Goal: Task Accomplishment & Management: Use online tool/utility

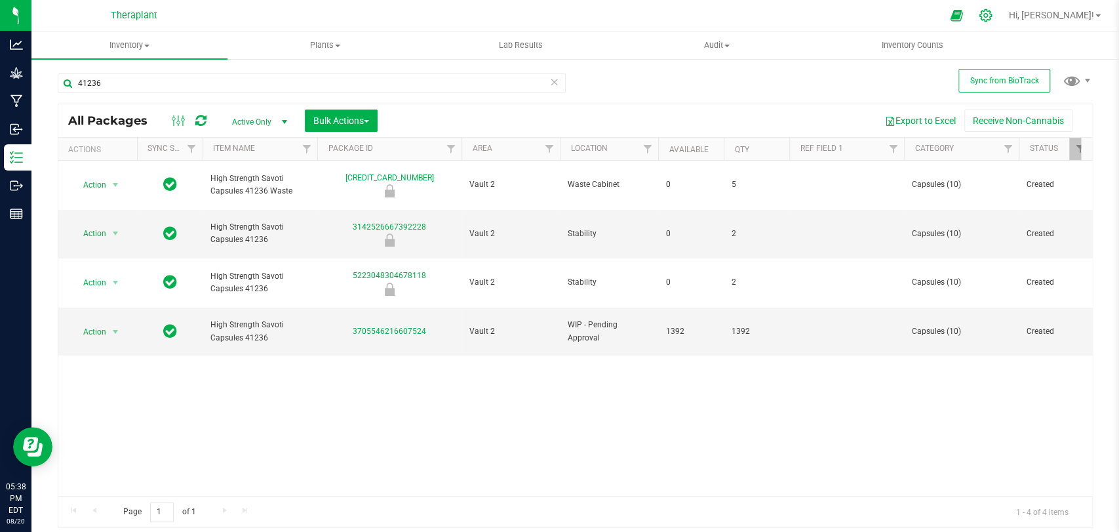
click at [992, 16] on icon at bounding box center [986, 16] width 14 height 14
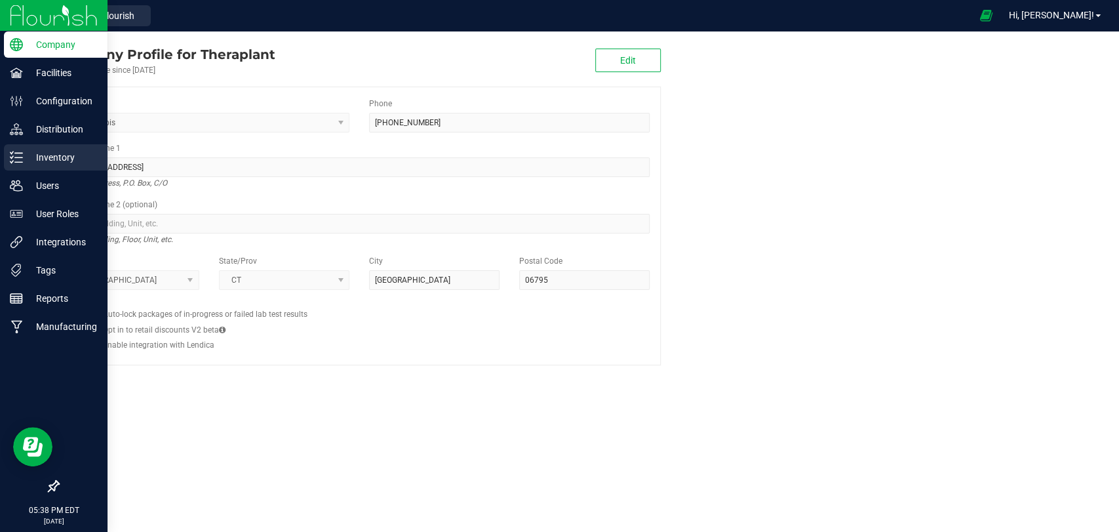
click at [6, 158] on div "Inventory" at bounding box center [56, 157] width 104 height 26
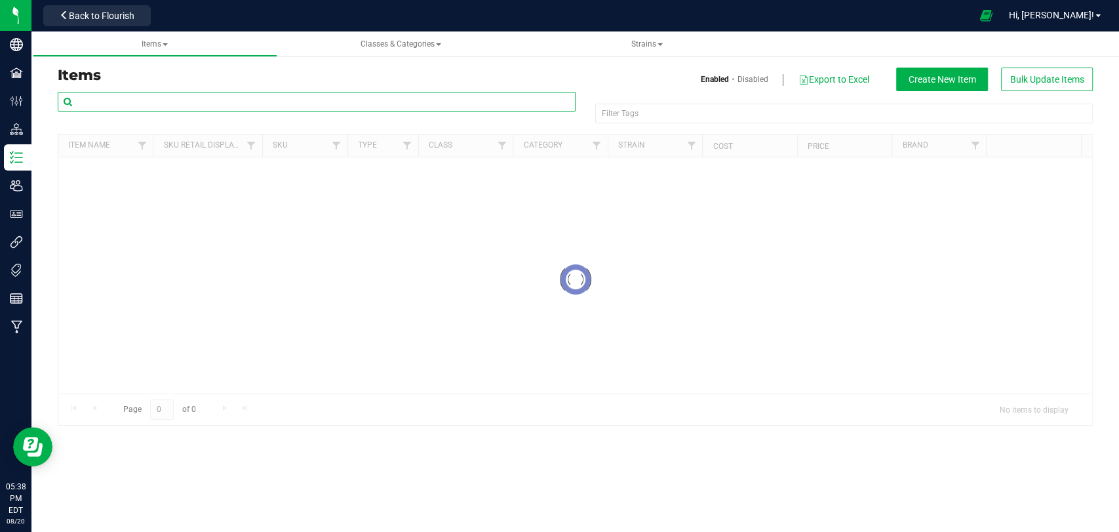
click at [201, 102] on input "text" at bounding box center [317, 102] width 518 height 20
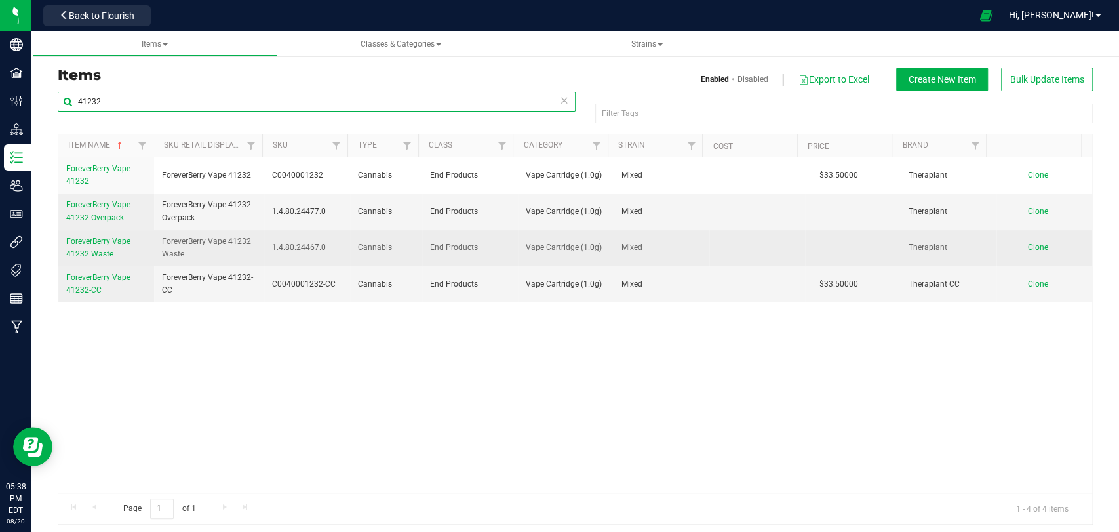
type input "41232"
click at [101, 244] on span "ForeverBerry Vape 41232 Waste" at bounding box center [98, 248] width 64 height 22
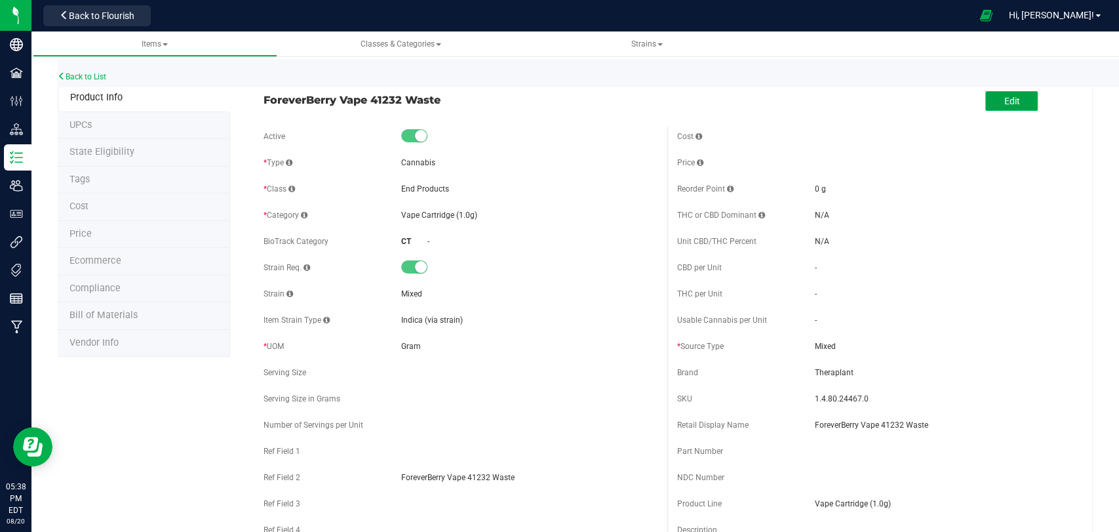
click at [1018, 102] on button "Edit" at bounding box center [1011, 101] width 52 height 20
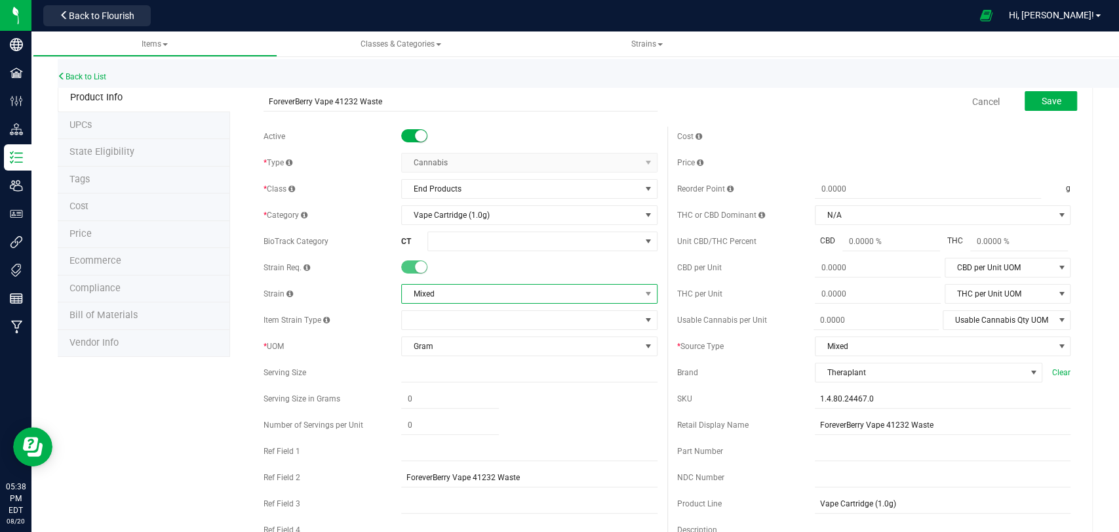
click at [425, 298] on span "Mixed" at bounding box center [521, 293] width 238 height 18
click at [362, 286] on div "Strain Mixed" at bounding box center [460, 294] width 393 height 20
click at [422, 347] on span "Gram" at bounding box center [521, 346] width 238 height 18
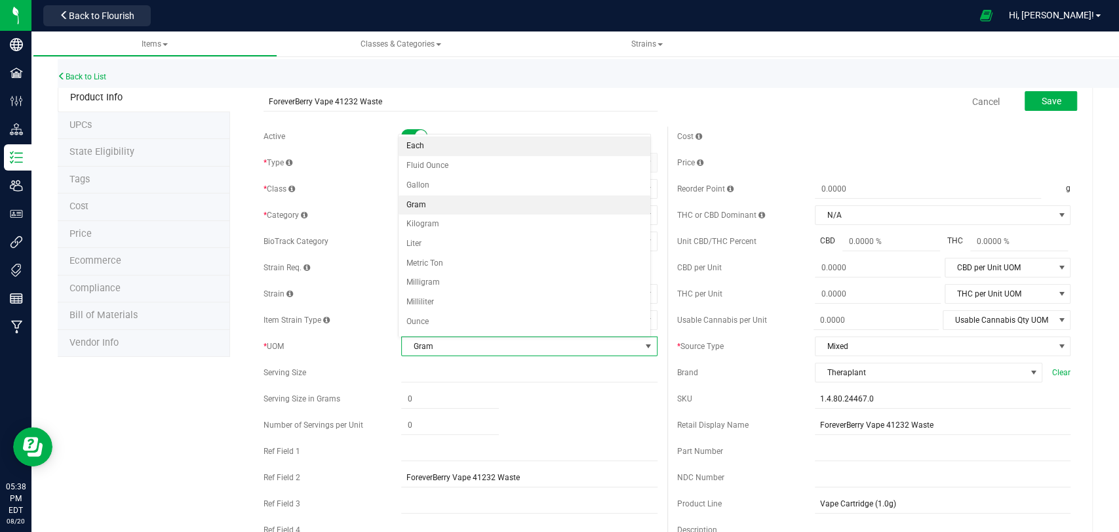
click at [425, 146] on li "Each" at bounding box center [525, 146] width 252 height 20
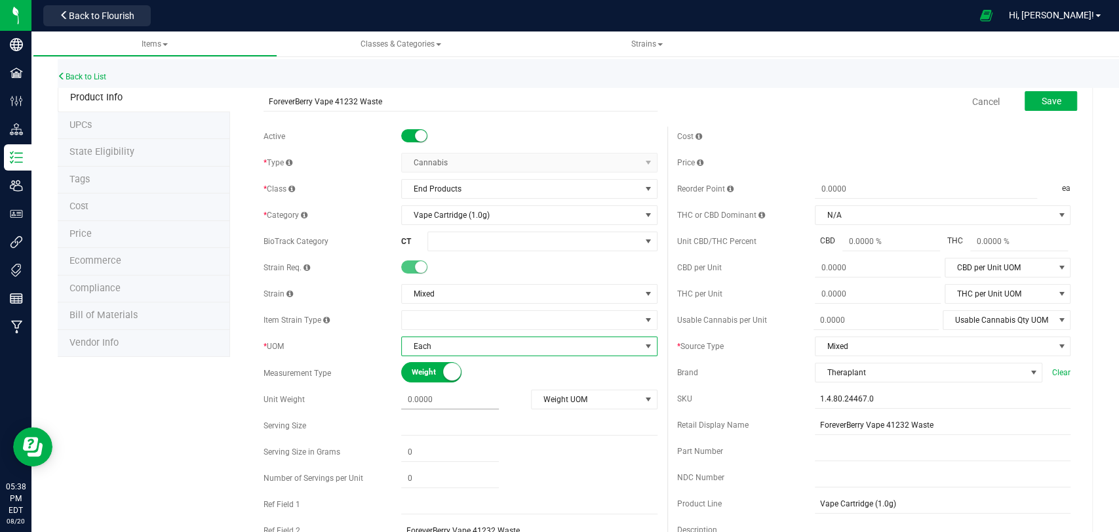
click at [444, 397] on span at bounding box center [450, 399] width 98 height 19
type input "1"
click at [569, 395] on span "Weight UOM" at bounding box center [586, 399] width 108 height 18
type input "1.0000"
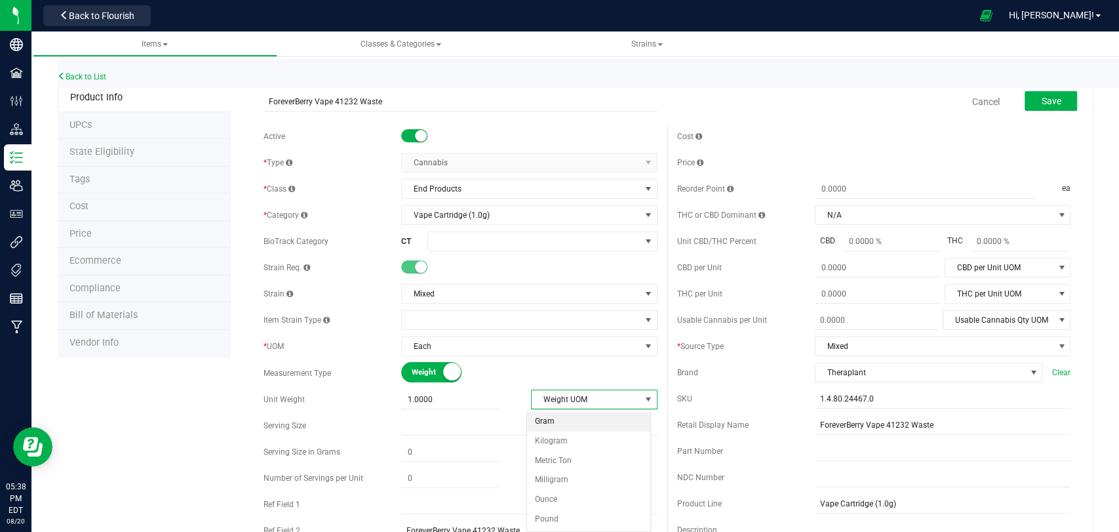
click at [548, 421] on li "Gram" at bounding box center [588, 422] width 123 height 20
click at [1032, 92] on button "Save" at bounding box center [1051, 101] width 52 height 20
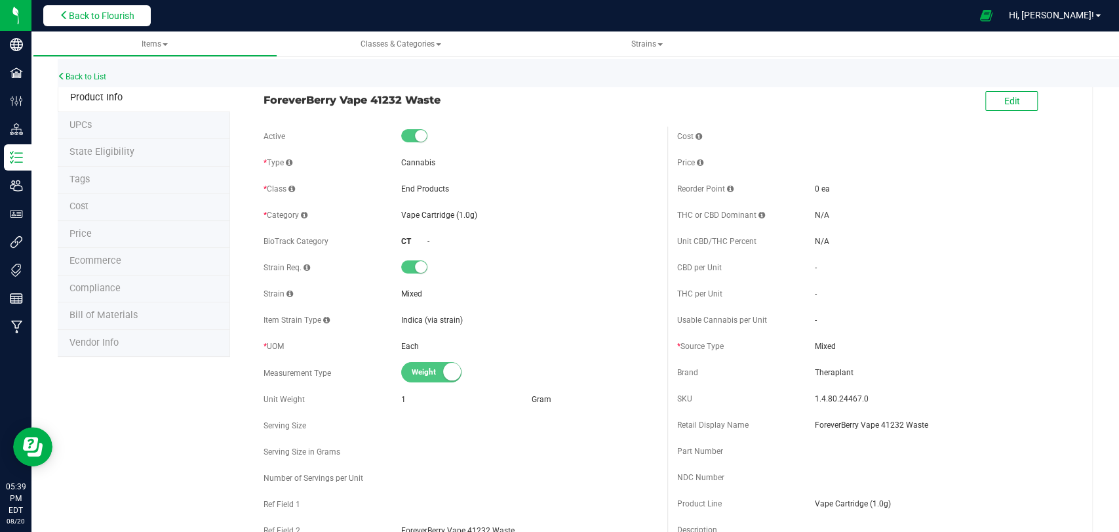
click at [80, 18] on span "Back to Flourish" at bounding box center [102, 15] width 66 height 10
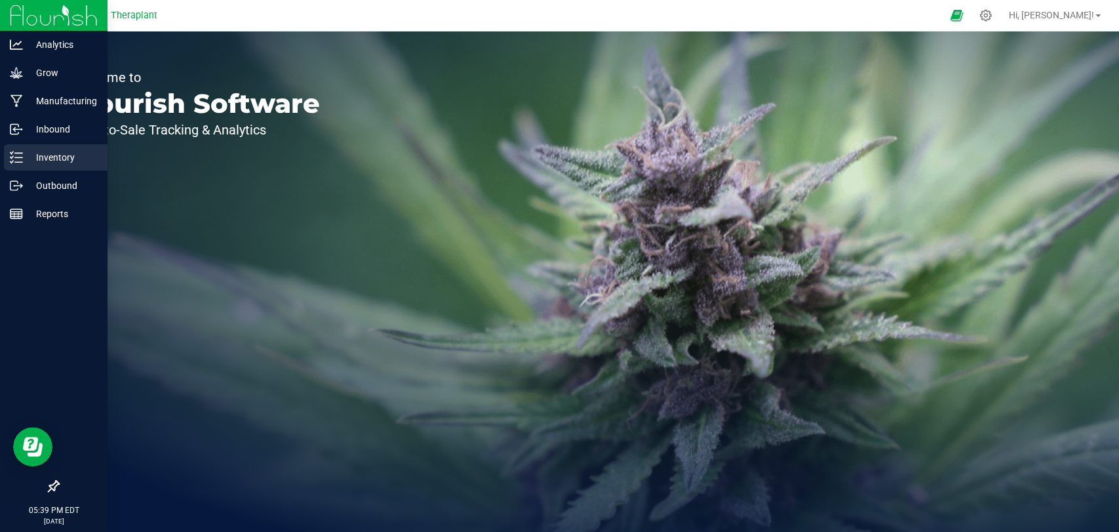
click at [12, 159] on icon at bounding box center [16, 157] width 13 height 13
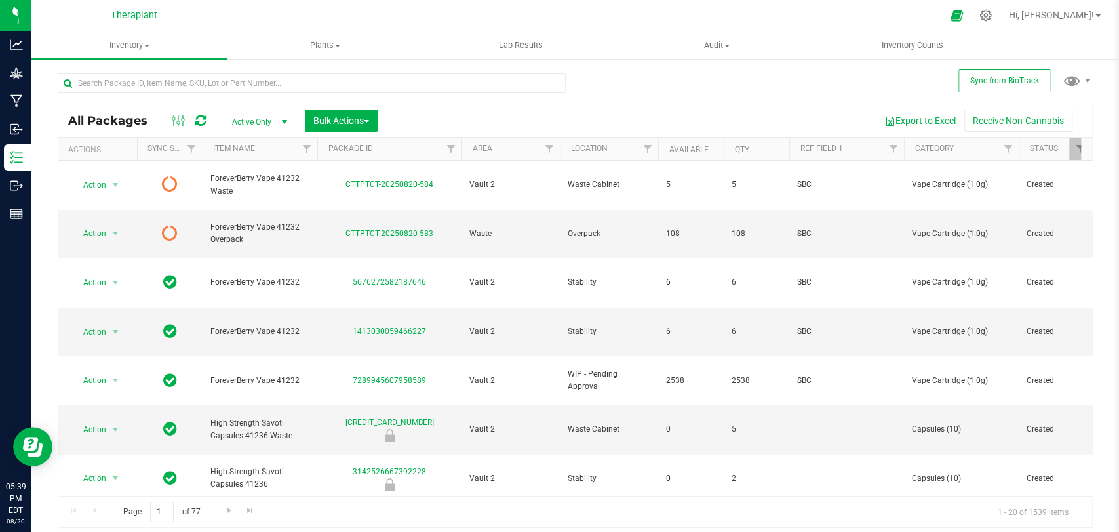
click at [193, 121] on div at bounding box center [189, 121] width 44 height 16
click at [201, 120] on icon at bounding box center [200, 120] width 11 height 13
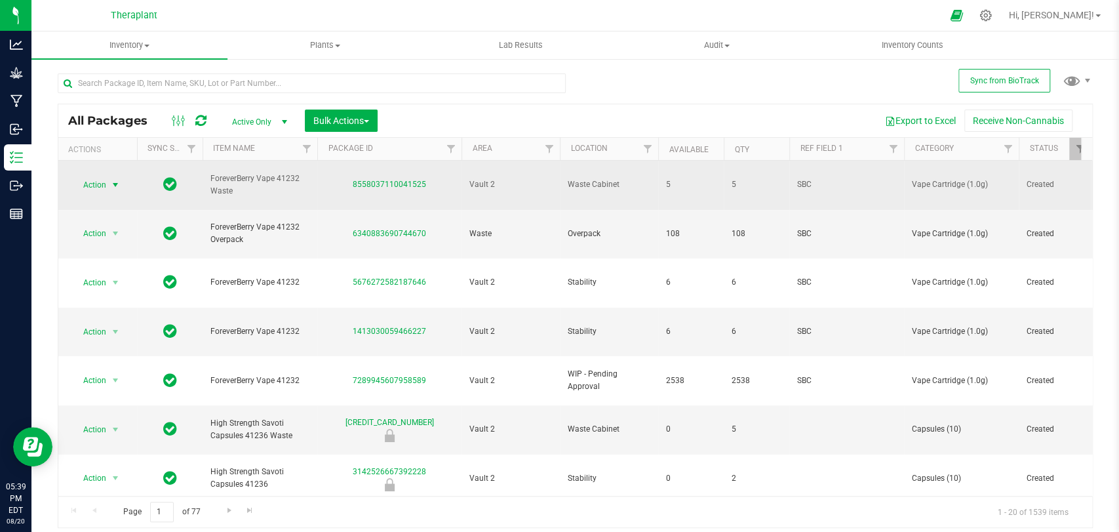
click at [115, 180] on span "select" at bounding box center [115, 185] width 10 height 10
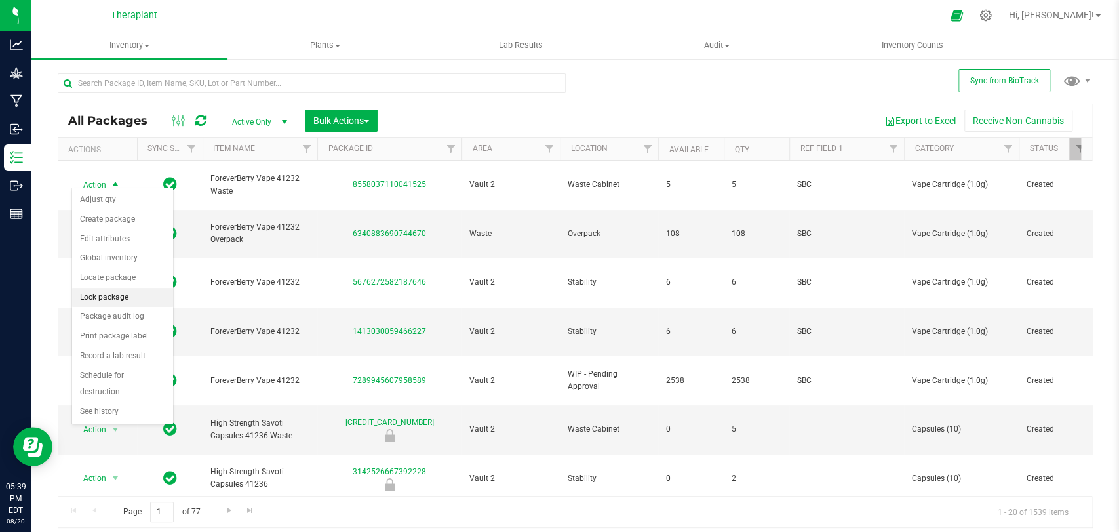
click at [114, 292] on li "Lock package" at bounding box center [122, 298] width 101 height 20
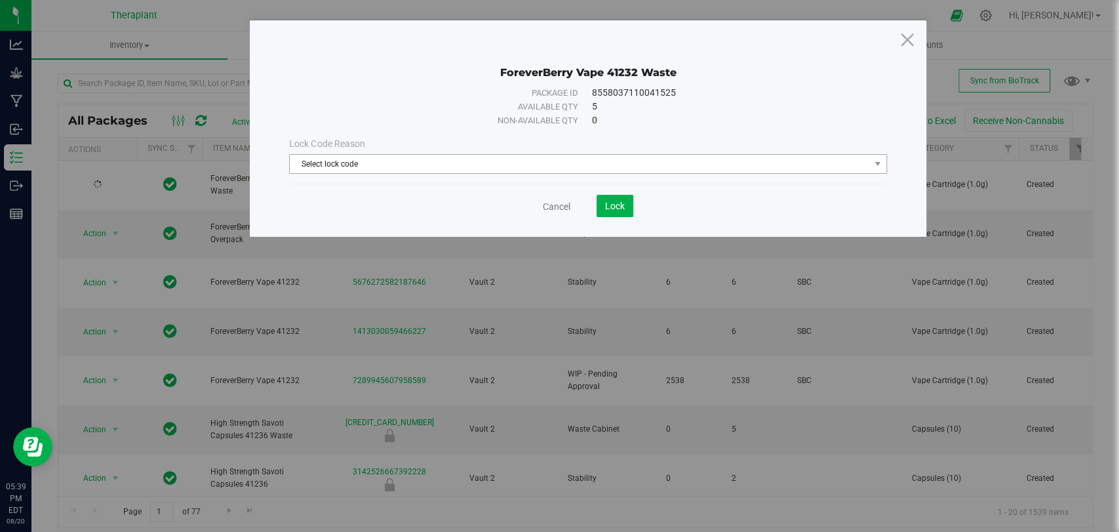
click at [361, 165] on span "Select lock code" at bounding box center [579, 164] width 579 height 18
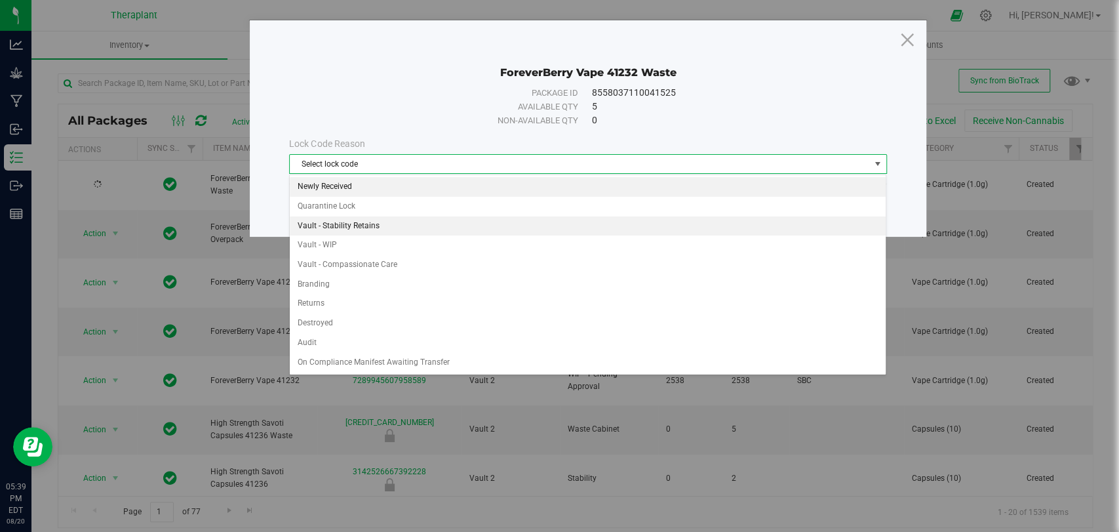
click at [347, 189] on li "Newly Received" at bounding box center [588, 187] width 596 height 20
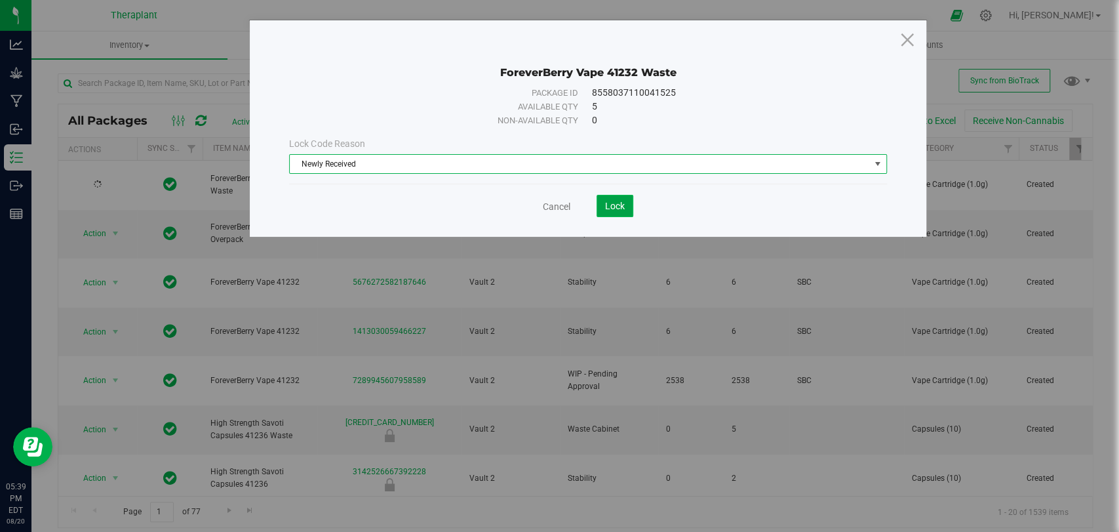
click at [619, 209] on span "Lock" at bounding box center [615, 206] width 20 height 10
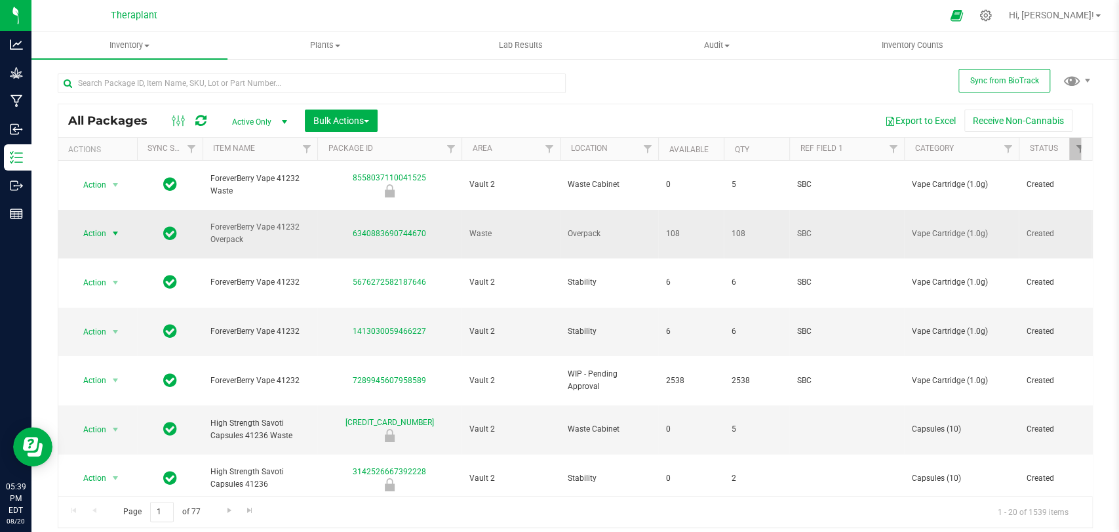
click at [111, 228] on span "select" at bounding box center [115, 233] width 10 height 10
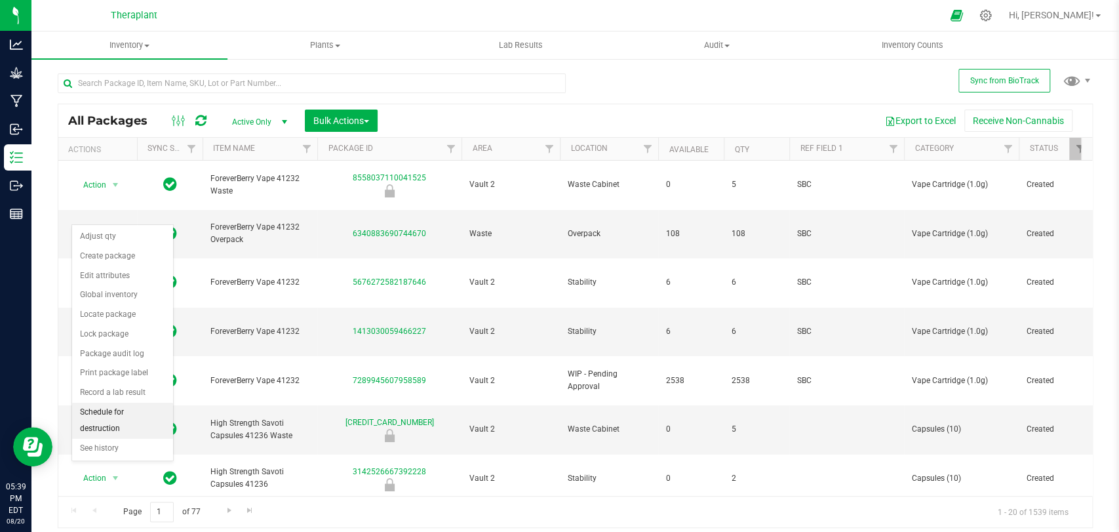
click at [110, 408] on li "Schedule for destruction" at bounding box center [122, 420] width 101 height 36
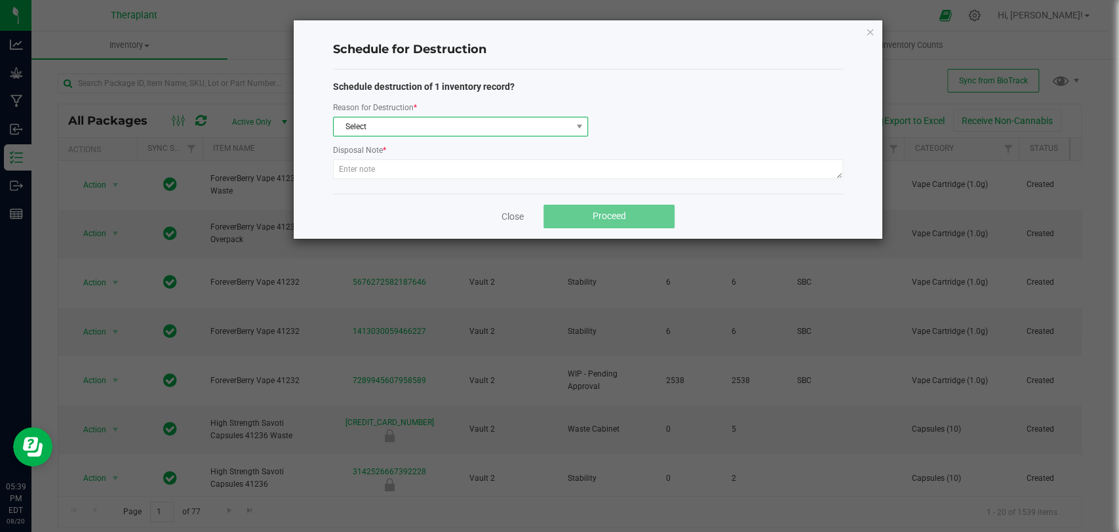
click at [351, 130] on span "Select" at bounding box center [452, 126] width 237 height 18
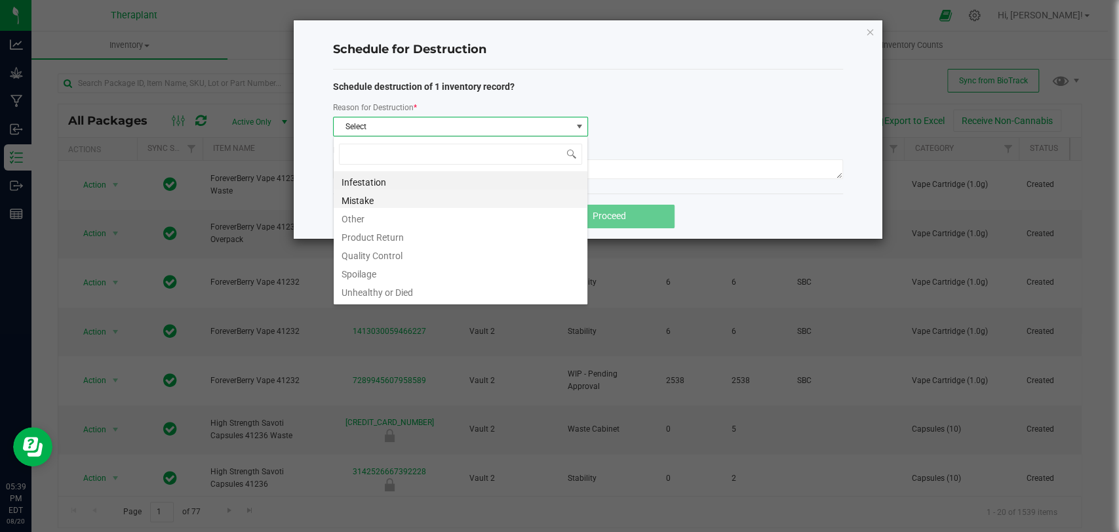
scroll to position [19, 255]
click at [364, 216] on li "Other" at bounding box center [461, 217] width 254 height 18
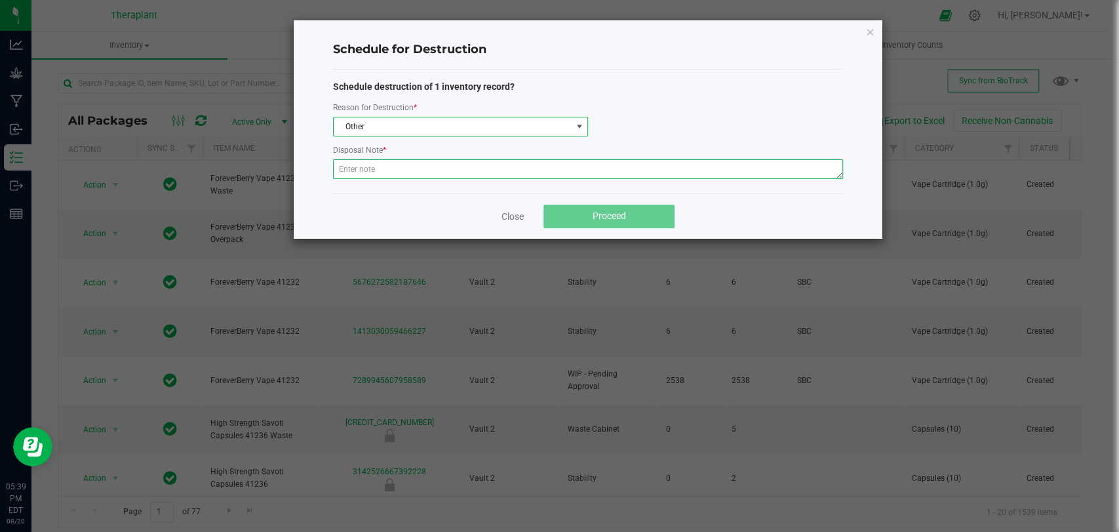
click at [364, 164] on textarea at bounding box center [588, 169] width 510 height 20
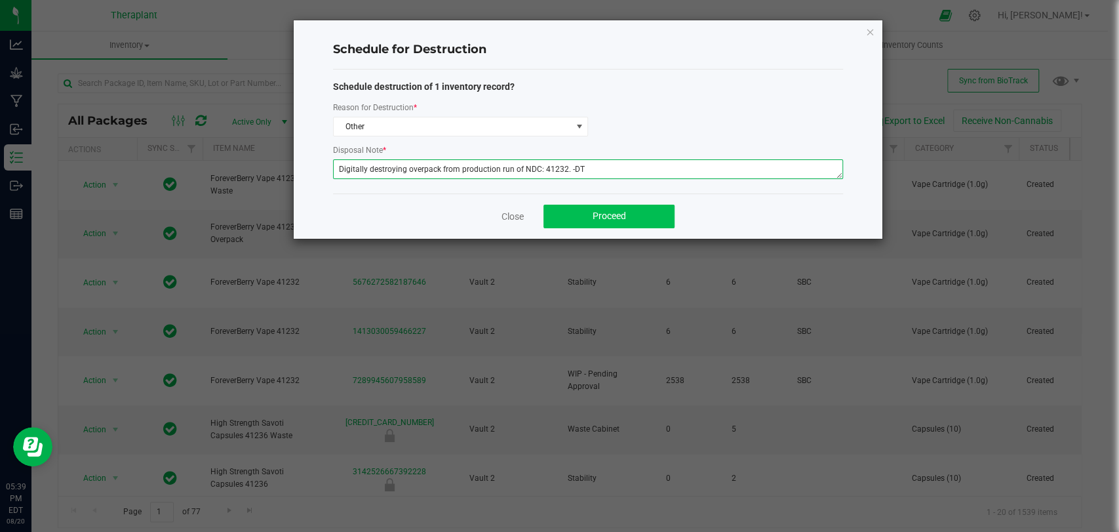
type textarea "Digitally destroying overpack from production run of NDC: 41232. -DT"
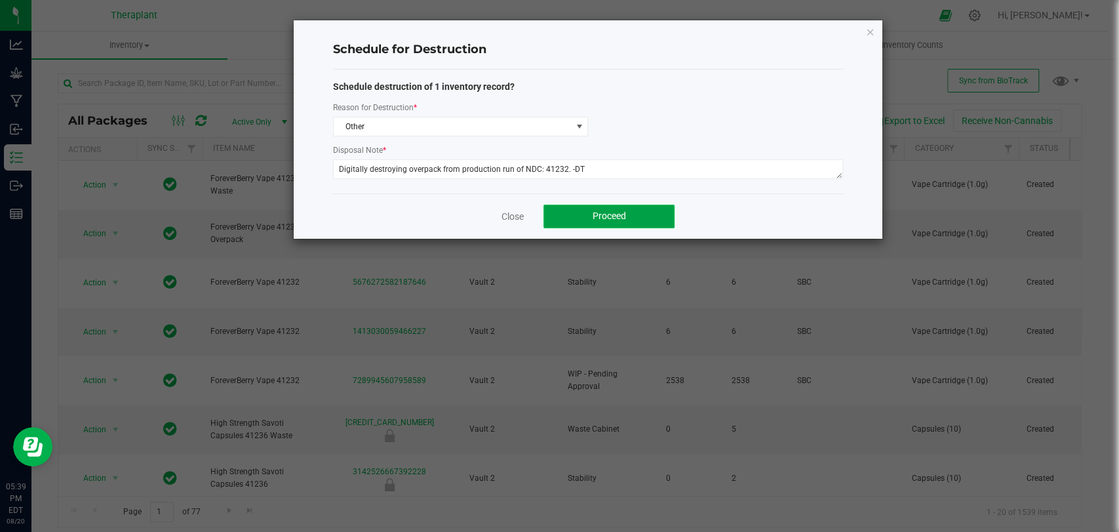
click at [622, 220] on span "Proceed" at bounding box center [609, 215] width 33 height 10
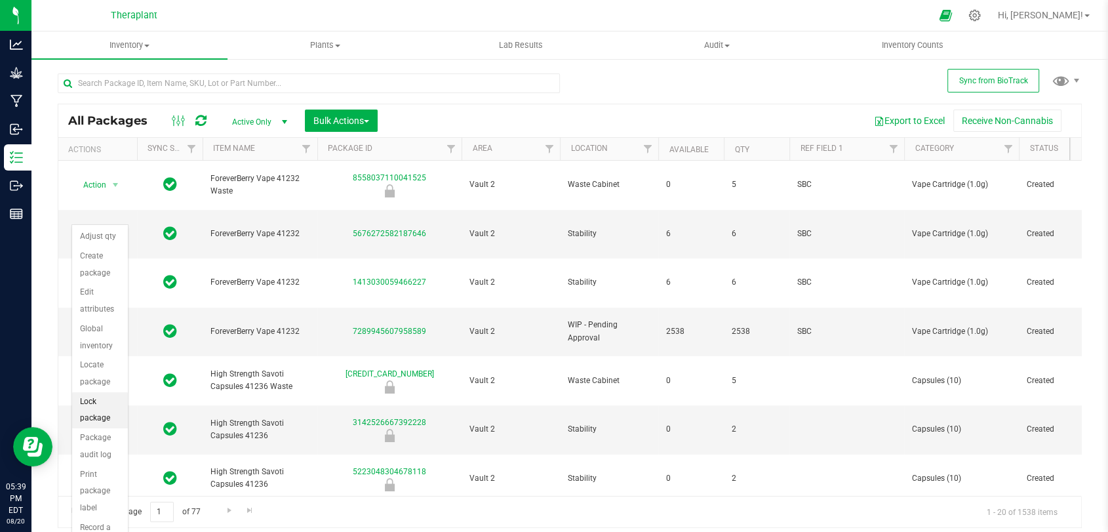
click at [92, 402] on li "Lock package" at bounding box center [100, 410] width 56 height 36
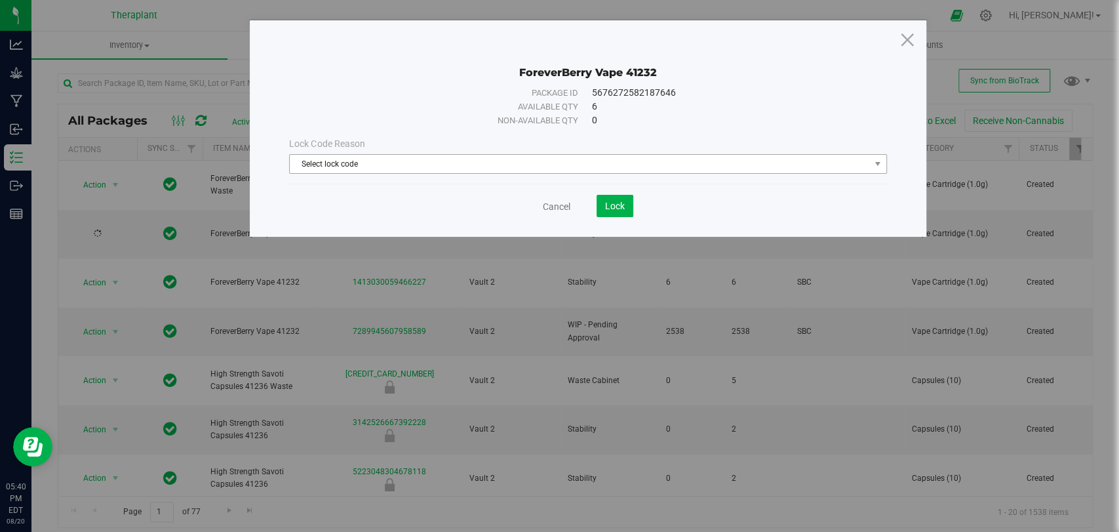
click at [362, 174] on span "Select lock code" at bounding box center [587, 164] width 597 height 20
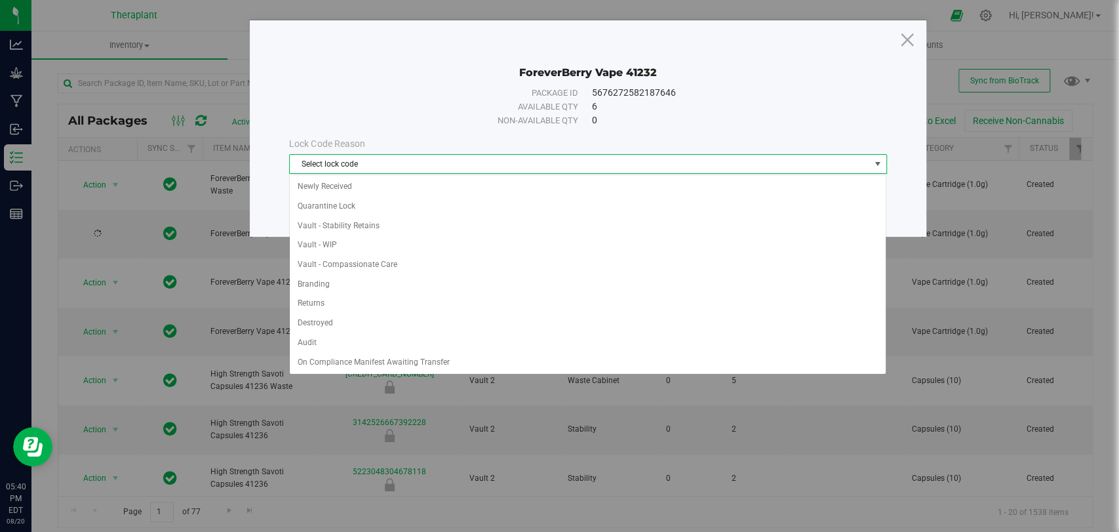
click at [362, 170] on span "Select lock code" at bounding box center [579, 164] width 579 height 18
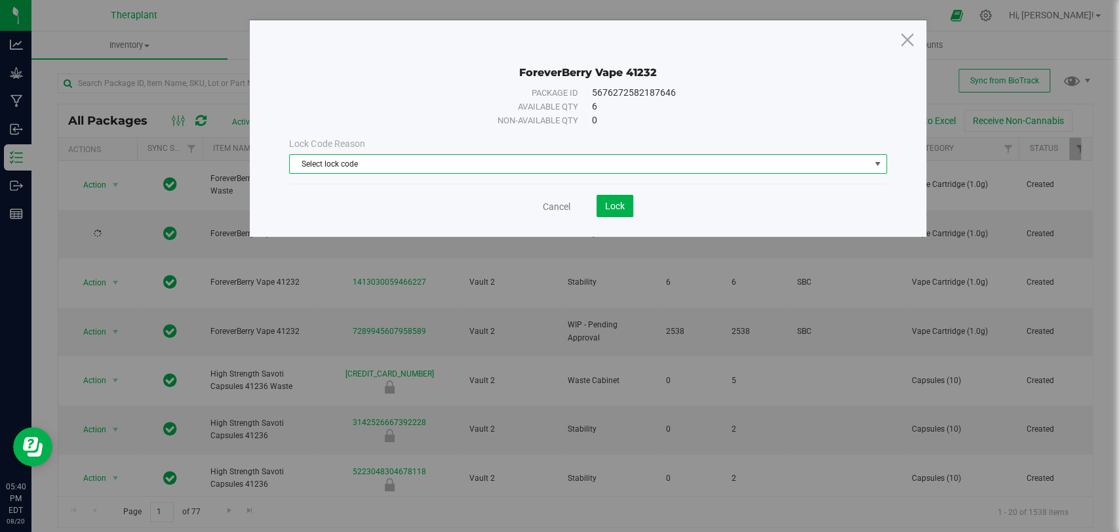
click at [356, 174] on div "Lock Code Reason Select lock code Select lock code Newly Received Quarantine Lo…" at bounding box center [587, 155] width 617 height 56
click at [340, 158] on span "Select lock code" at bounding box center [579, 164] width 579 height 18
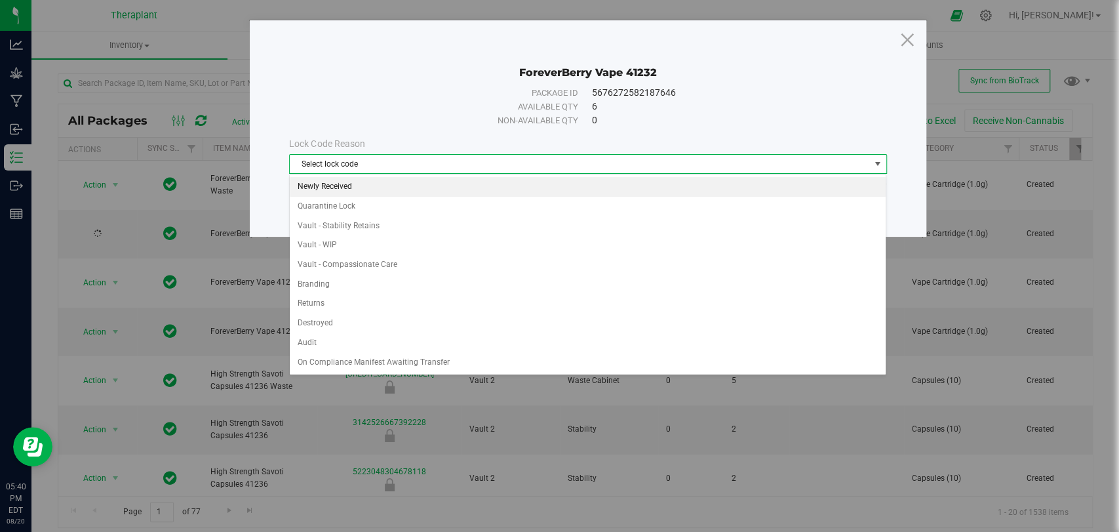
click at [326, 187] on li "Newly Received" at bounding box center [588, 187] width 596 height 20
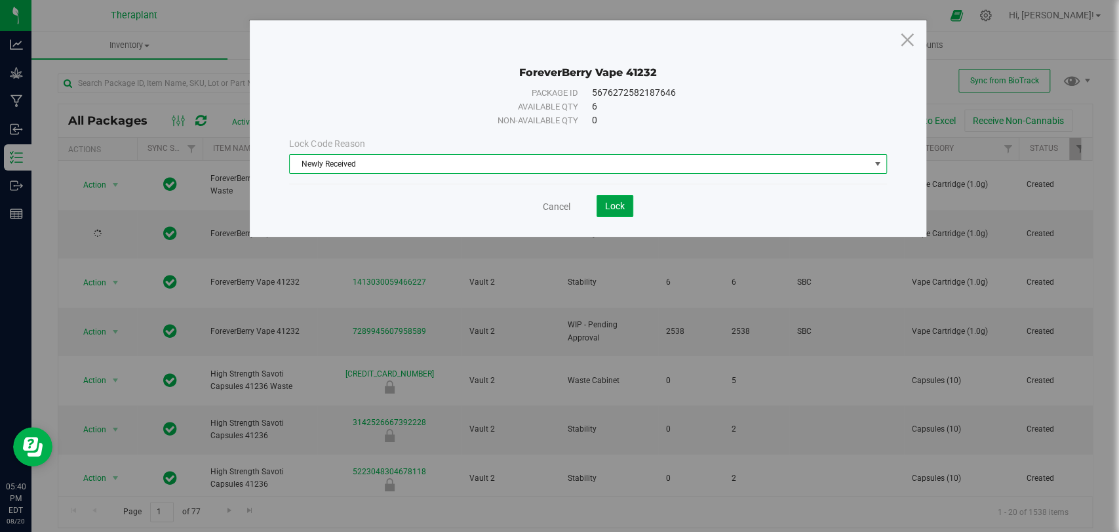
click at [606, 199] on button "Lock" at bounding box center [614, 206] width 37 height 22
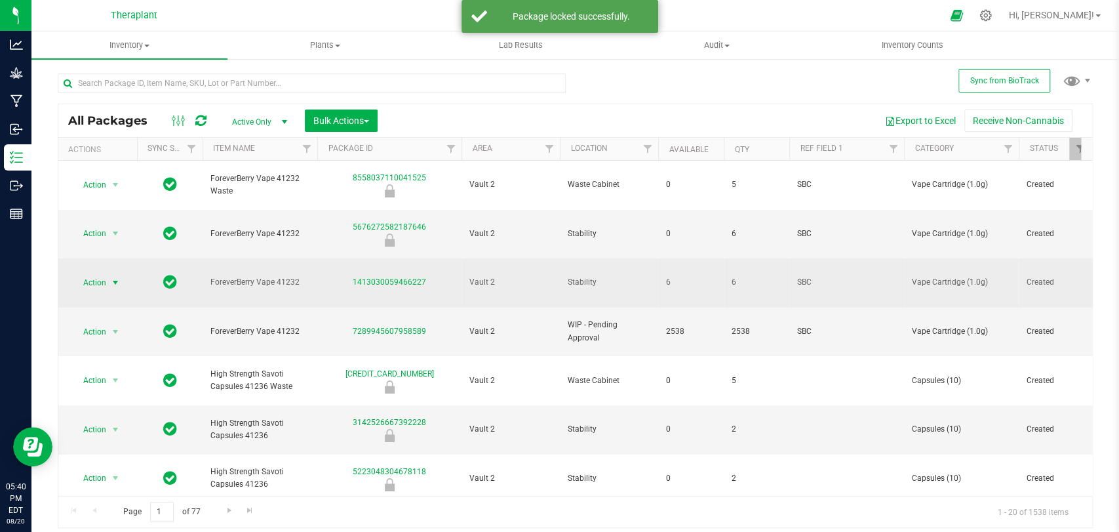
click at [100, 273] on span "Action" at bounding box center [88, 282] width 35 height 18
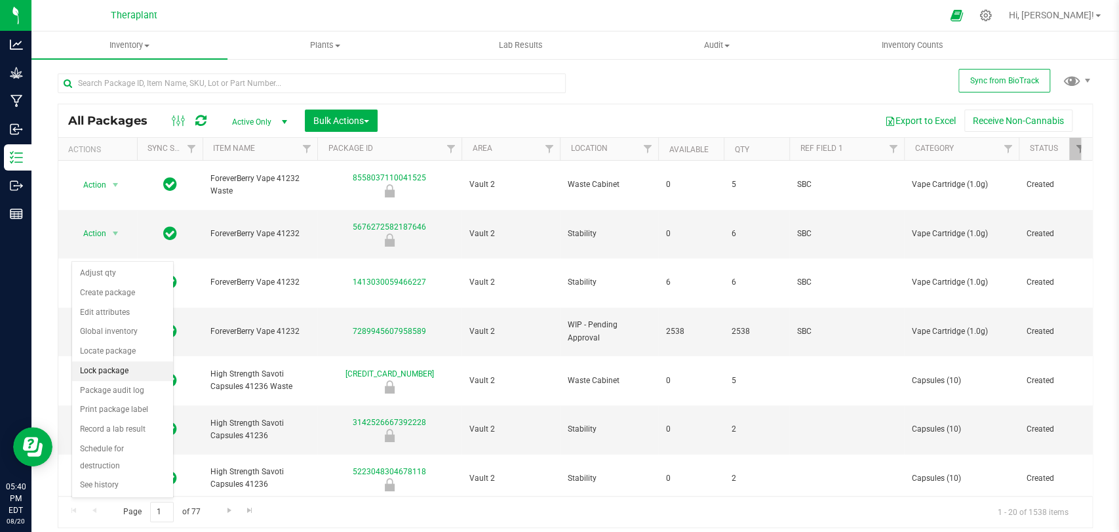
click at [105, 367] on li "Lock package" at bounding box center [122, 371] width 101 height 20
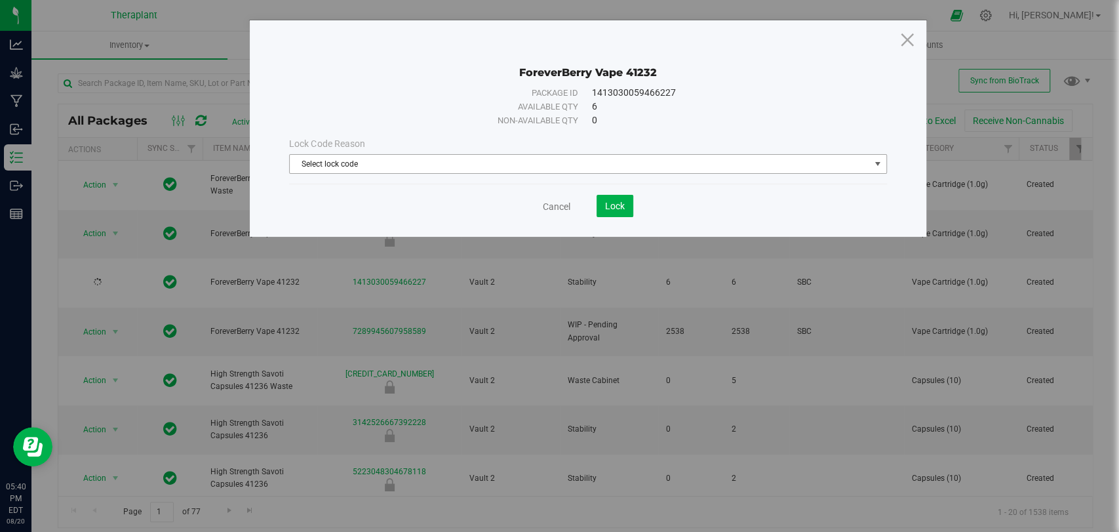
click at [300, 161] on span "Select lock code" at bounding box center [579, 164] width 579 height 18
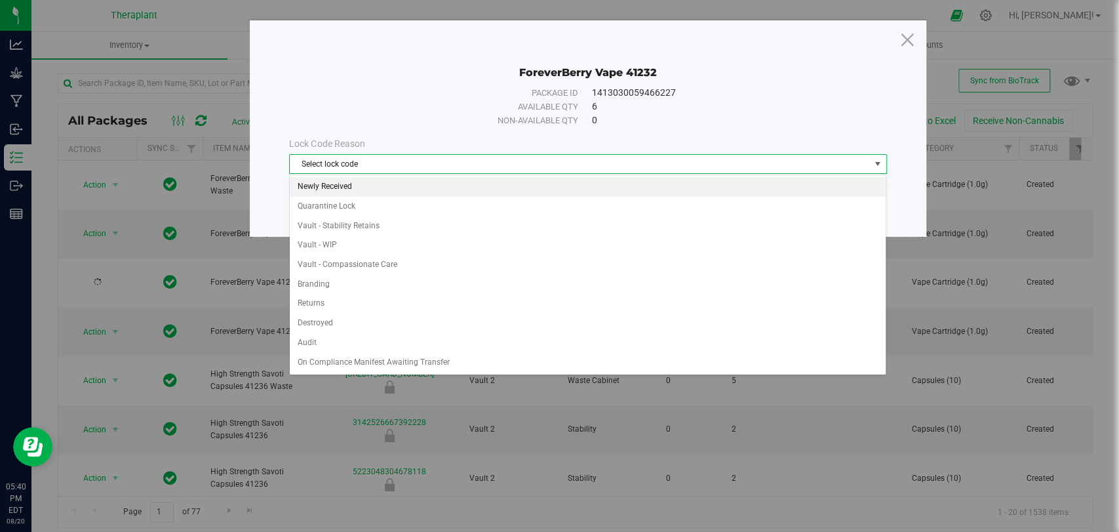
click at [325, 181] on li "Newly Received" at bounding box center [588, 187] width 596 height 20
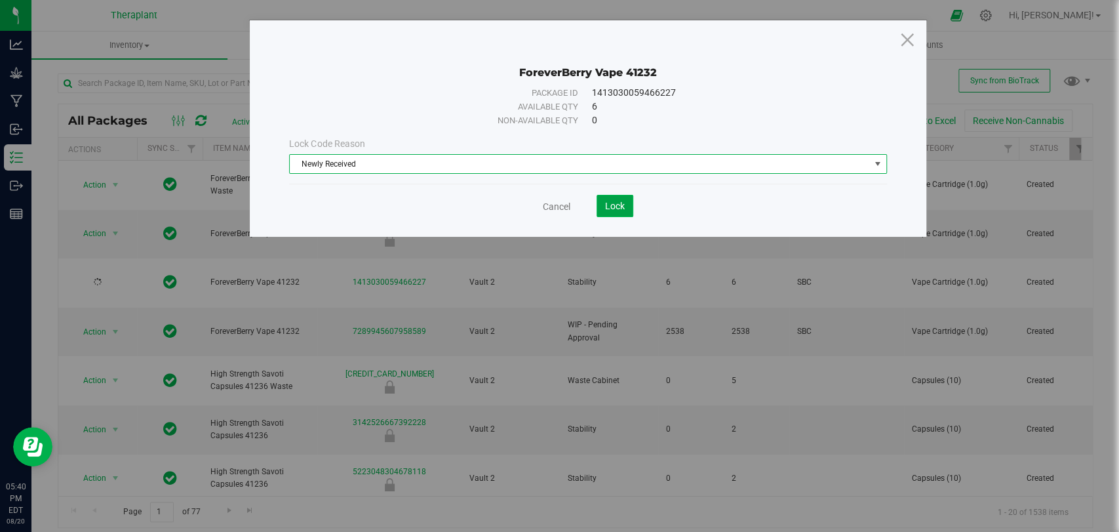
click at [612, 206] on span "Lock" at bounding box center [615, 206] width 20 height 10
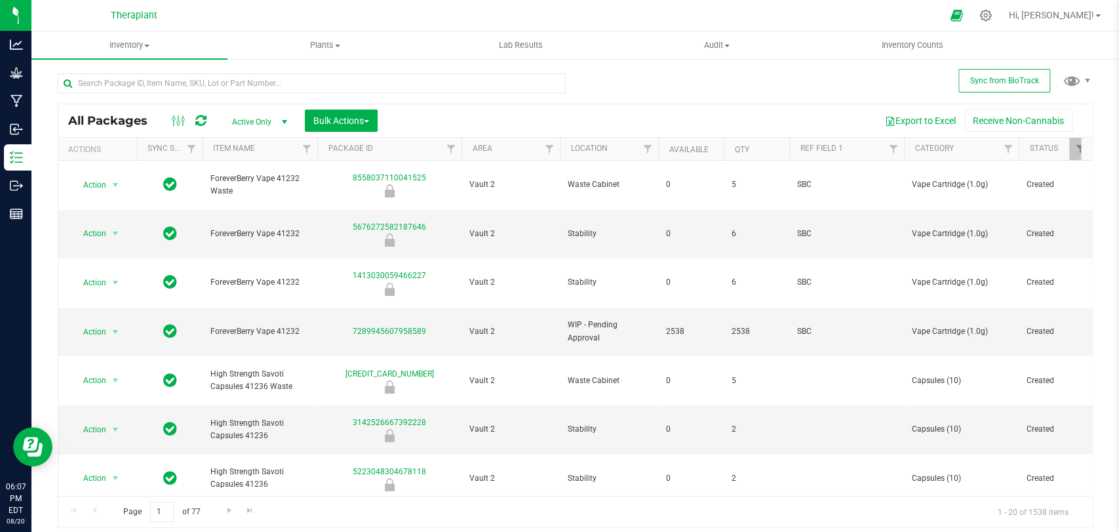
click at [515, 95] on div at bounding box center [312, 88] width 508 height 30
click at [507, 81] on input "text" at bounding box center [312, 83] width 508 height 20
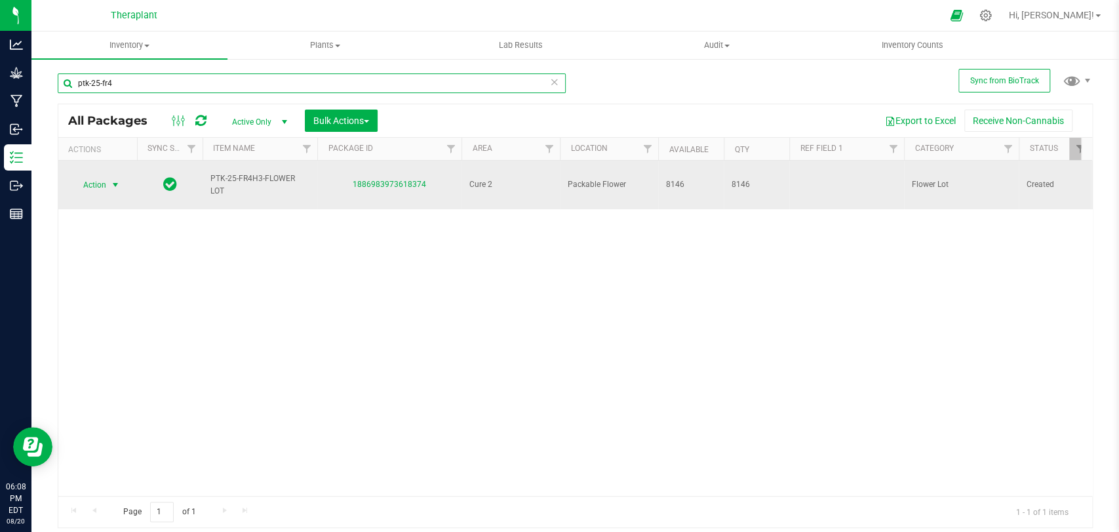
type input "ptk-25-fr4"
click at [101, 178] on span "Action" at bounding box center [88, 185] width 35 height 18
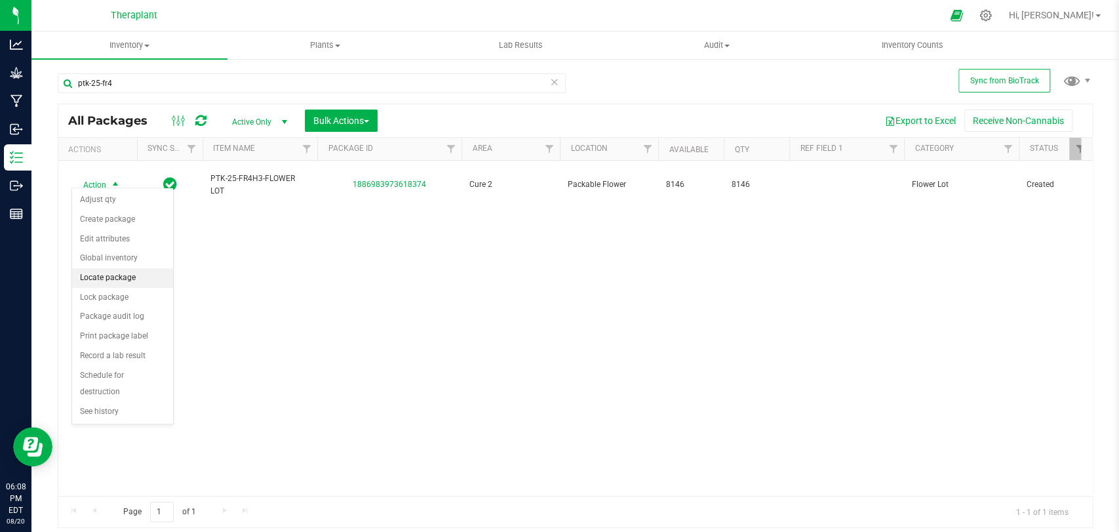
click at [111, 279] on li "Locate package" at bounding box center [122, 278] width 101 height 20
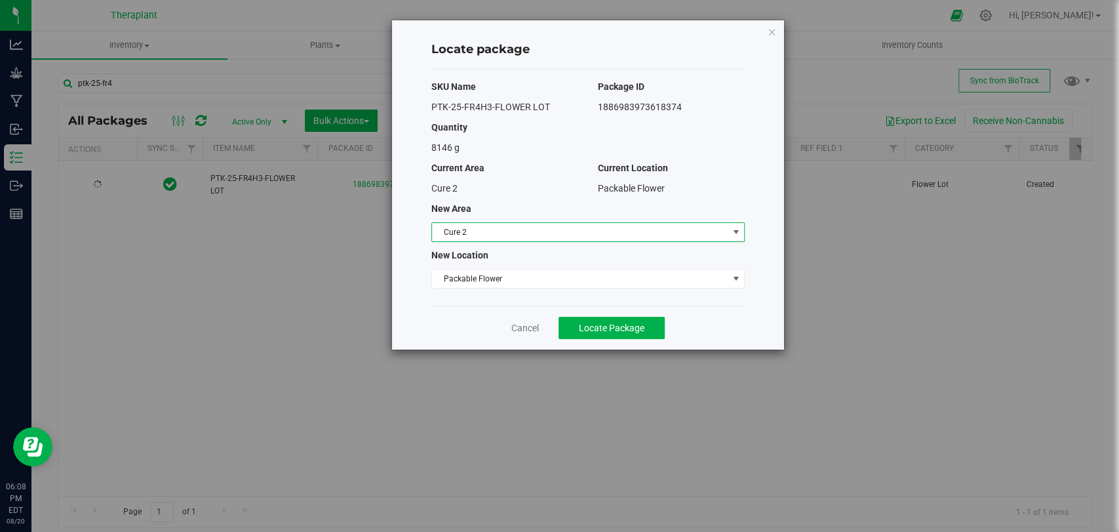
click at [486, 231] on span "Cure 2" at bounding box center [580, 232] width 296 height 18
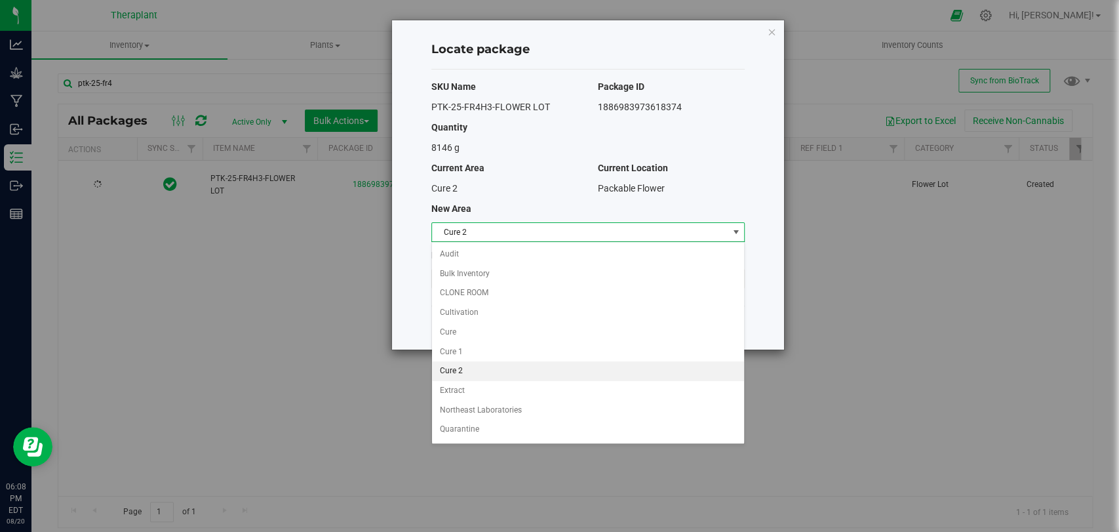
scroll to position [112, 0]
click at [480, 368] on li "Vault 2" at bounding box center [588, 376] width 312 height 20
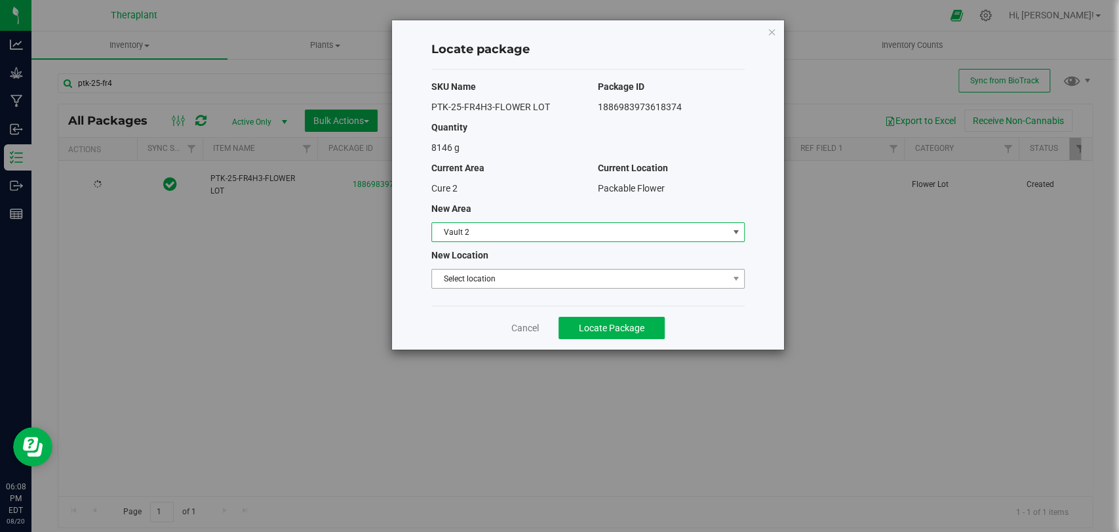
click at [480, 282] on span "Select location" at bounding box center [580, 278] width 296 height 18
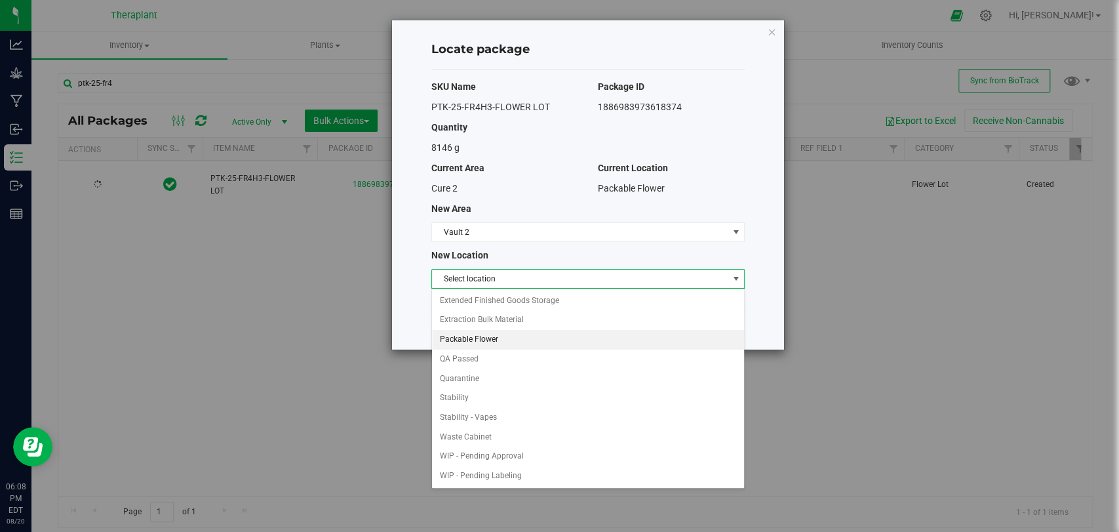
click at [477, 332] on li "Packable Flower" at bounding box center [588, 340] width 312 height 20
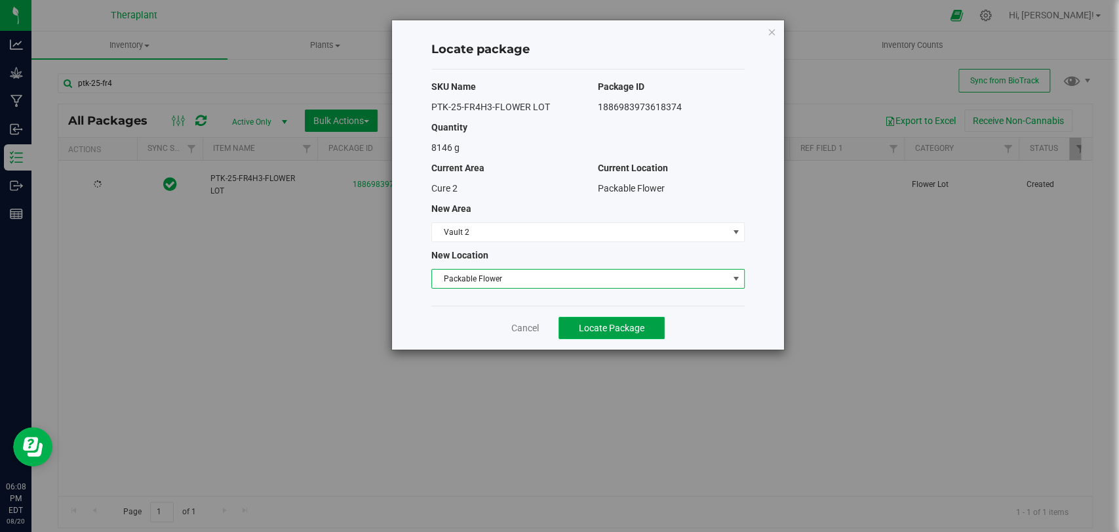
click at [572, 326] on button "Locate Package" at bounding box center [611, 328] width 106 height 22
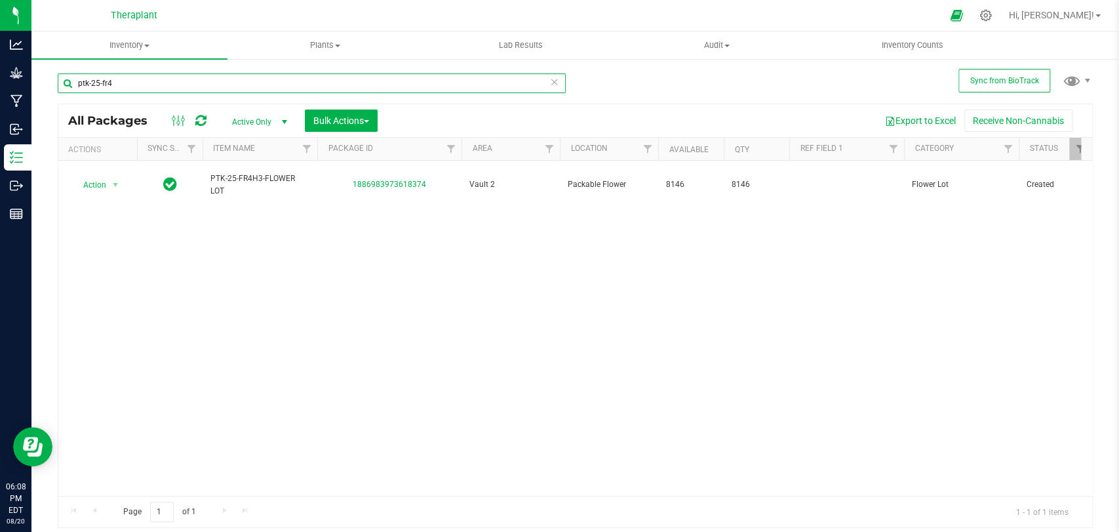
click at [261, 88] on input "ptk-25-fr4" at bounding box center [312, 83] width 508 height 20
type input "p"
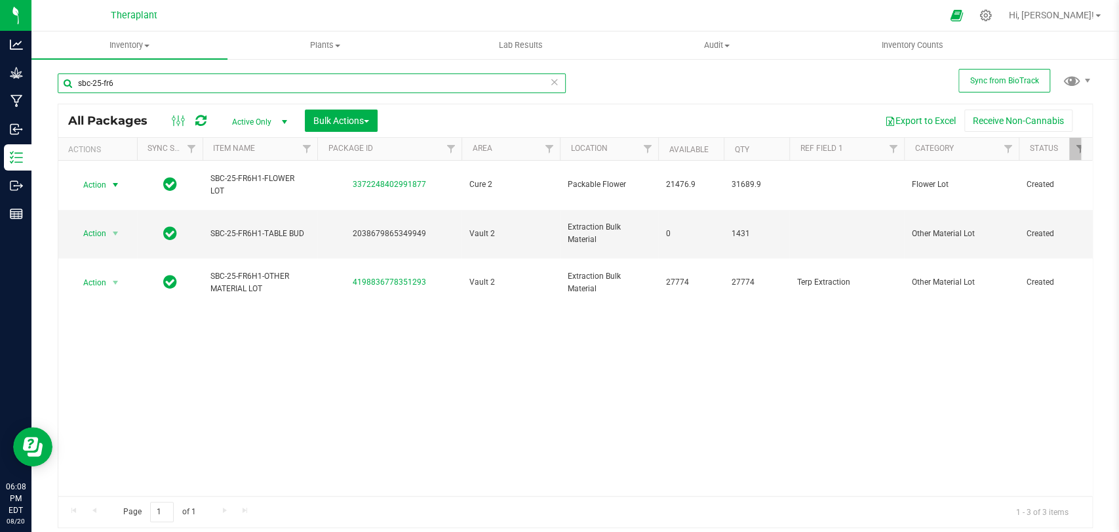
type input "sbc-25-fr6"
click at [105, 177] on span "Action" at bounding box center [88, 185] width 35 height 18
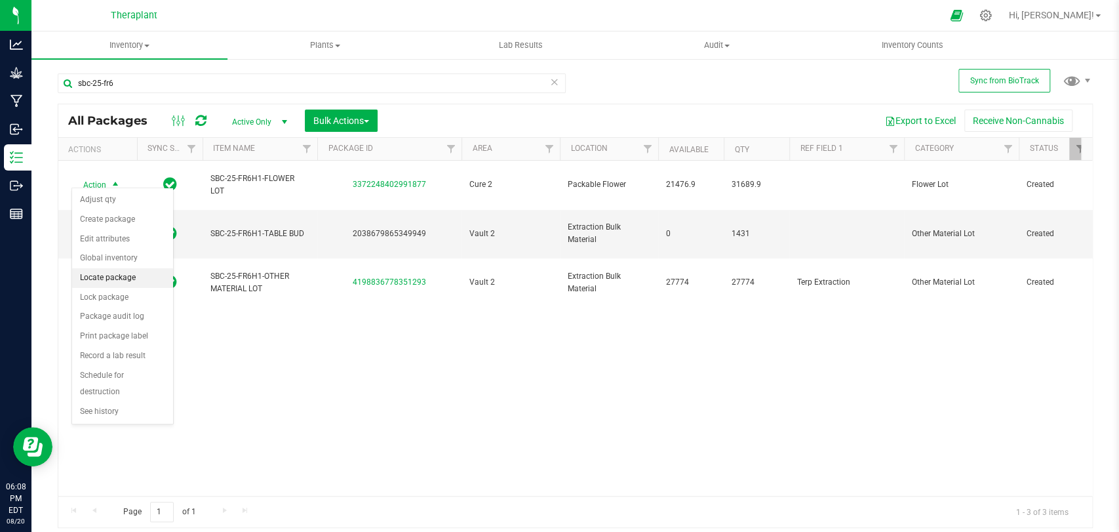
click at [108, 274] on li "Locate package" at bounding box center [122, 278] width 101 height 20
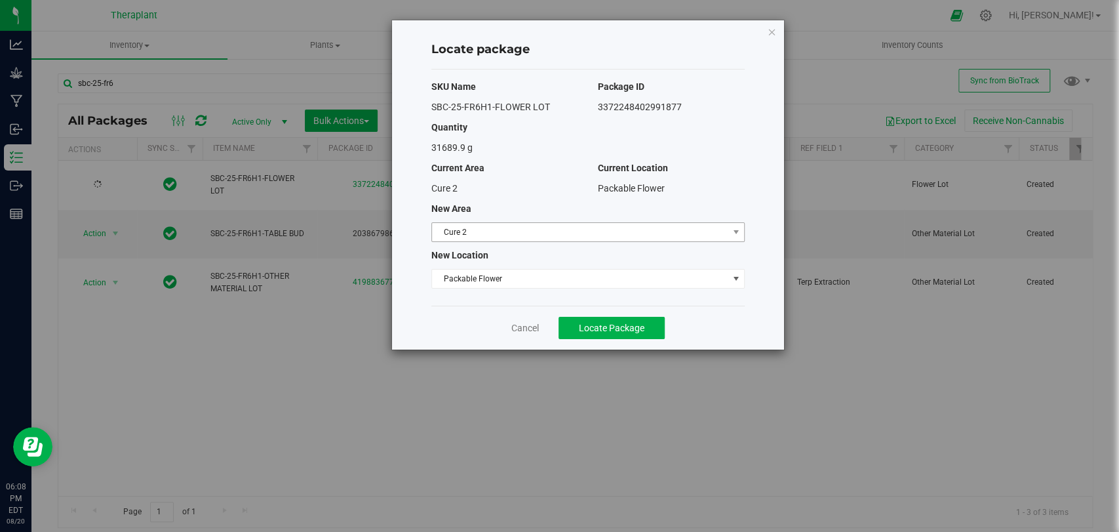
click at [482, 235] on span "Cure 2" at bounding box center [580, 232] width 296 height 18
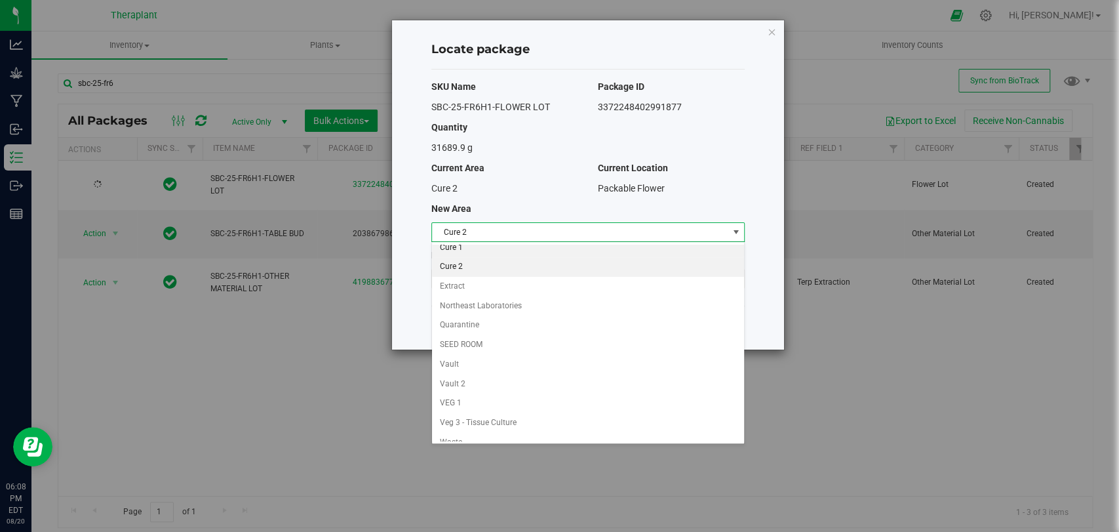
scroll to position [112, 0]
click at [465, 371] on li "Vault 2" at bounding box center [588, 376] width 312 height 20
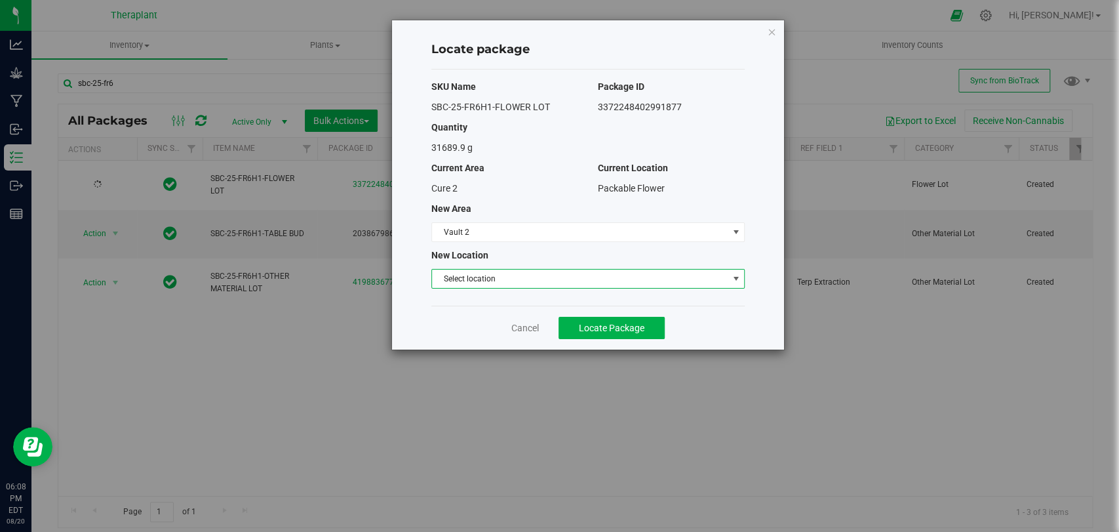
click at [473, 283] on span "Select location" at bounding box center [580, 278] width 296 height 18
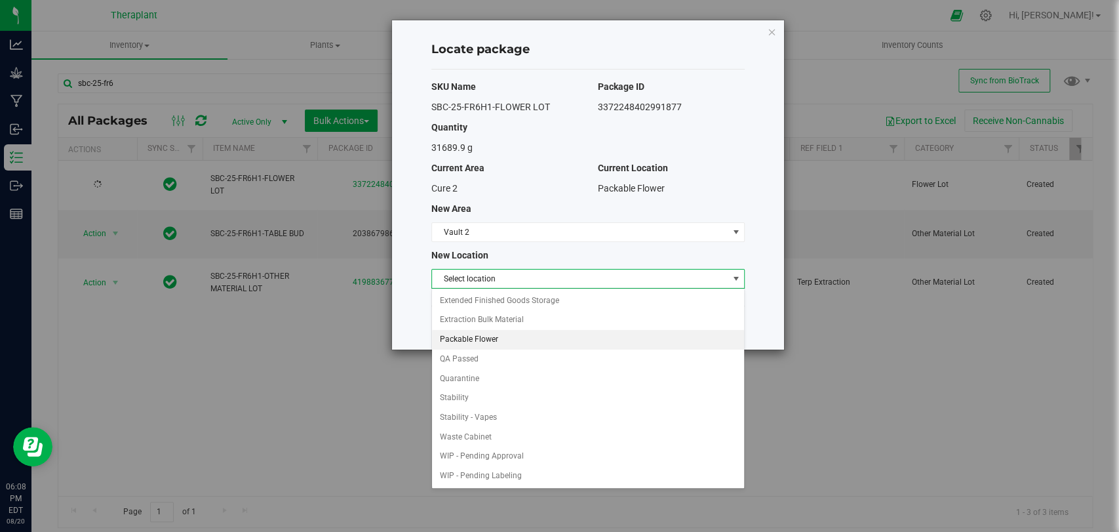
click at [473, 339] on li "Packable Flower" at bounding box center [588, 340] width 312 height 20
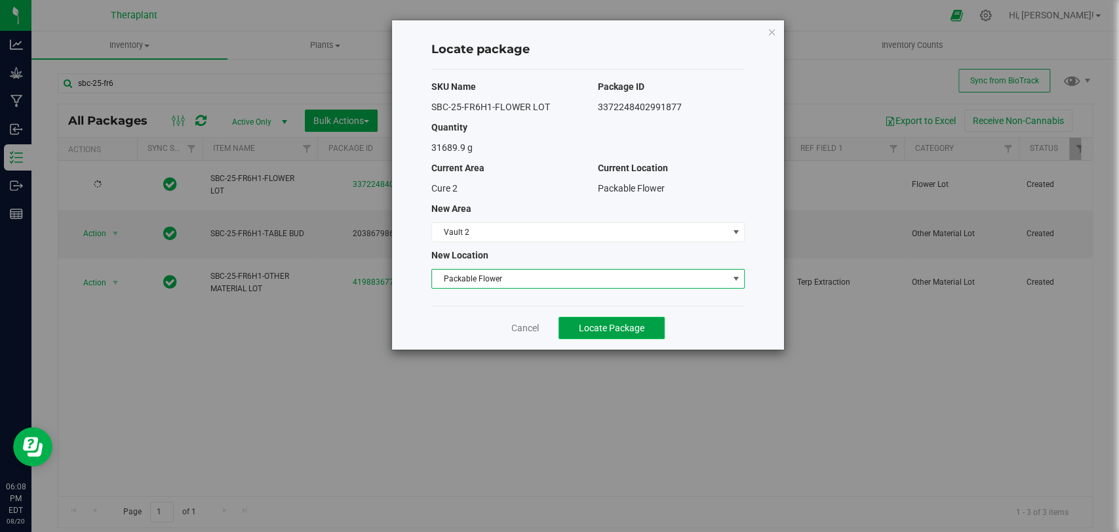
click at [596, 326] on span "Locate Package" at bounding box center [612, 327] width 66 height 10
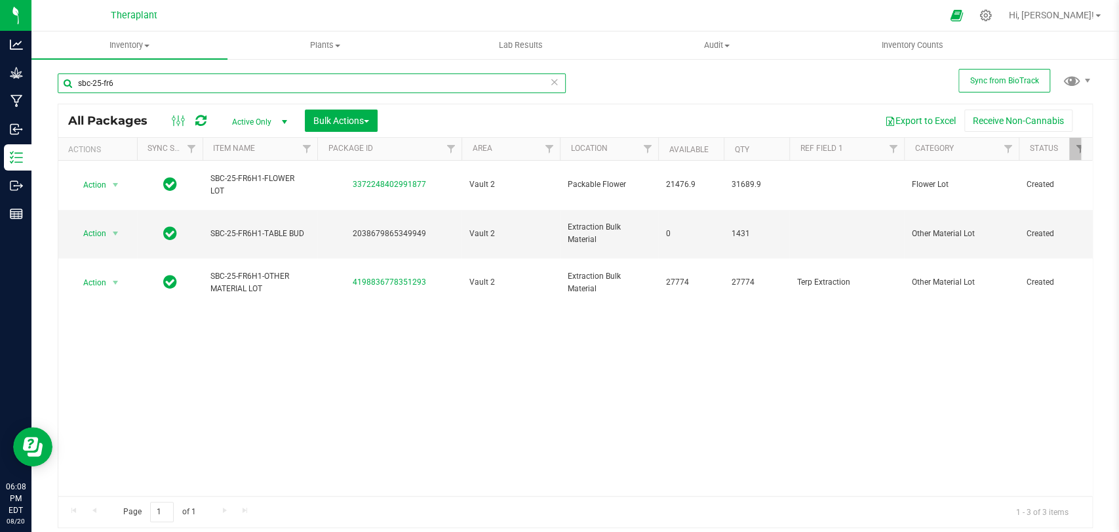
click at [181, 85] on input "sbc-25-fr6" at bounding box center [312, 83] width 508 height 20
type input "s"
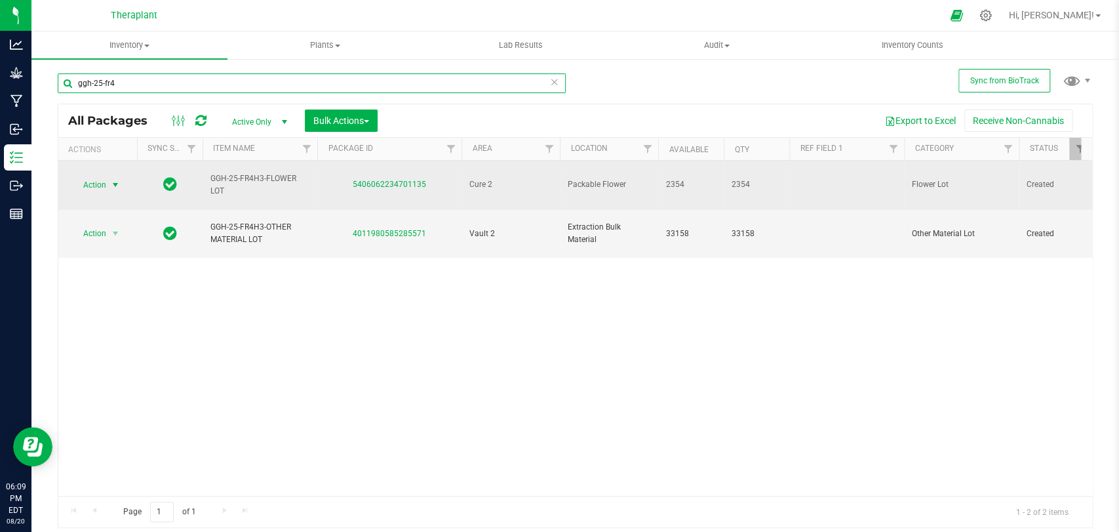
type input "ggh-25-fr4"
click at [112, 180] on span "select" at bounding box center [115, 185] width 10 height 10
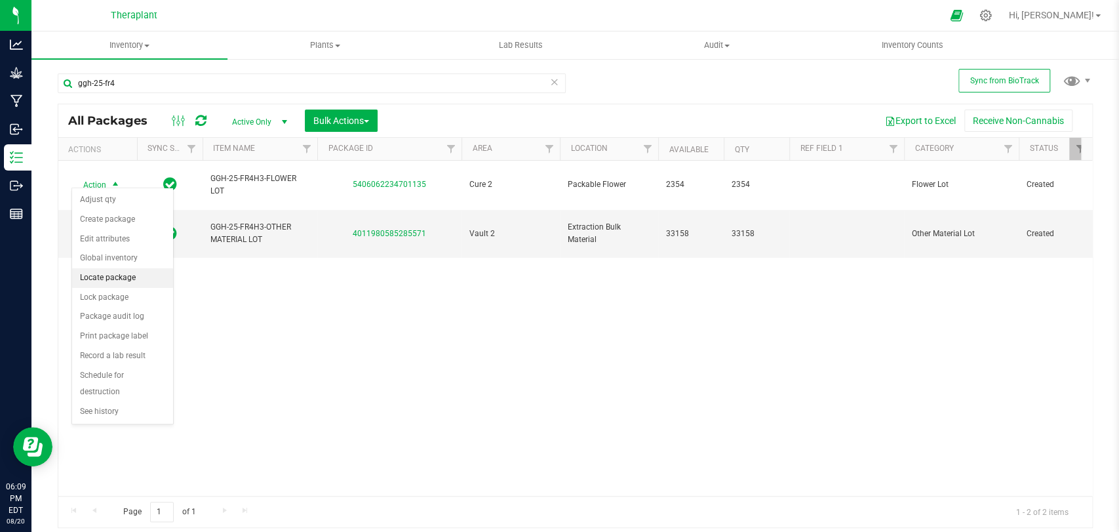
click at [113, 275] on li "Locate package" at bounding box center [122, 278] width 101 height 20
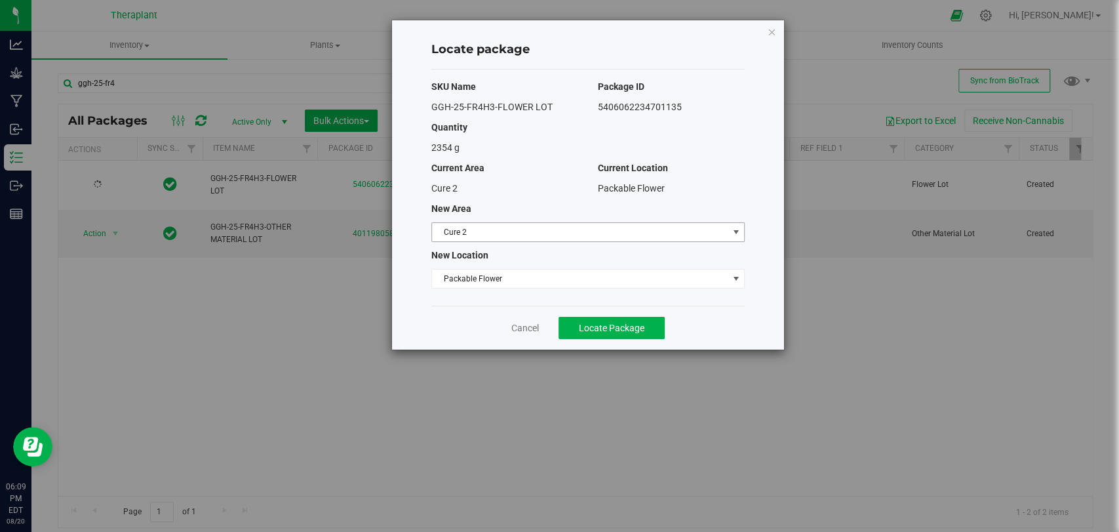
click at [492, 235] on span "Cure 2" at bounding box center [580, 232] width 296 height 18
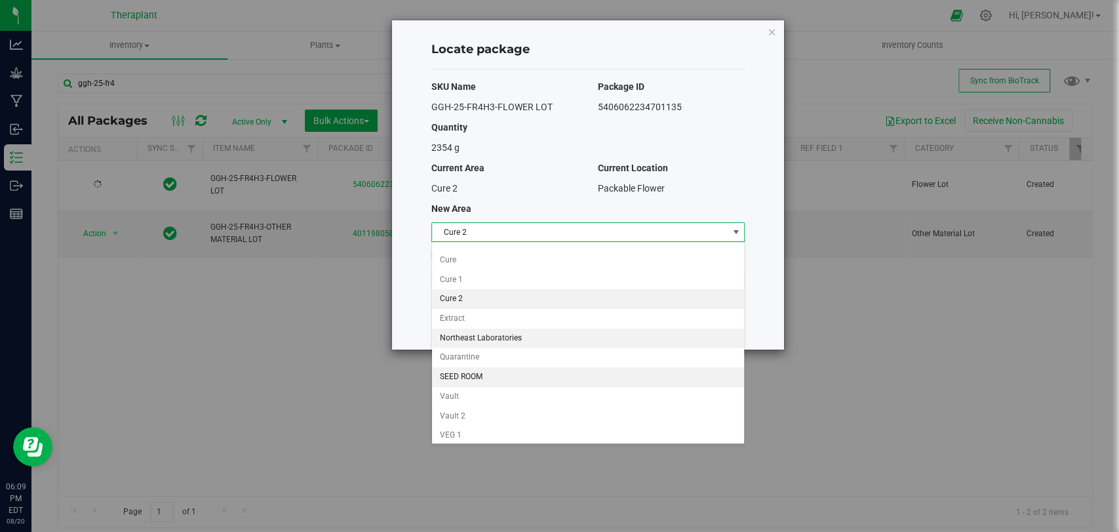
scroll to position [112, 0]
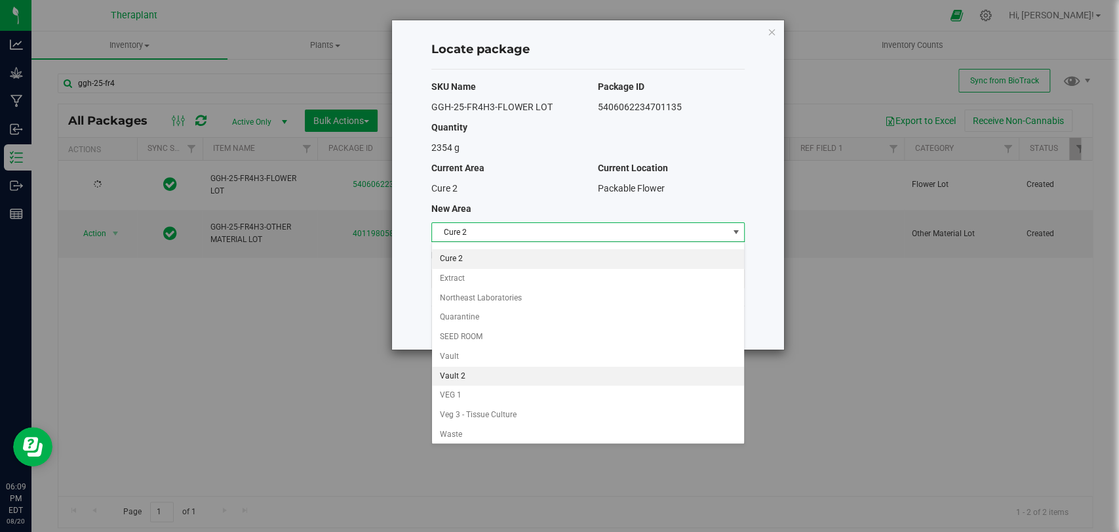
click at [457, 368] on li "Vault 2" at bounding box center [588, 376] width 312 height 20
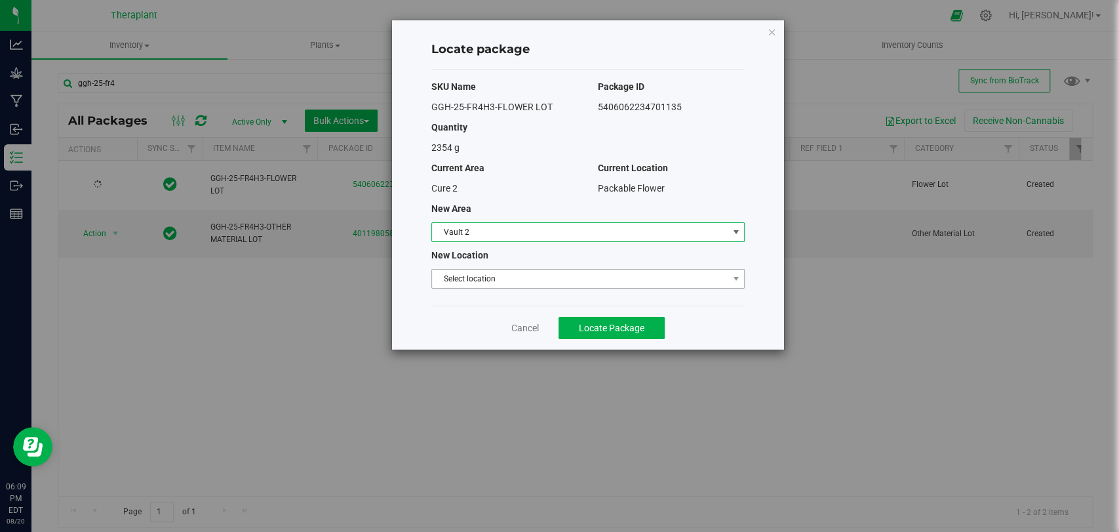
click at [477, 283] on span "Select location" at bounding box center [580, 278] width 296 height 18
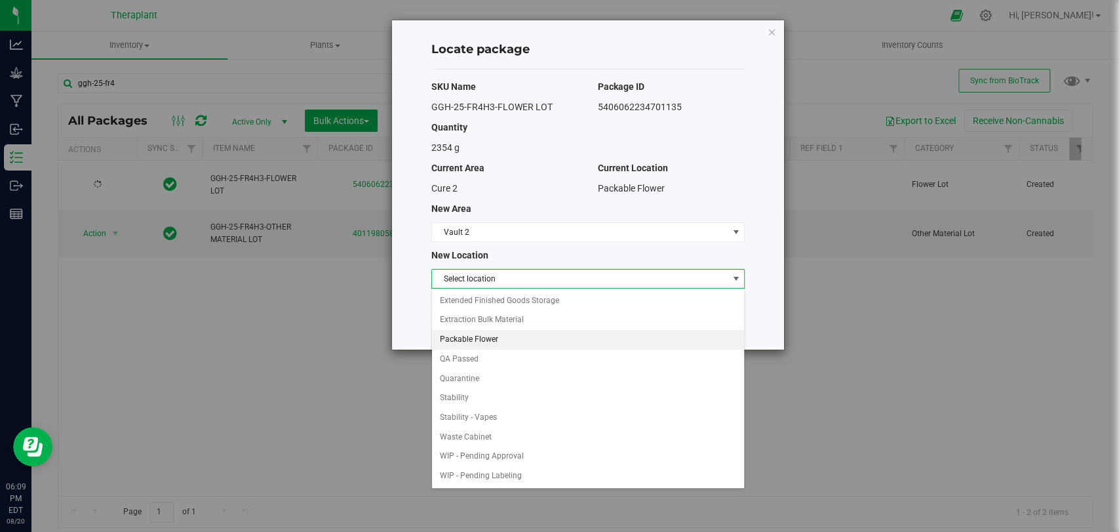
click at [474, 339] on li "Packable Flower" at bounding box center [588, 340] width 312 height 20
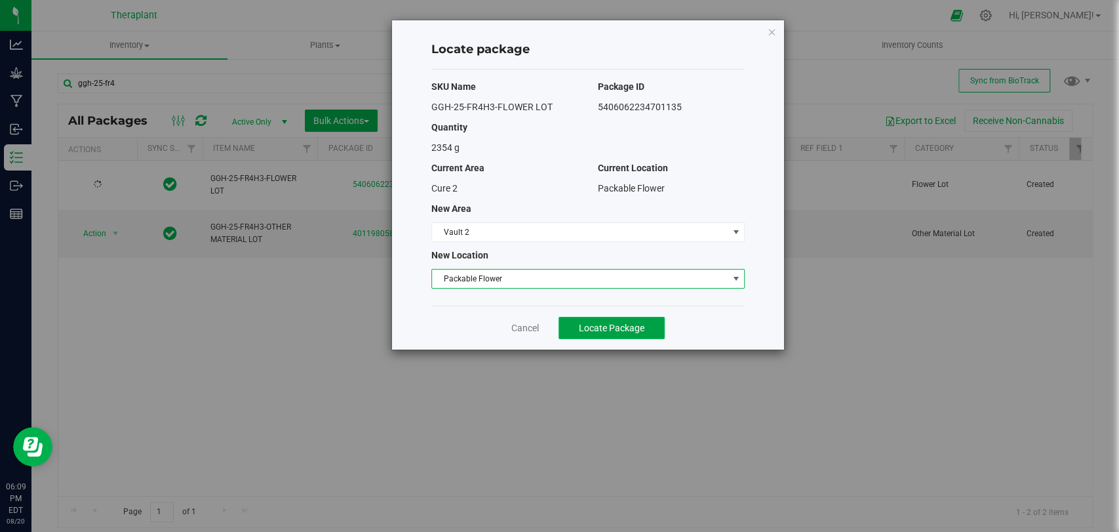
click at [583, 326] on span "Locate Package" at bounding box center [612, 327] width 66 height 10
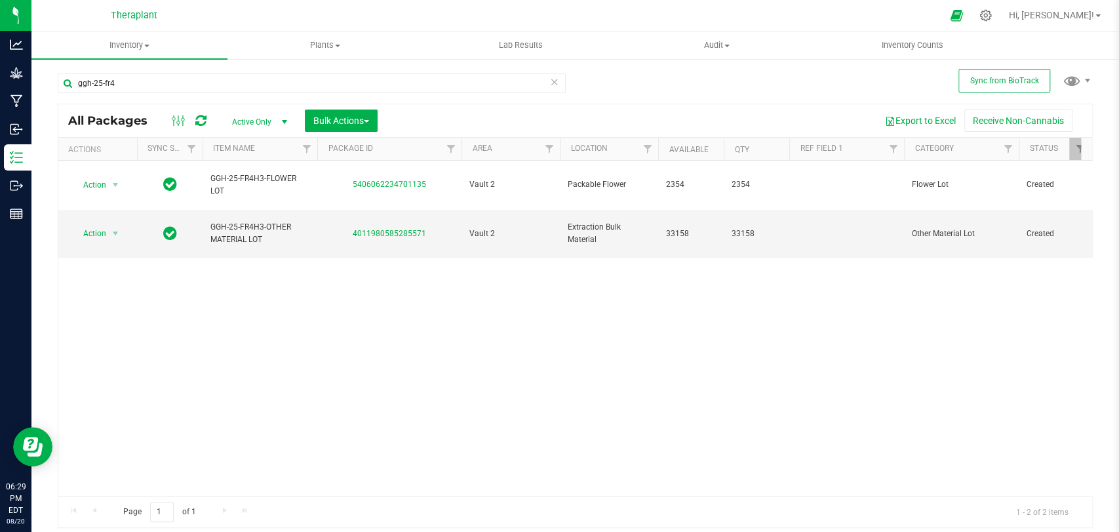
click at [550, 85] on icon at bounding box center [554, 81] width 9 height 16
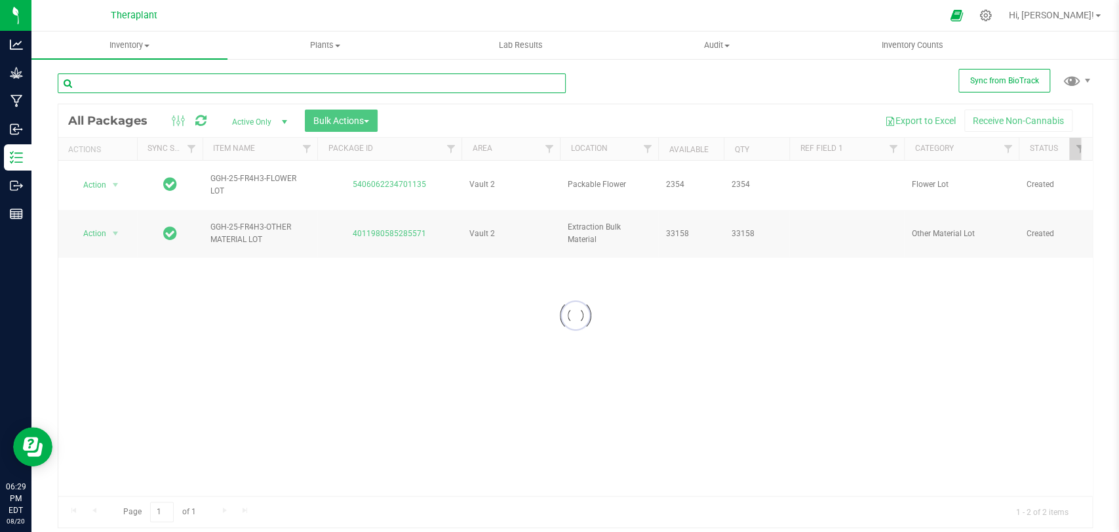
click at [517, 82] on input "text" at bounding box center [312, 83] width 508 height 20
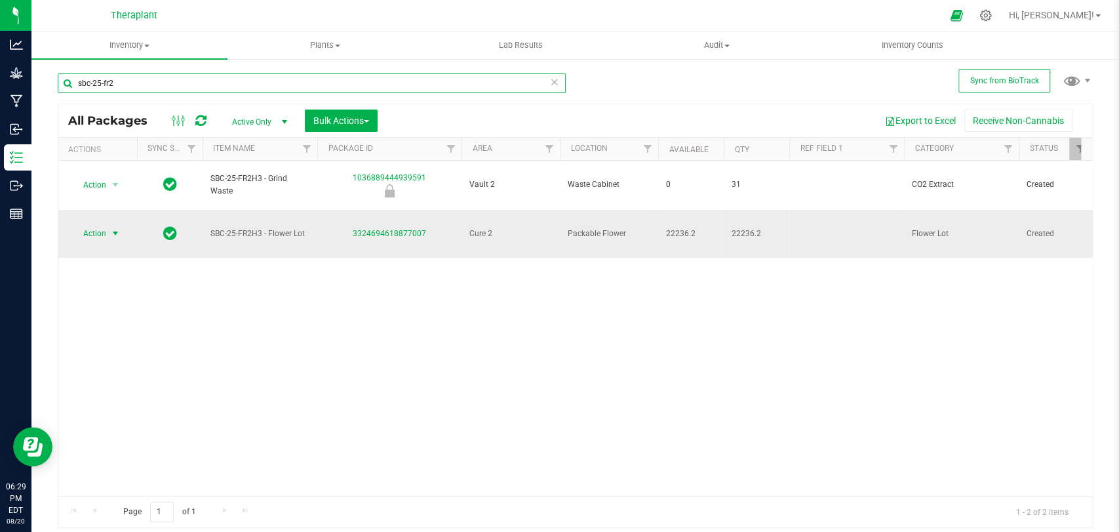
type input "sbc-25-fr2"
click at [104, 224] on span "Action" at bounding box center [88, 233] width 35 height 18
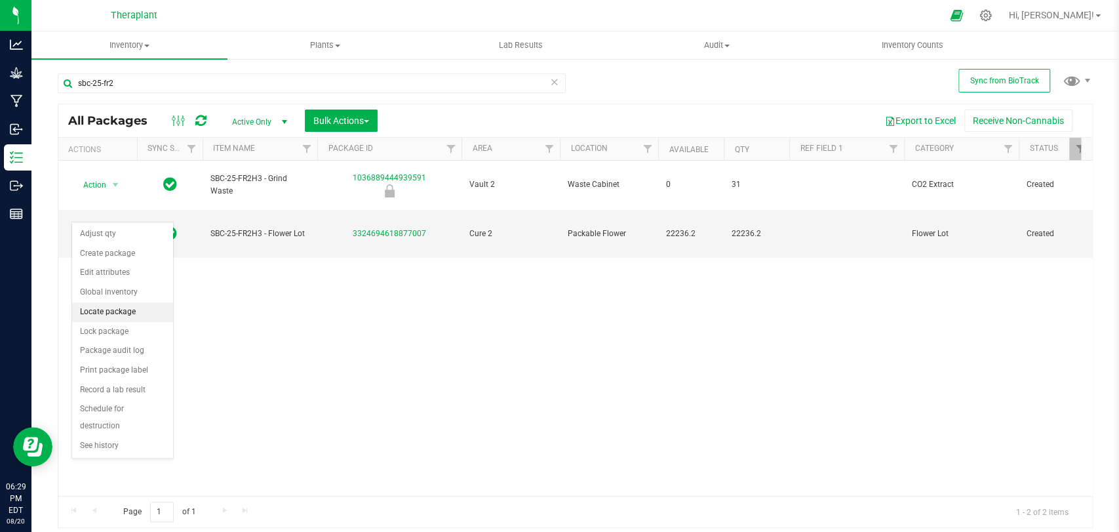
click at [117, 305] on li "Locate package" at bounding box center [122, 312] width 101 height 20
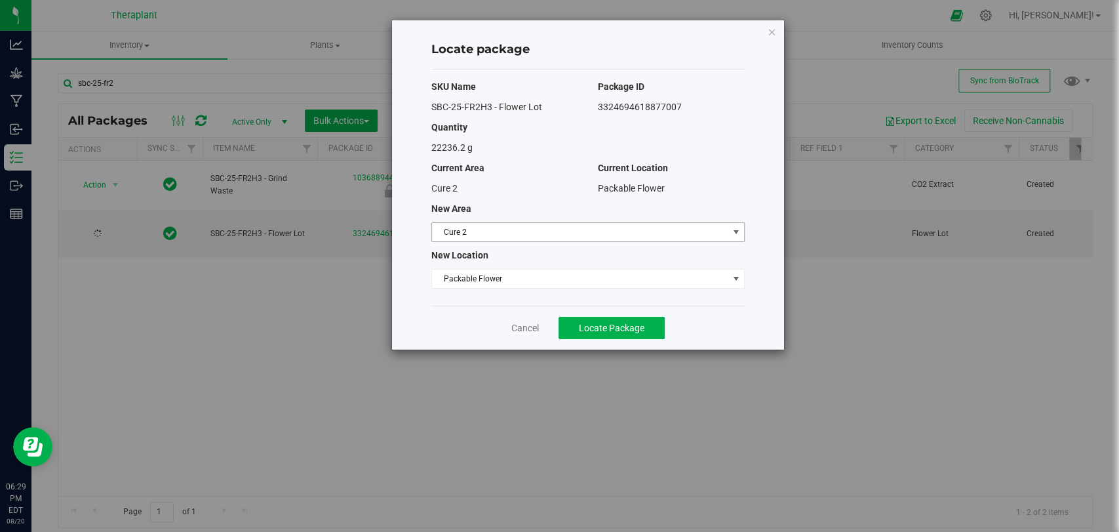
click at [450, 226] on span "Cure 2" at bounding box center [580, 232] width 296 height 18
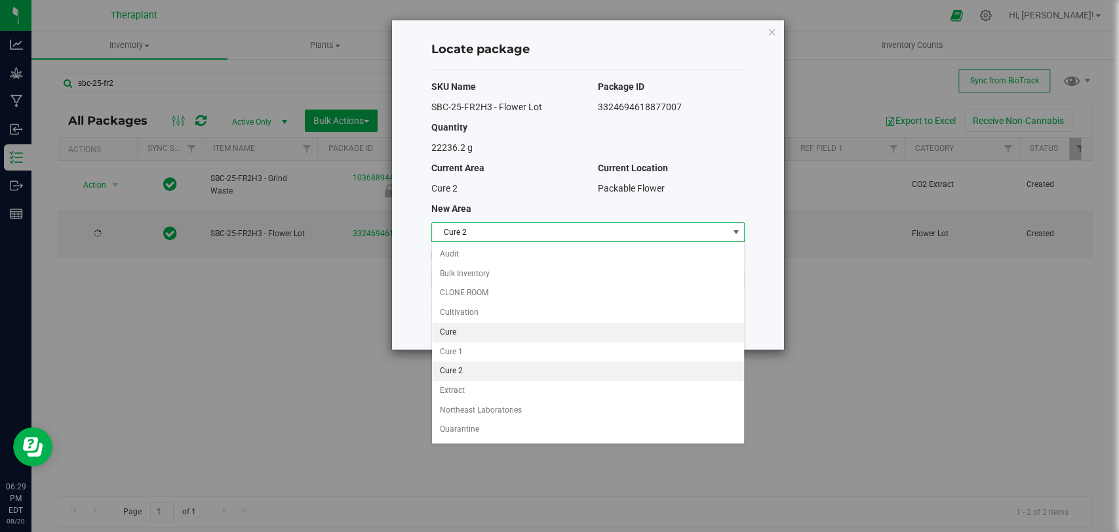
scroll to position [112, 0]
click at [458, 372] on li "Vault 2" at bounding box center [588, 376] width 312 height 20
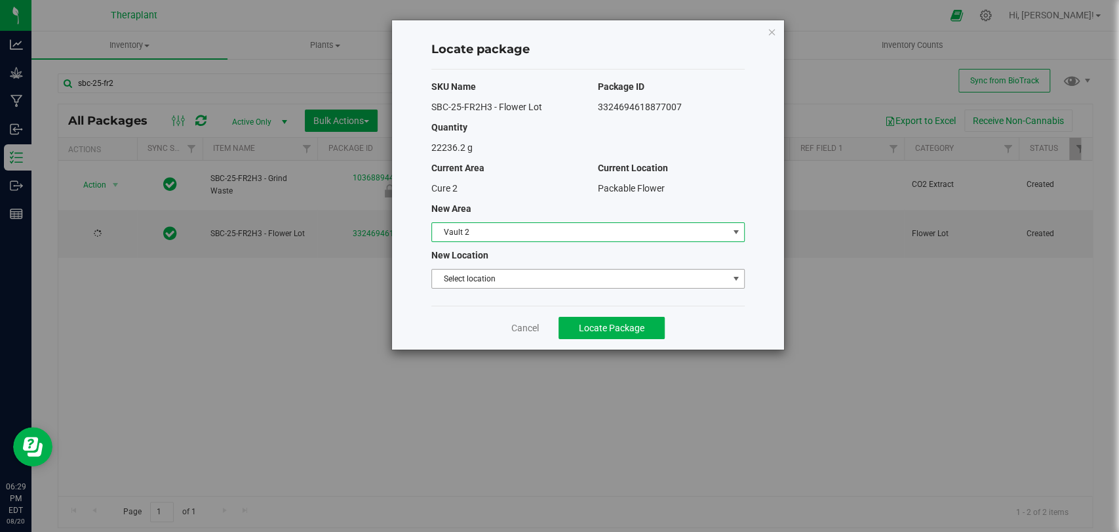
click at [463, 273] on span "Select location" at bounding box center [580, 278] width 296 height 18
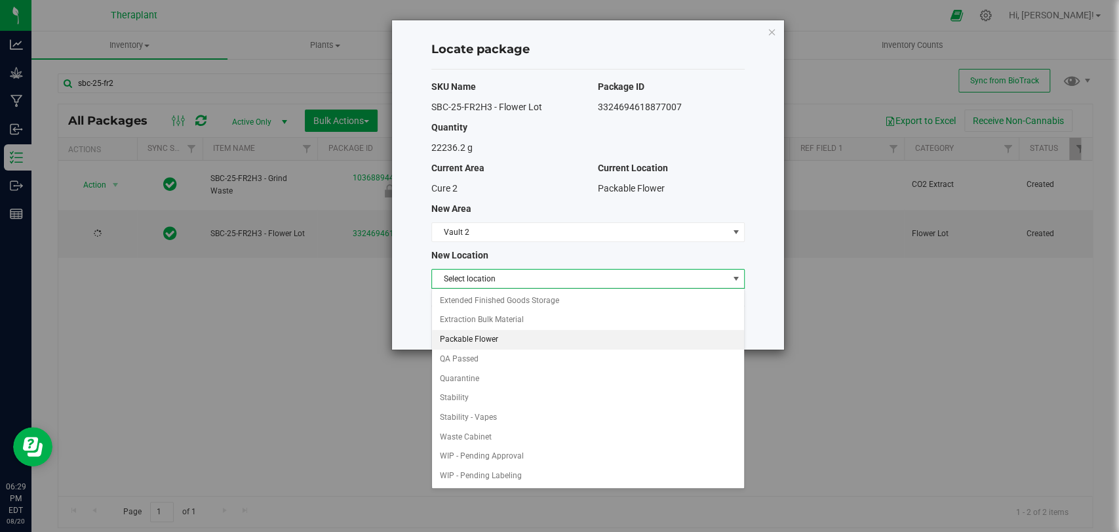
click at [477, 337] on li "Packable Flower" at bounding box center [588, 340] width 312 height 20
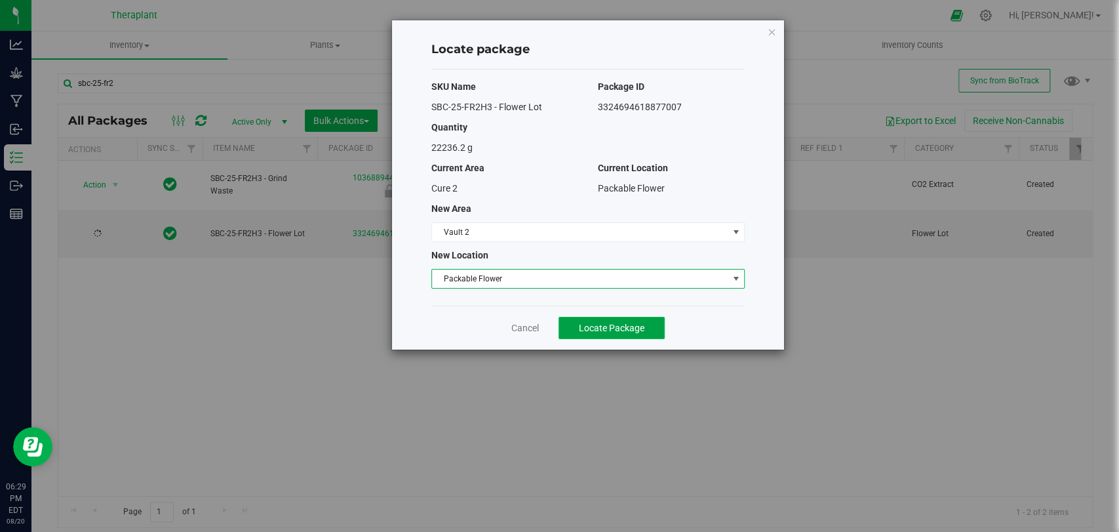
click at [588, 323] on span "Locate Package" at bounding box center [612, 327] width 66 height 10
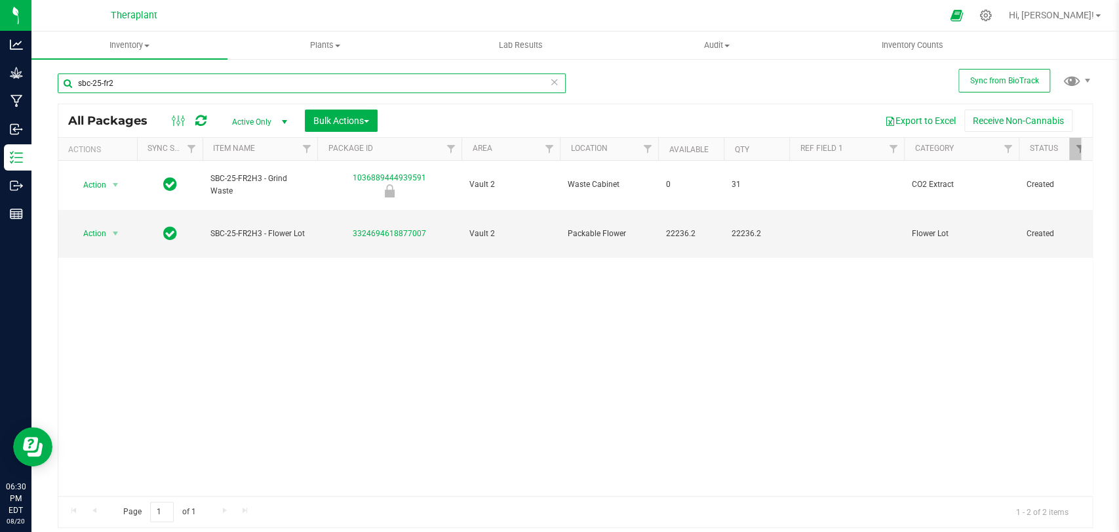
click at [372, 89] on input "sbc-25-fr2" at bounding box center [312, 83] width 508 height 20
type input "s"
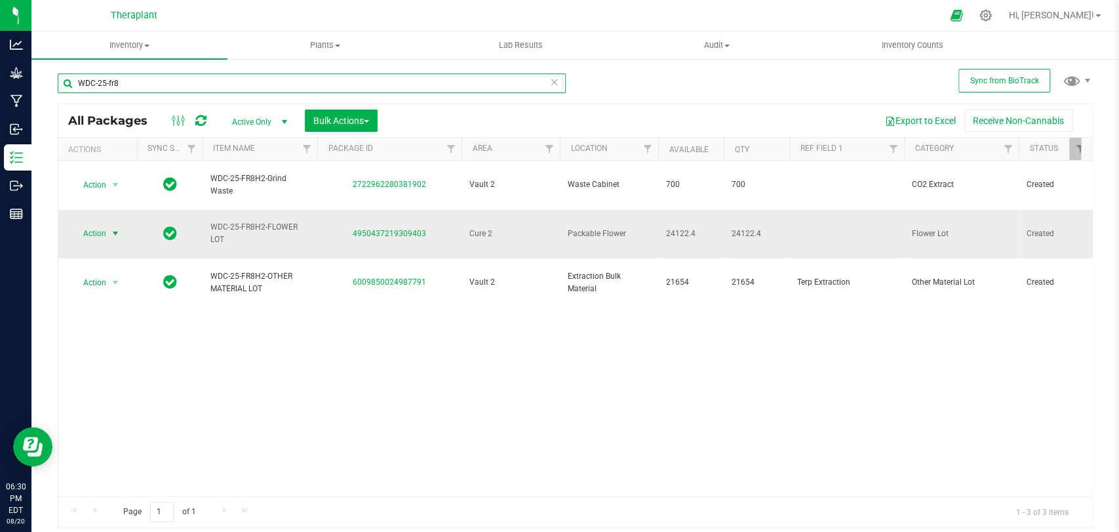
type input "WDC-25-fr8"
click at [113, 228] on span "select" at bounding box center [115, 233] width 10 height 10
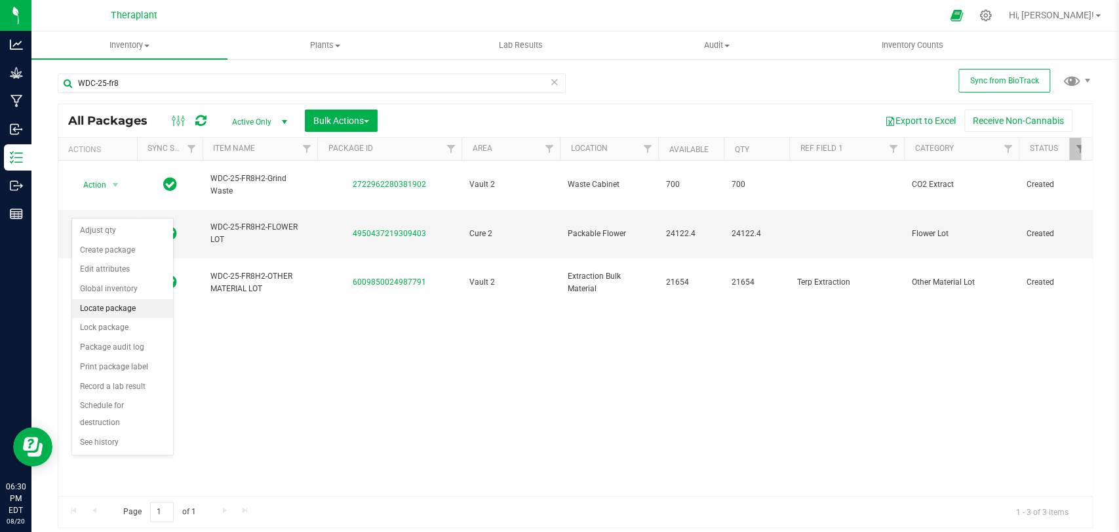
click at [105, 303] on li "Locate package" at bounding box center [122, 309] width 101 height 20
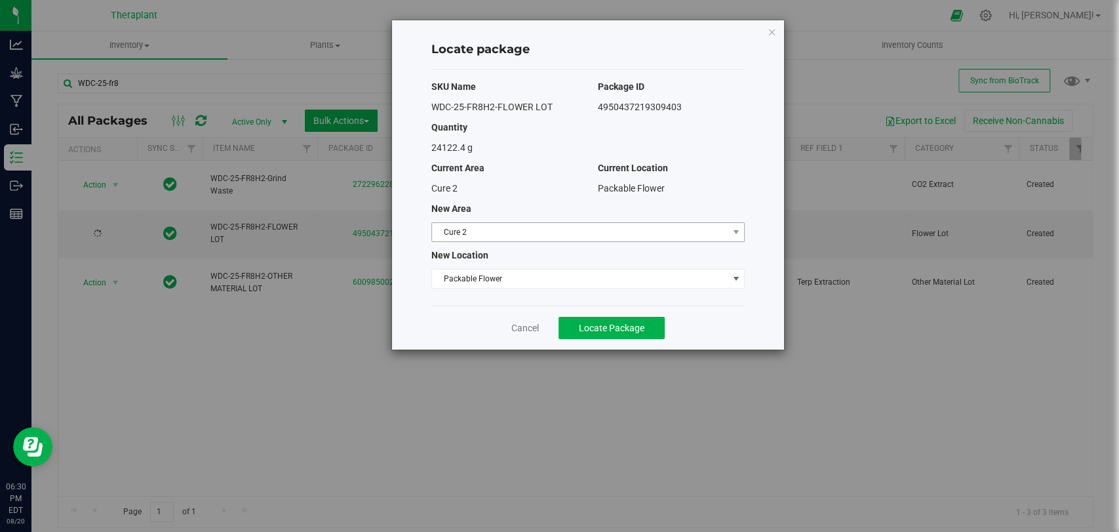
click at [463, 238] on span "Cure 2" at bounding box center [580, 232] width 296 height 18
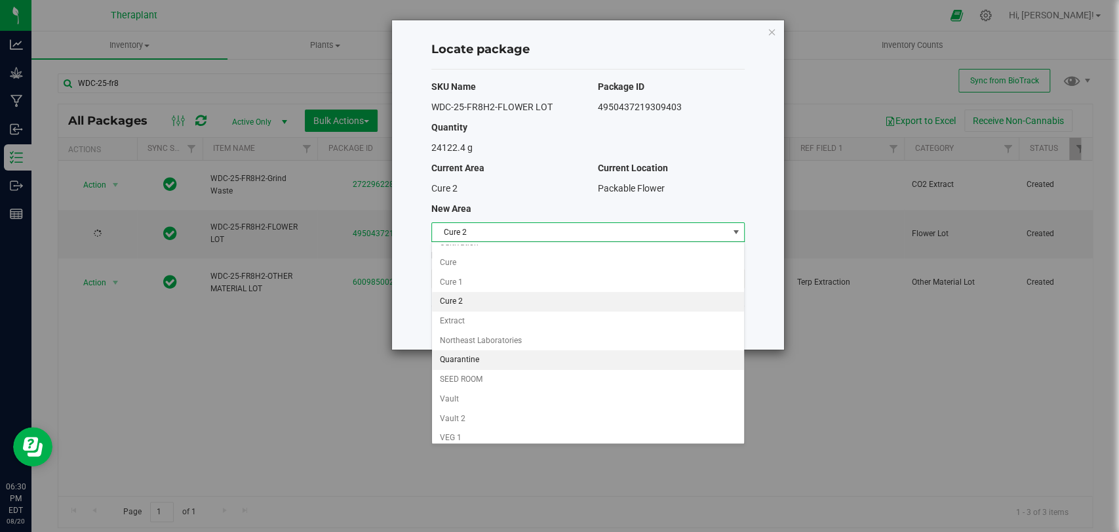
scroll to position [112, 0]
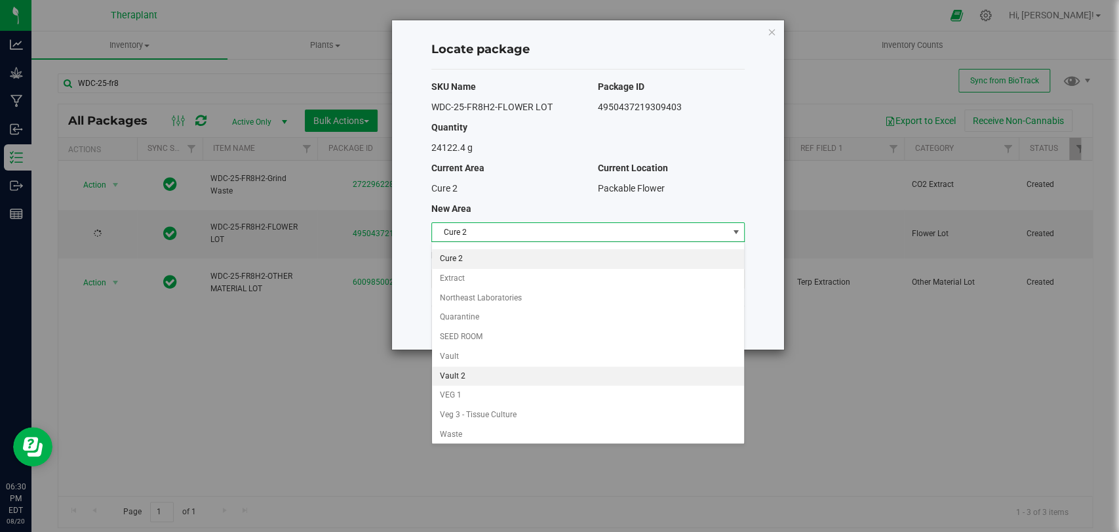
click at [457, 373] on li "Vault 2" at bounding box center [588, 376] width 312 height 20
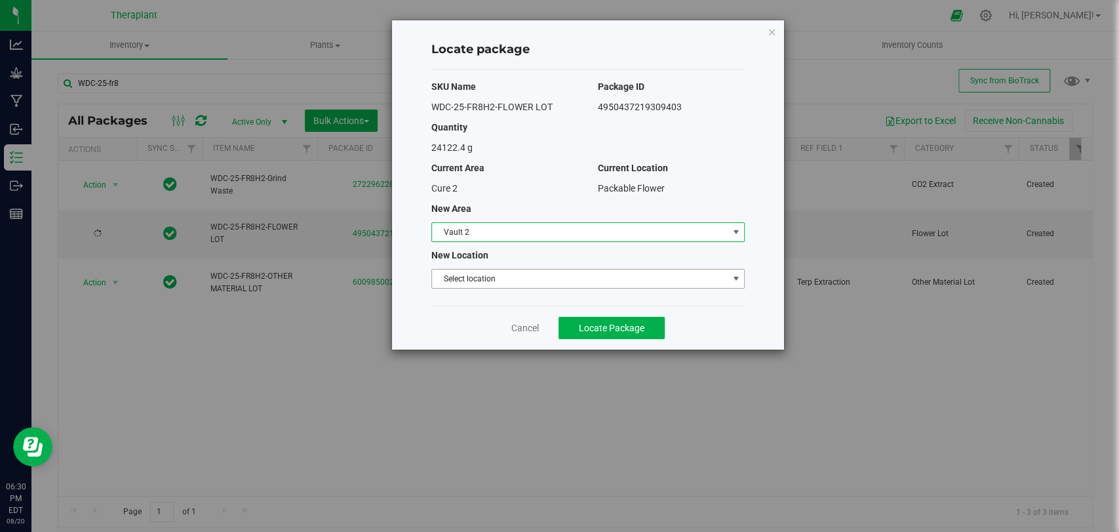
click at [467, 274] on span "Select location" at bounding box center [580, 278] width 296 height 18
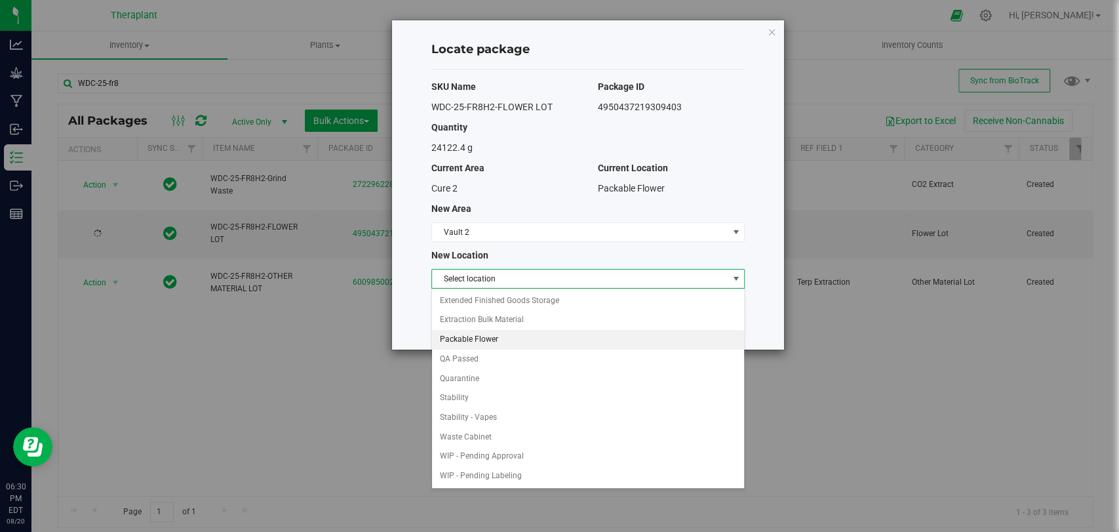
click at [475, 337] on li "Packable Flower" at bounding box center [588, 340] width 312 height 20
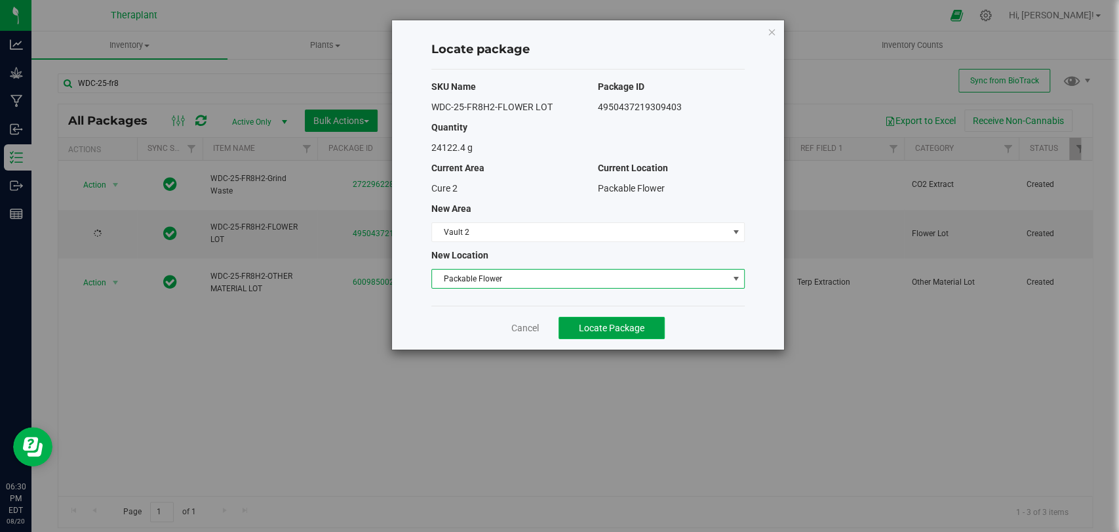
click at [576, 326] on button "Locate Package" at bounding box center [611, 328] width 106 height 22
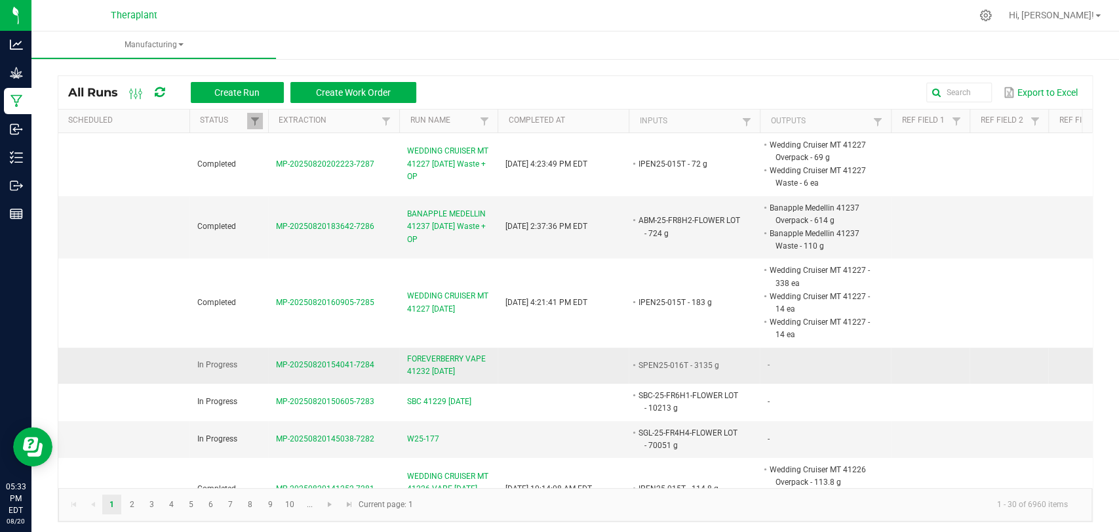
click at [457, 361] on span "FOREVERBERRY VAPE 41232 [DATE]" at bounding box center [448, 365] width 83 height 25
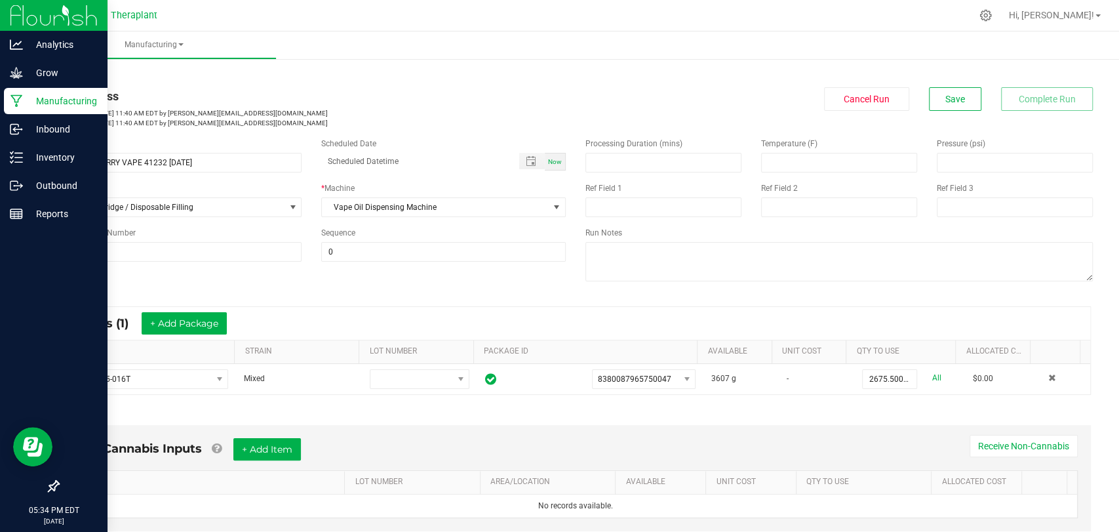
click at [16, 107] on icon at bounding box center [16, 101] width 12 height 12
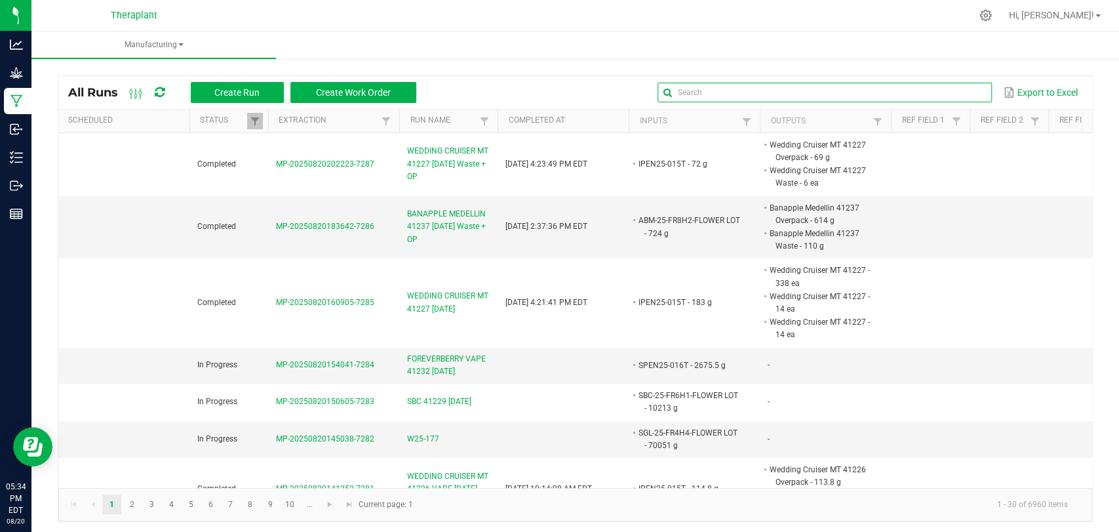
click at [958, 94] on input "text" at bounding box center [824, 93] width 334 height 20
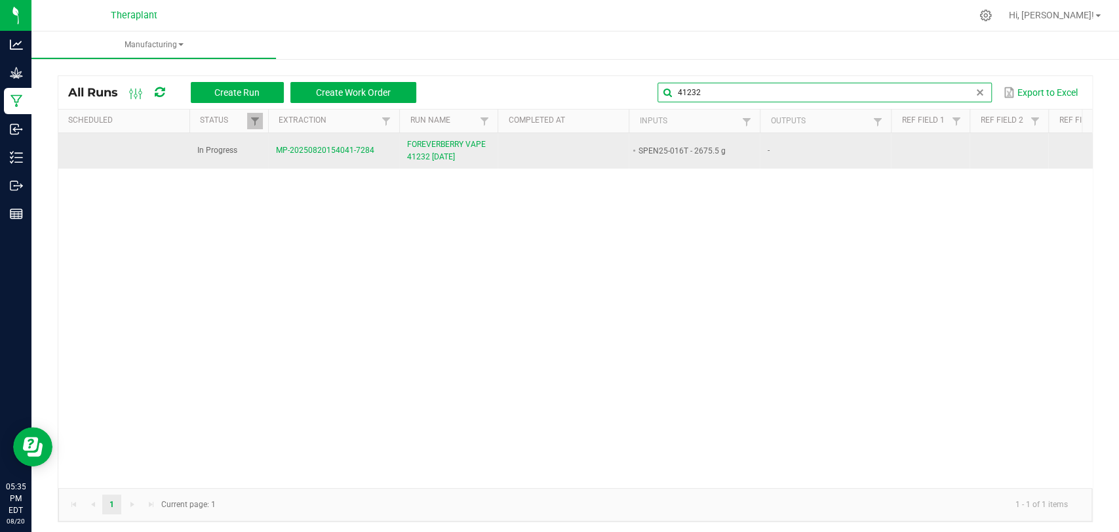
type input "41232"
click at [453, 151] on span "FOREVERBERRY VAPE 41232 [DATE]" at bounding box center [448, 150] width 83 height 25
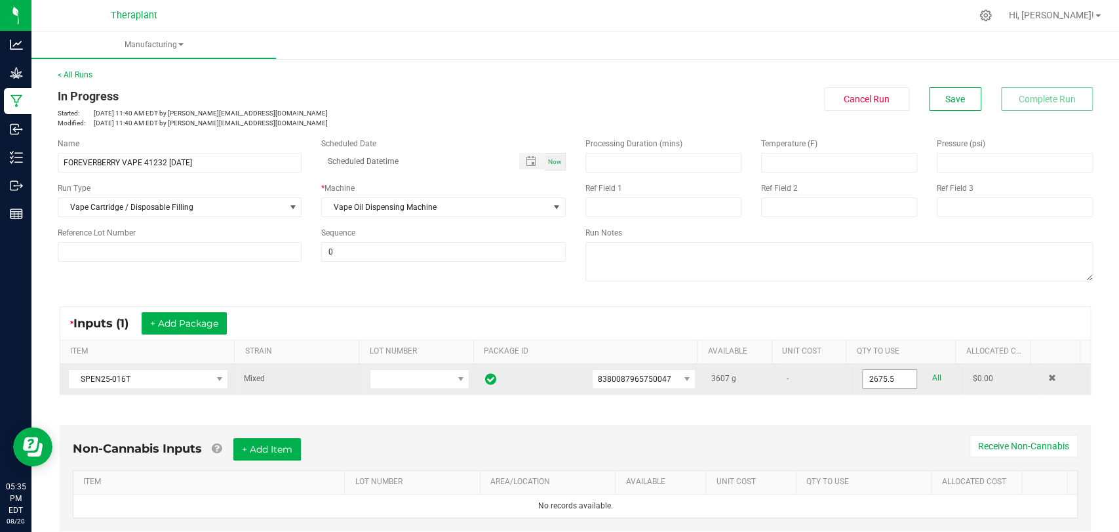
click at [863, 378] on input "2675.5" at bounding box center [890, 379] width 54 height 18
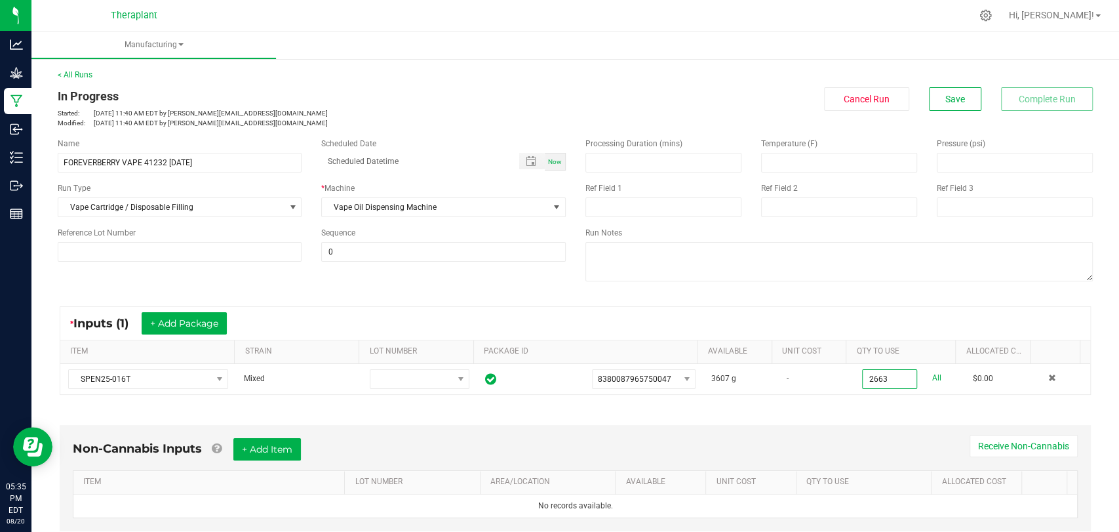
type input "2663.0000 g"
click at [865, 396] on div "* Inputs (1) + Add Package ITEM STRAIN LOT NUMBER PACKAGE ID AVAILABLE Unit Cos…" at bounding box center [575, 350] width 1055 height 112
click at [945, 96] on span "Save" at bounding box center [955, 99] width 20 height 10
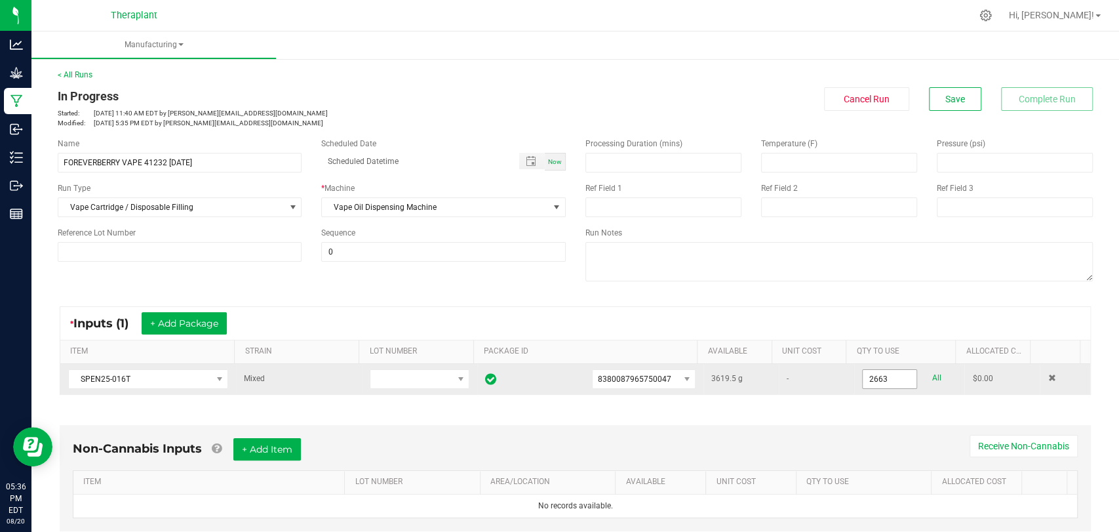
click at [867, 383] on input "2663" at bounding box center [890, 379] width 54 height 18
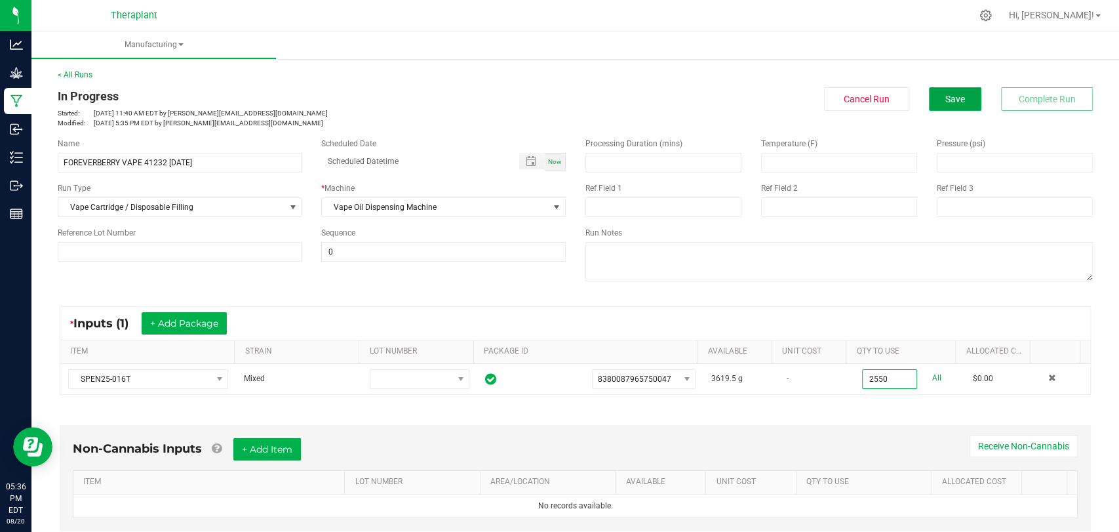
type input "2550.0000 g"
click at [945, 99] on span "Save" at bounding box center [955, 99] width 20 height 10
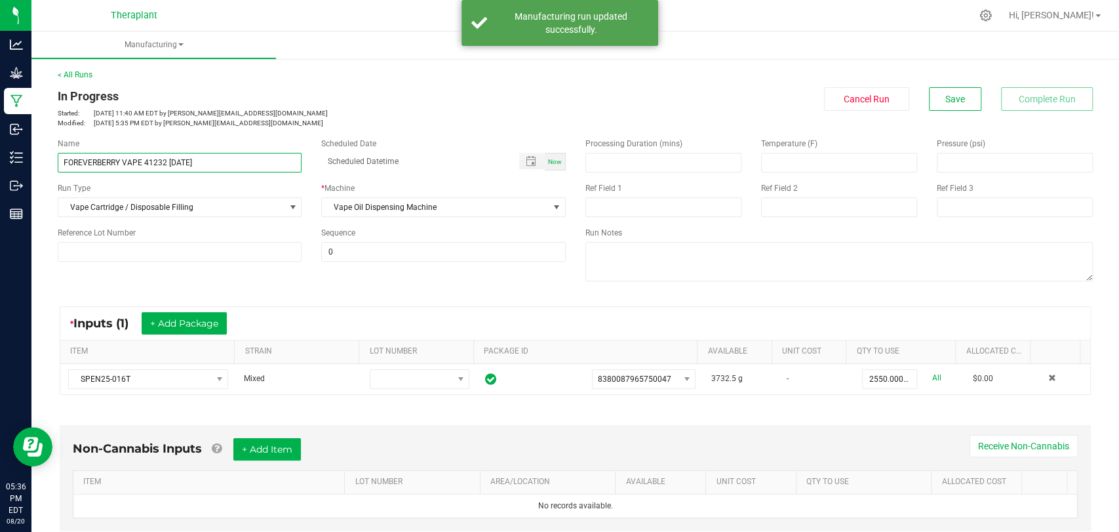
drag, startPoint x: 217, startPoint y: 159, endPoint x: 60, endPoint y: 154, distance: 156.7
click at [60, 154] on input "FOREVERBERRY VAPE 41232 [DATE]" at bounding box center [180, 163] width 244 height 20
click at [350, 111] on p "Started: [DATE] 11:40 AM EDT by [PERSON_NAME][EMAIL_ADDRESS][DOMAIN_NAME]" at bounding box center [312, 113] width 508 height 10
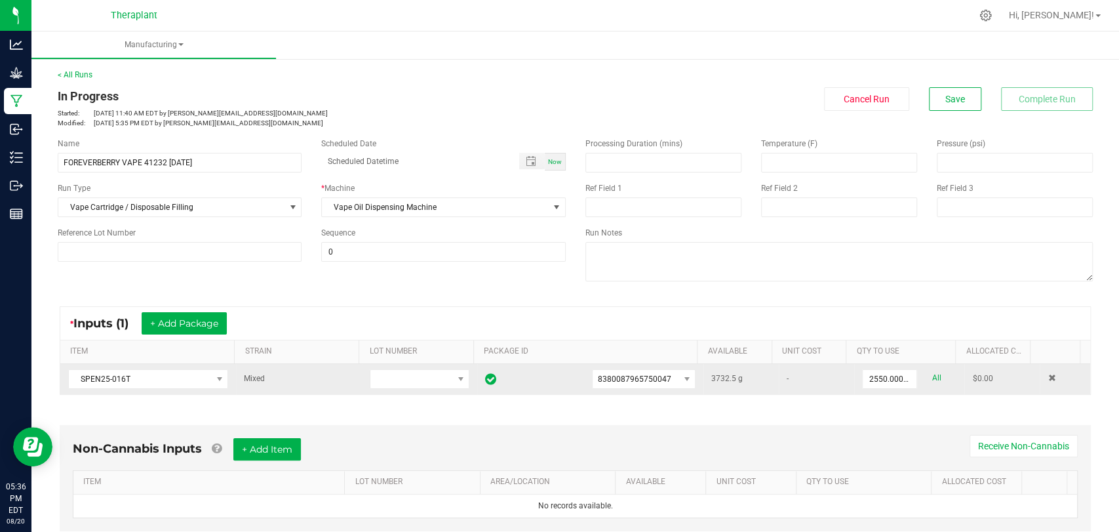
scroll to position [265, 0]
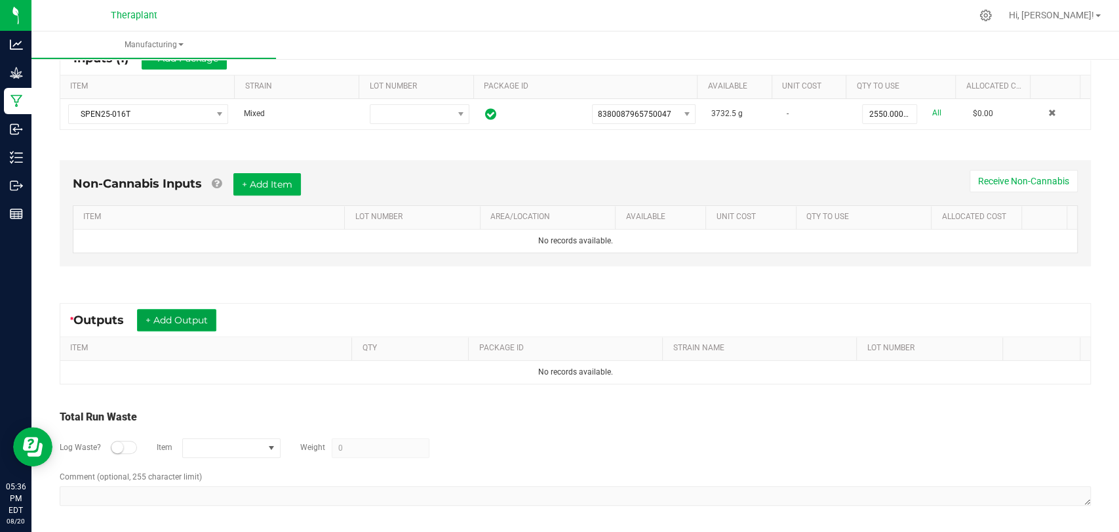
click at [201, 315] on button "+ Add Output" at bounding box center [176, 320] width 79 height 22
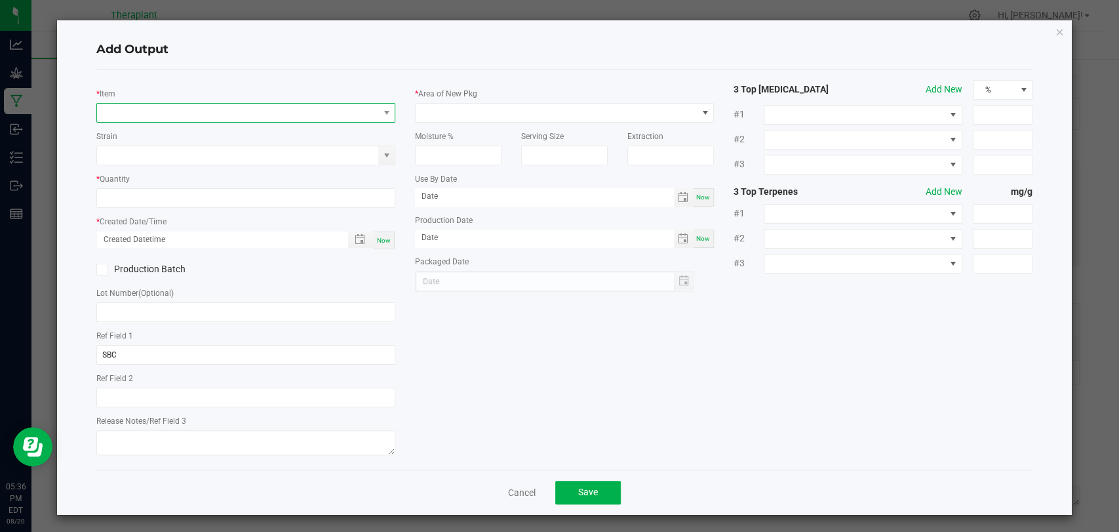
click at [241, 111] on span "NO DATA FOUND" at bounding box center [237, 113] width 281 height 18
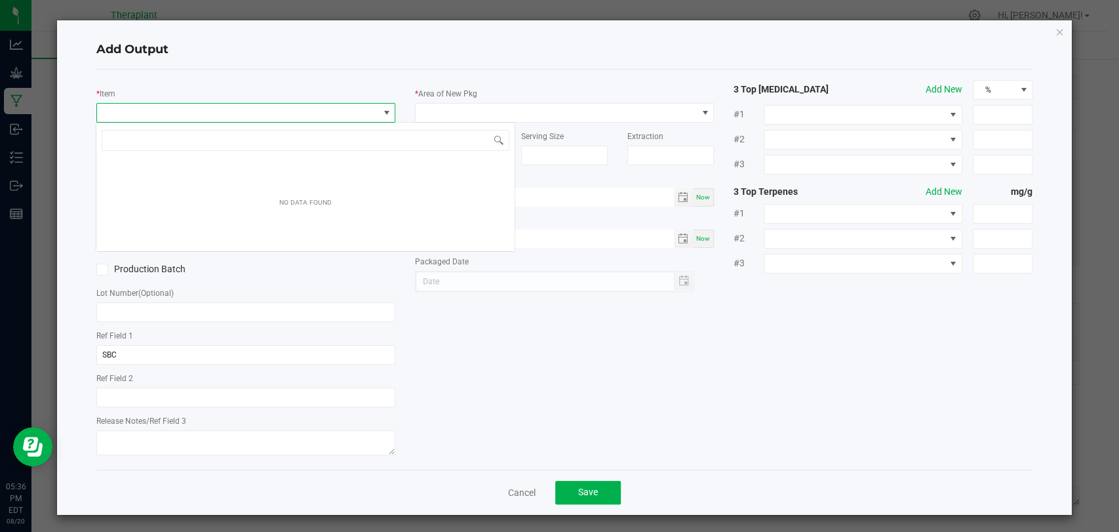
scroll to position [19, 295]
type input "41232"
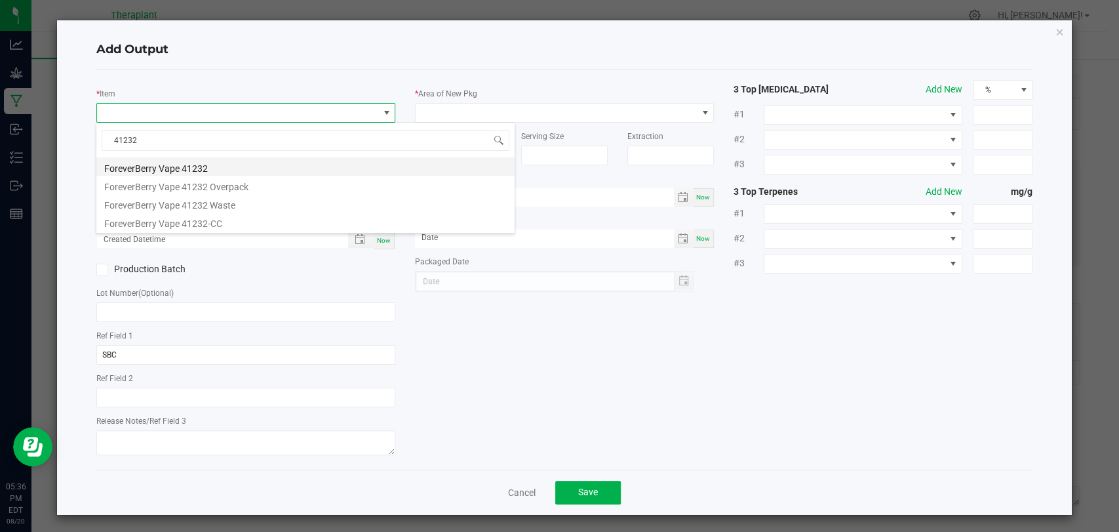
click at [194, 159] on li "ForeverBerry Vape 41232" at bounding box center [305, 166] width 418 height 18
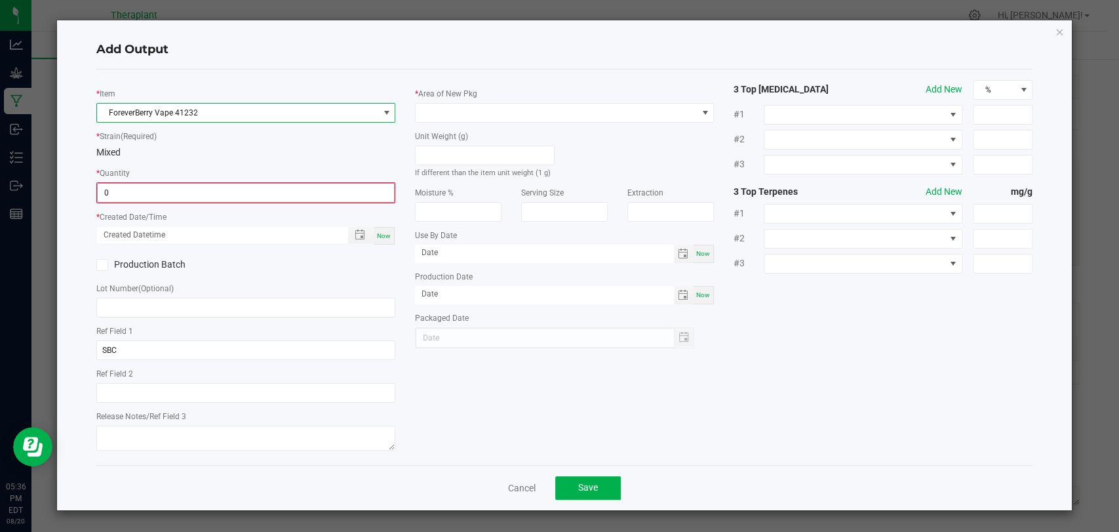
click at [194, 186] on input "0" at bounding box center [246, 193] width 296 height 18
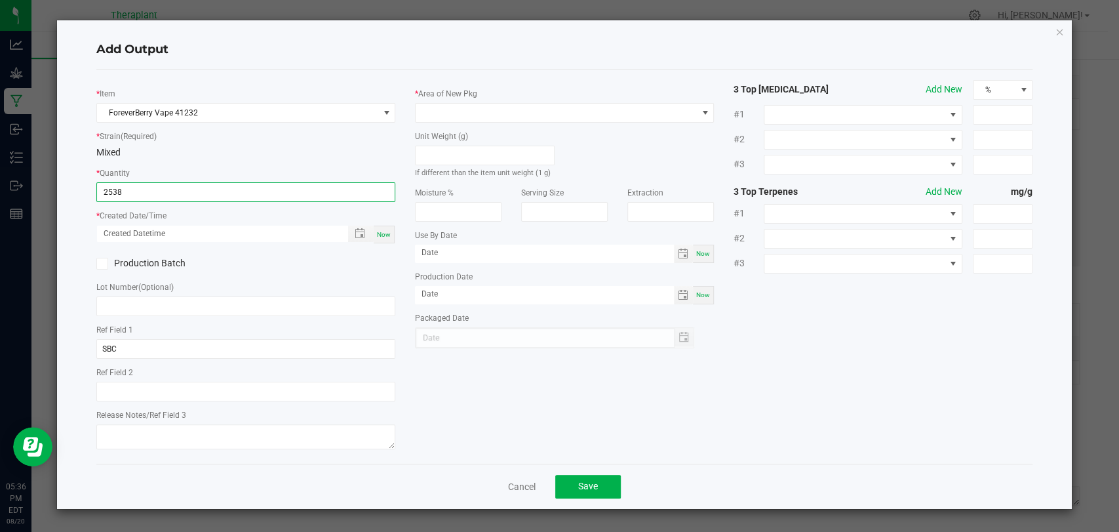
type input "2538 ea"
click at [228, 210] on div "* Created Date/Time Now" at bounding box center [245, 225] width 299 height 35
click at [381, 231] on span "Now" at bounding box center [384, 234] width 14 height 7
type input "[DATE] 5:36 PM"
type input "[DATE]"
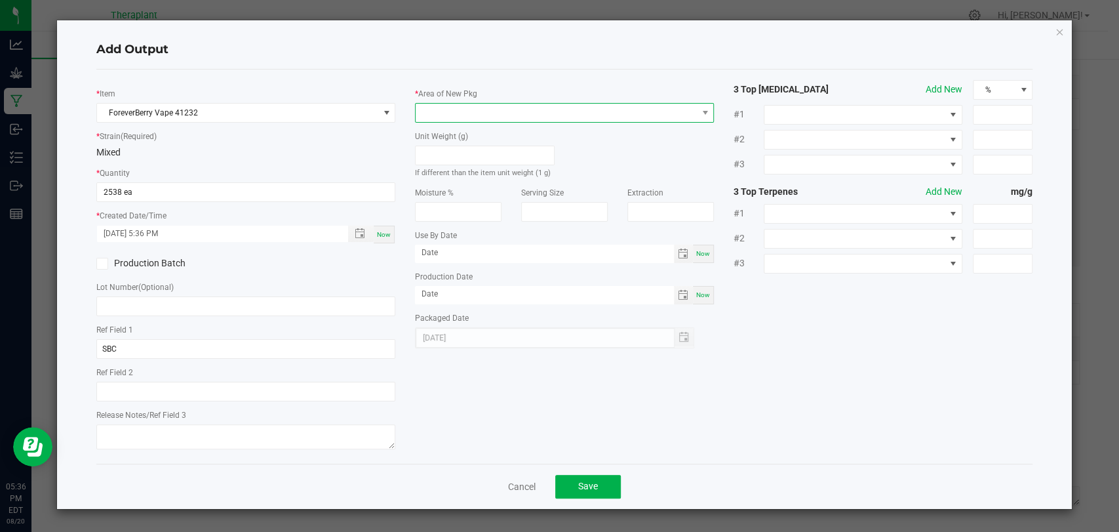
click at [454, 111] on span at bounding box center [556, 113] width 281 height 18
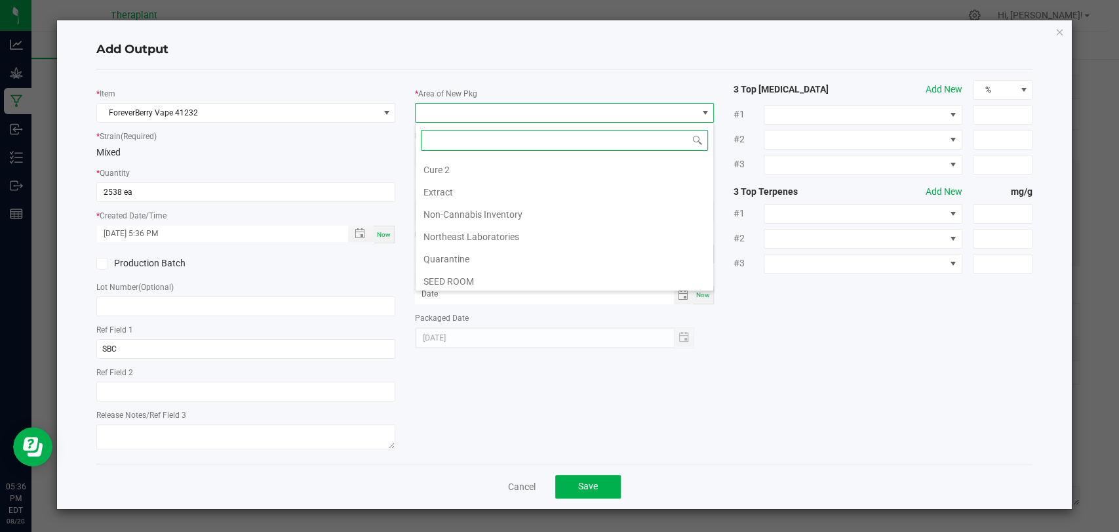
scroll to position [245, 0]
click at [449, 225] on li "Vault 2" at bounding box center [565, 235] width 298 height 22
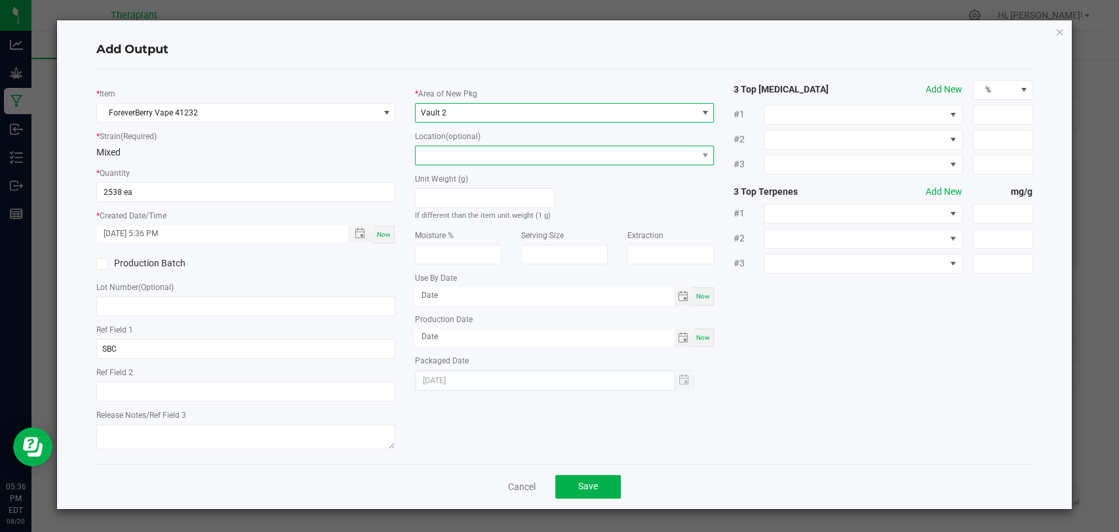
click at [456, 154] on span at bounding box center [556, 155] width 281 height 18
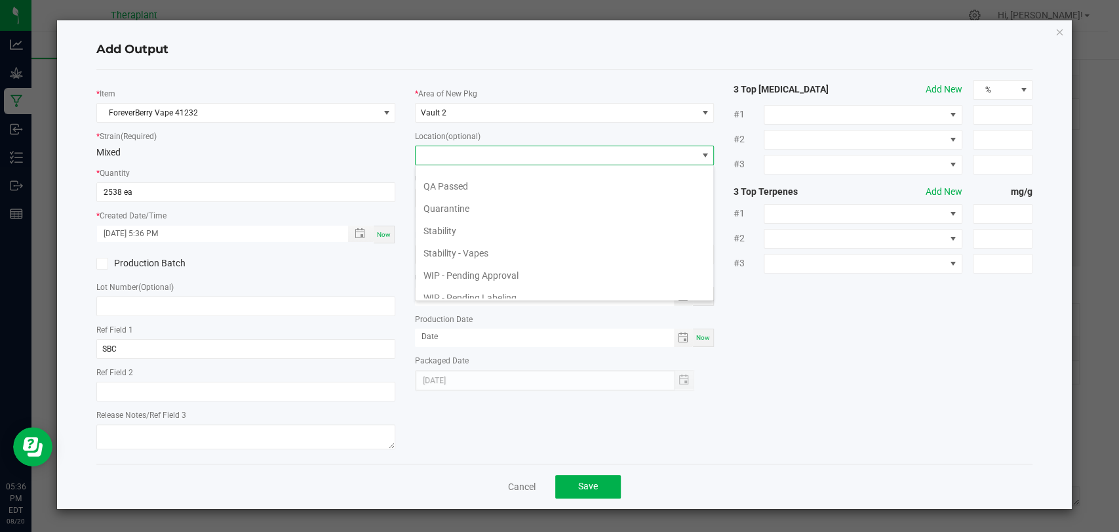
scroll to position [90, 0]
click at [481, 244] on li "WIP - Pending Approval" at bounding box center [565, 244] width 298 height 22
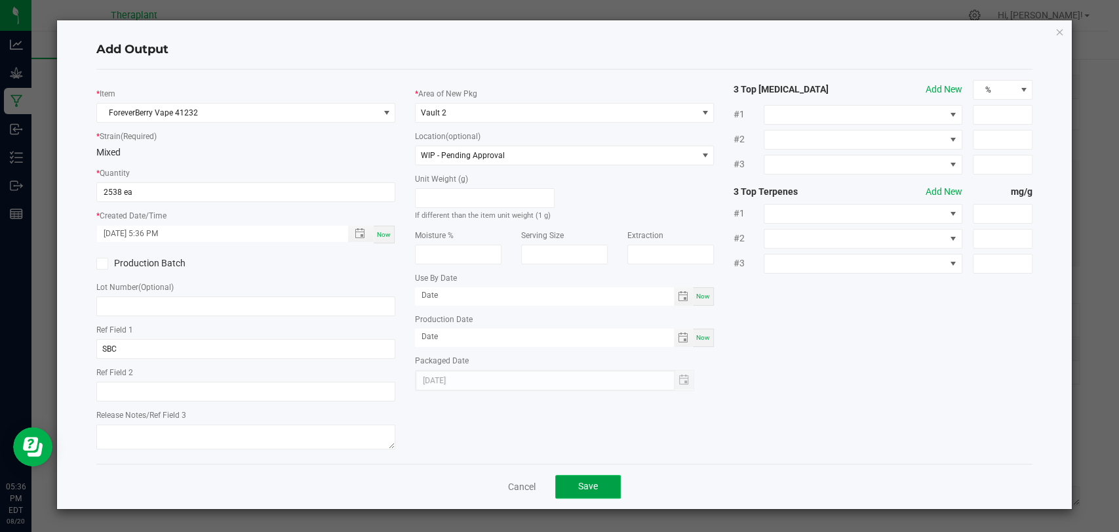
click at [578, 480] on span "Save" at bounding box center [588, 485] width 20 height 10
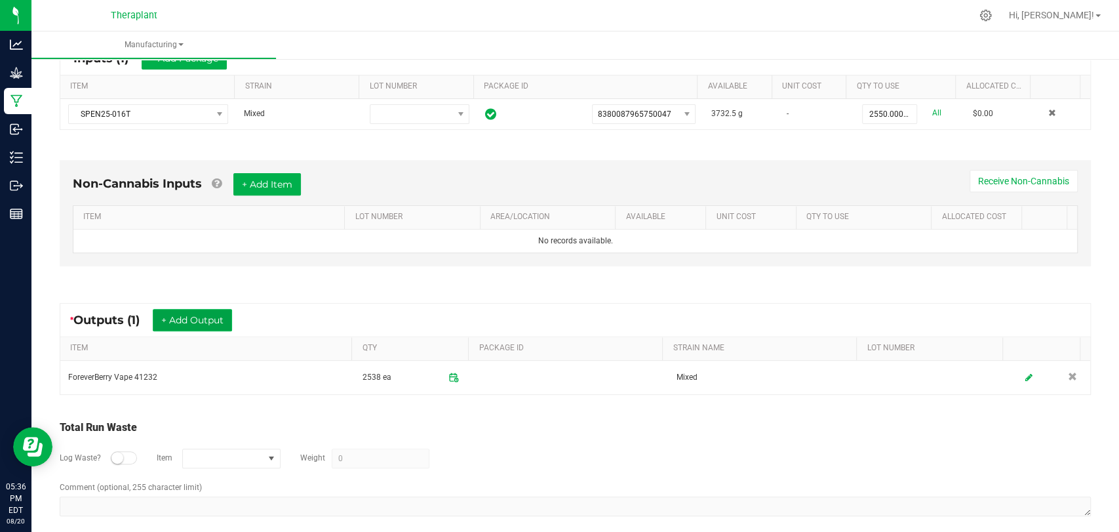
click at [208, 314] on button "+ Add Output" at bounding box center [192, 320] width 79 height 22
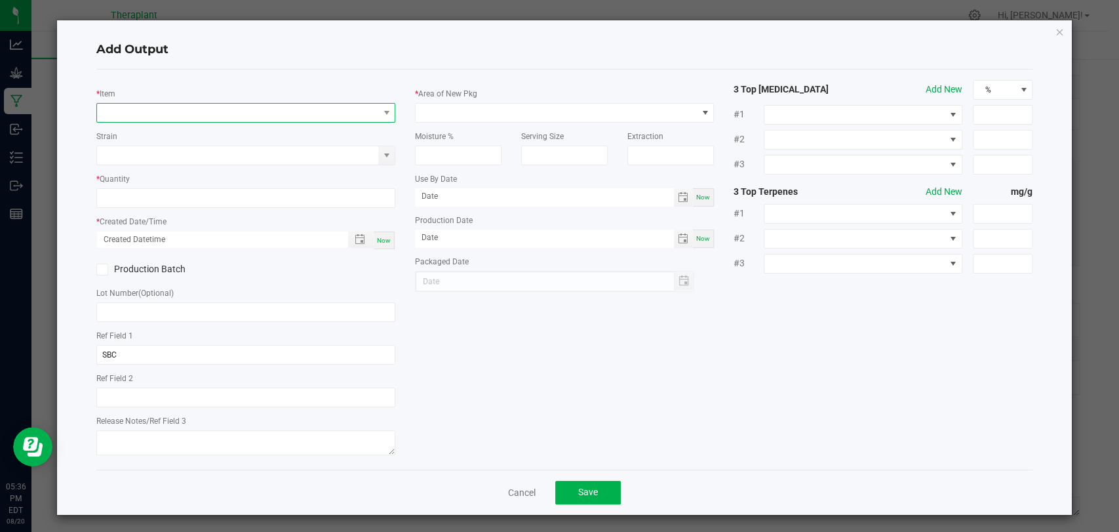
click at [213, 112] on span "NO DATA FOUND" at bounding box center [237, 113] width 281 height 18
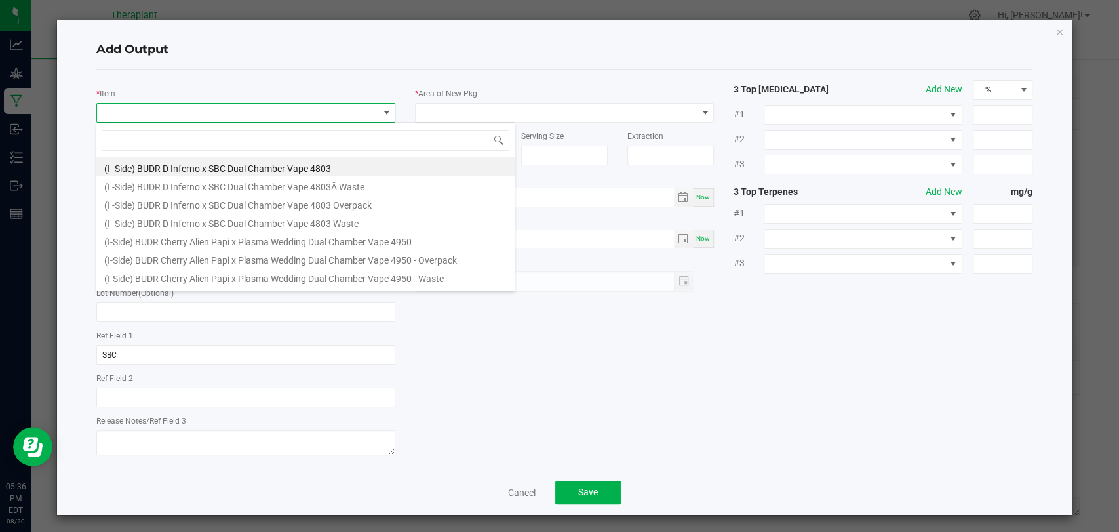
scroll to position [19, 295]
type input "41232"
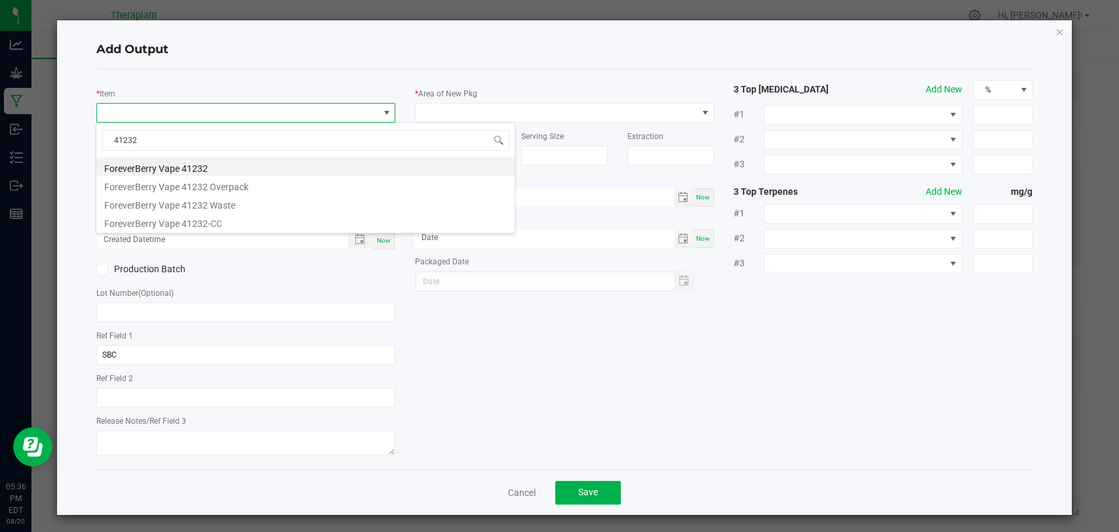
click at [191, 163] on li "ForeverBerry Vape 41232" at bounding box center [305, 166] width 418 height 18
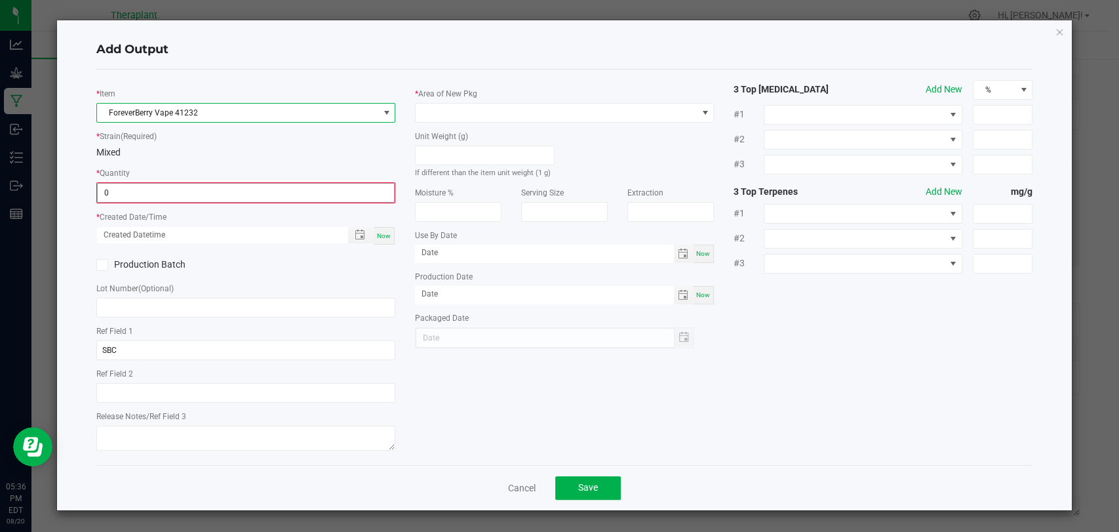
click at [180, 199] on input "0" at bounding box center [246, 193] width 296 height 18
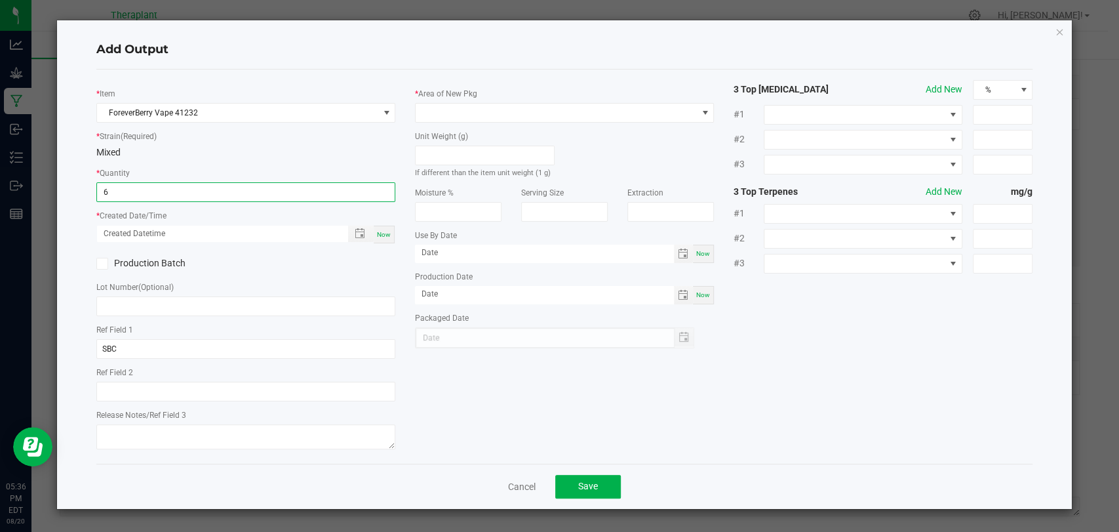
type input "6 ea"
click at [385, 232] on span "Now" at bounding box center [384, 234] width 14 height 7
type input "[DATE] 5:36 PM"
type input "[DATE]"
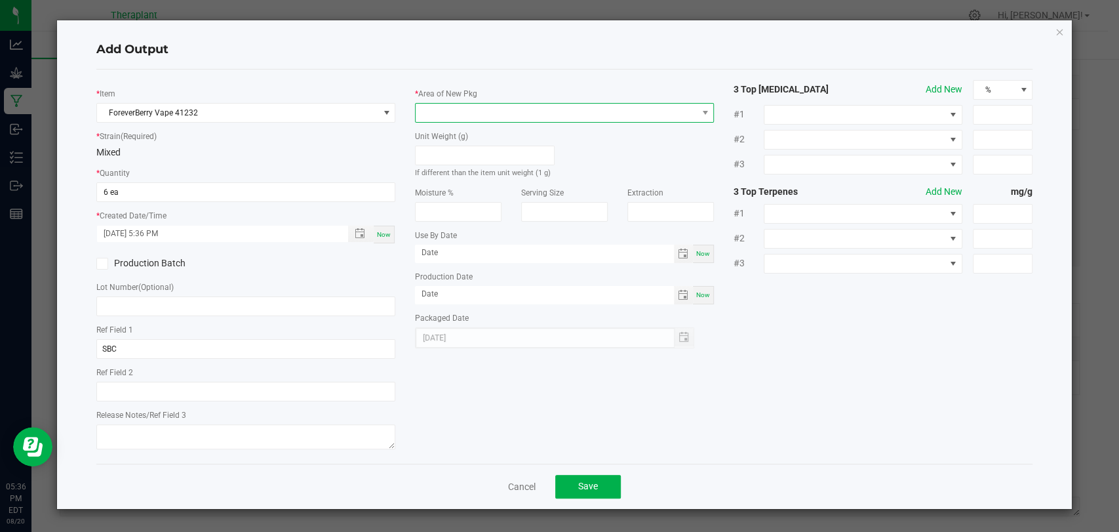
click at [470, 111] on span at bounding box center [556, 113] width 281 height 18
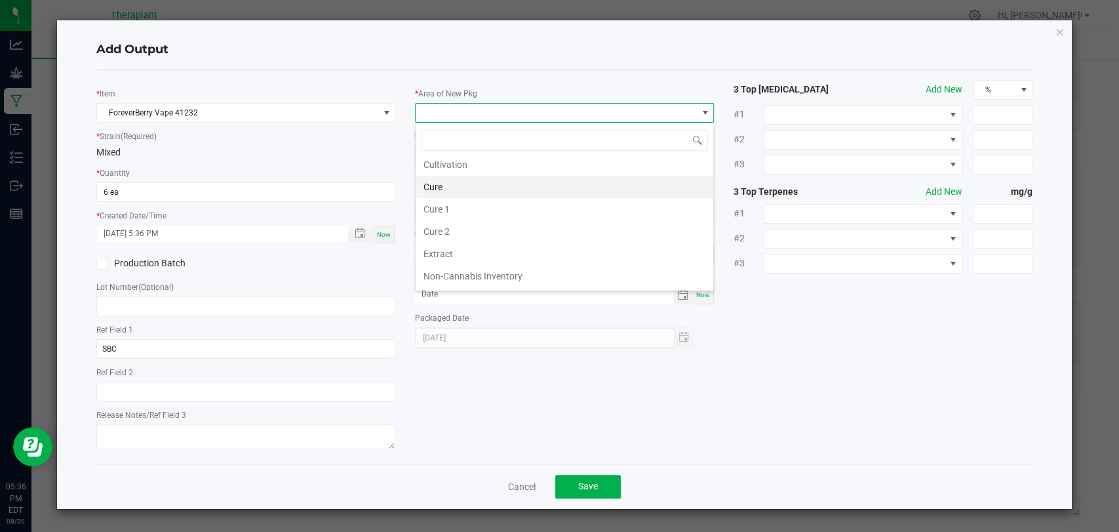
scroll to position [245, 0]
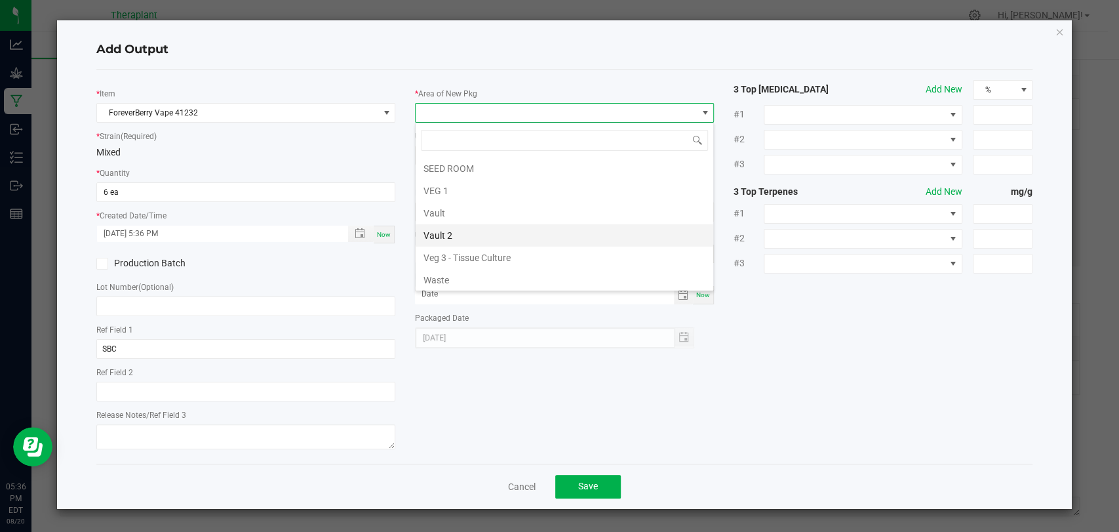
click at [450, 234] on li "Vault 2" at bounding box center [565, 235] width 298 height 22
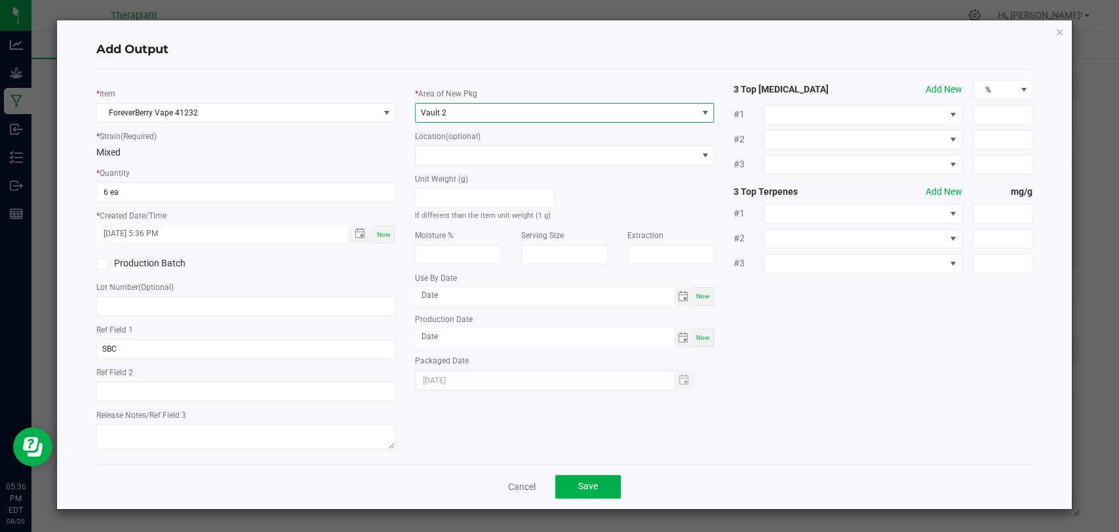
click at [467, 142] on div "Location (optional)" at bounding box center [564, 147] width 299 height 36
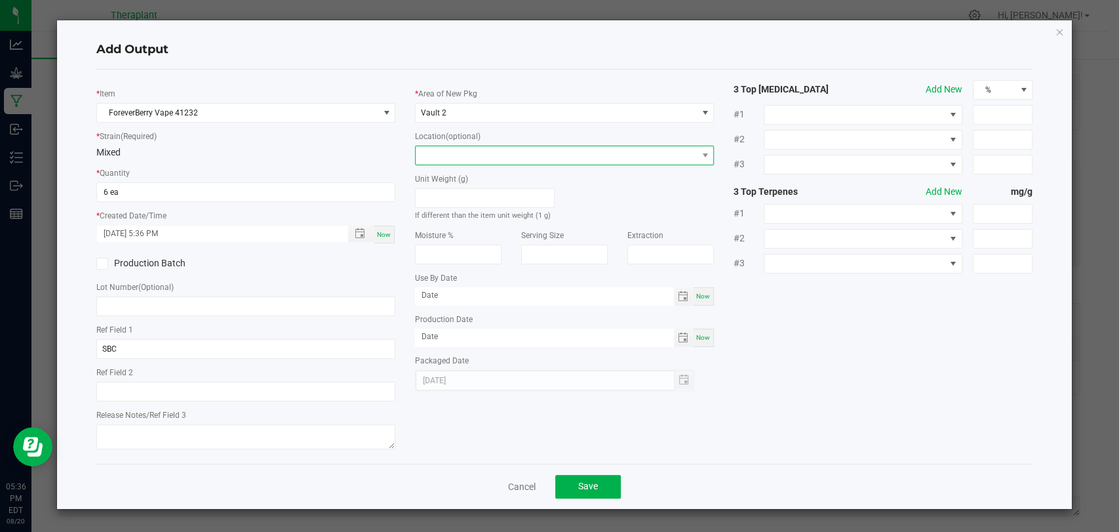
click at [467, 152] on span at bounding box center [556, 155] width 281 height 18
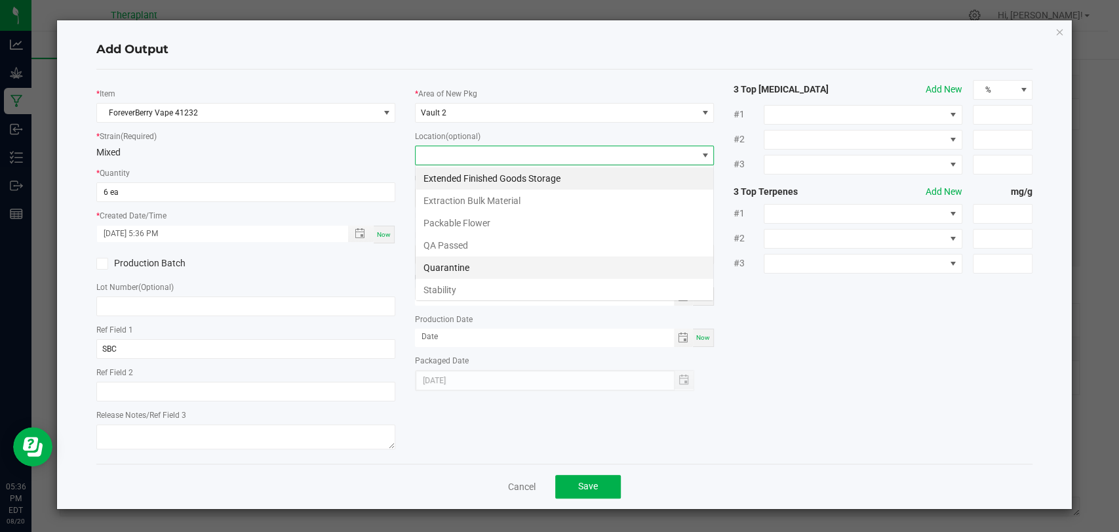
scroll to position [19, 299]
click at [454, 283] on li "Stability" at bounding box center [565, 290] width 298 height 22
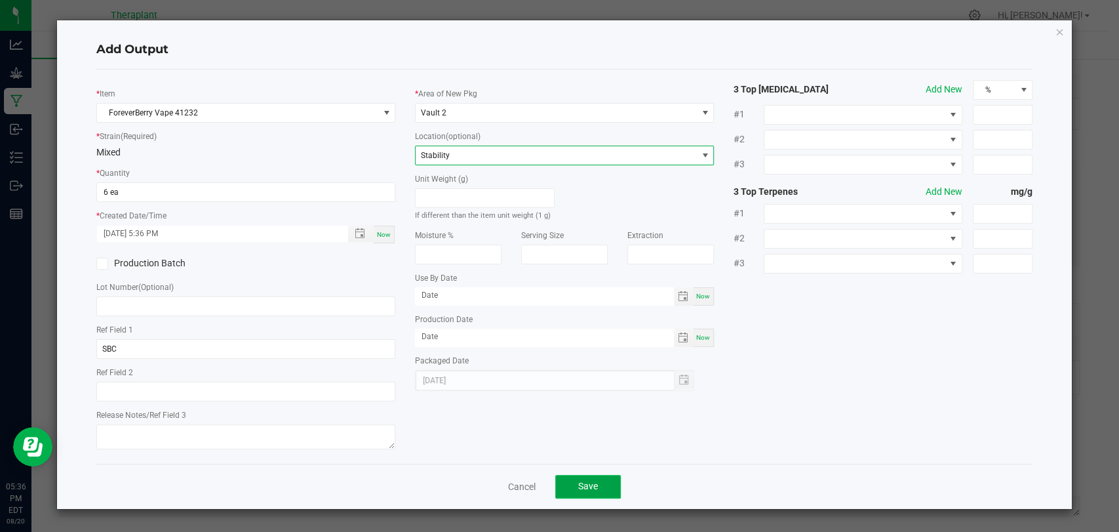
click at [589, 482] on span "Save" at bounding box center [588, 485] width 20 height 10
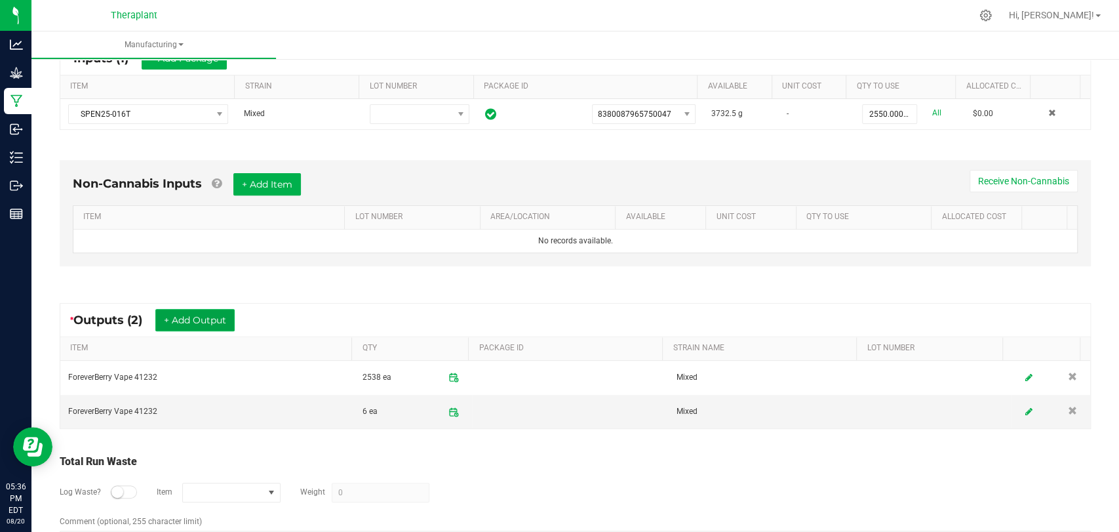
click at [214, 309] on button "+ Add Output" at bounding box center [194, 320] width 79 height 22
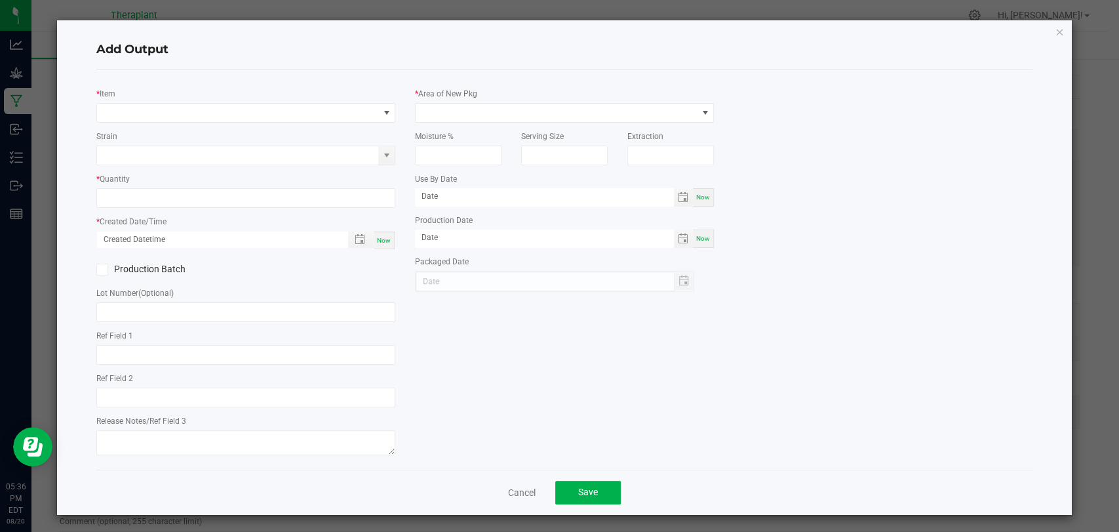
type input "SBC"
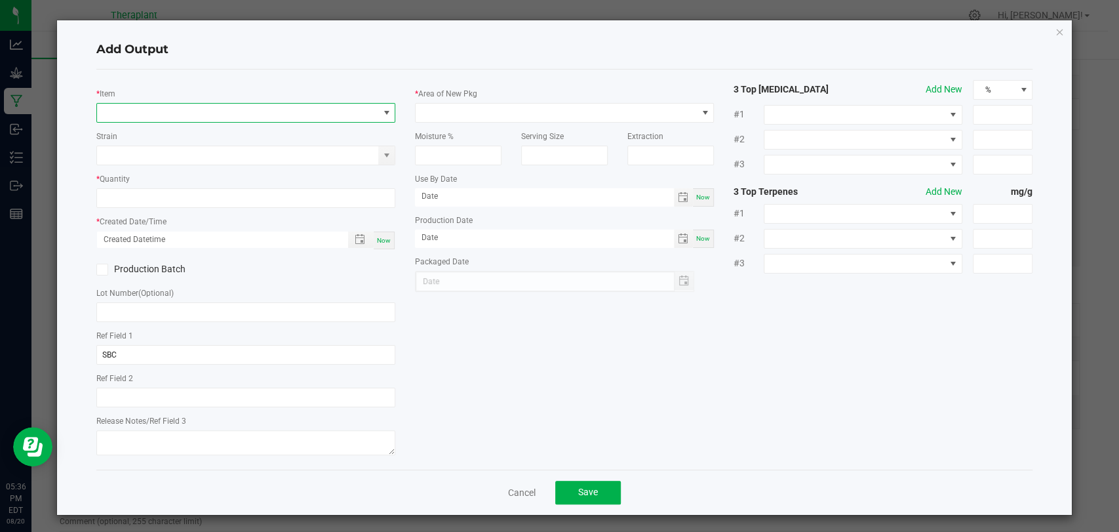
click at [217, 109] on span "NO DATA FOUND" at bounding box center [237, 113] width 281 height 18
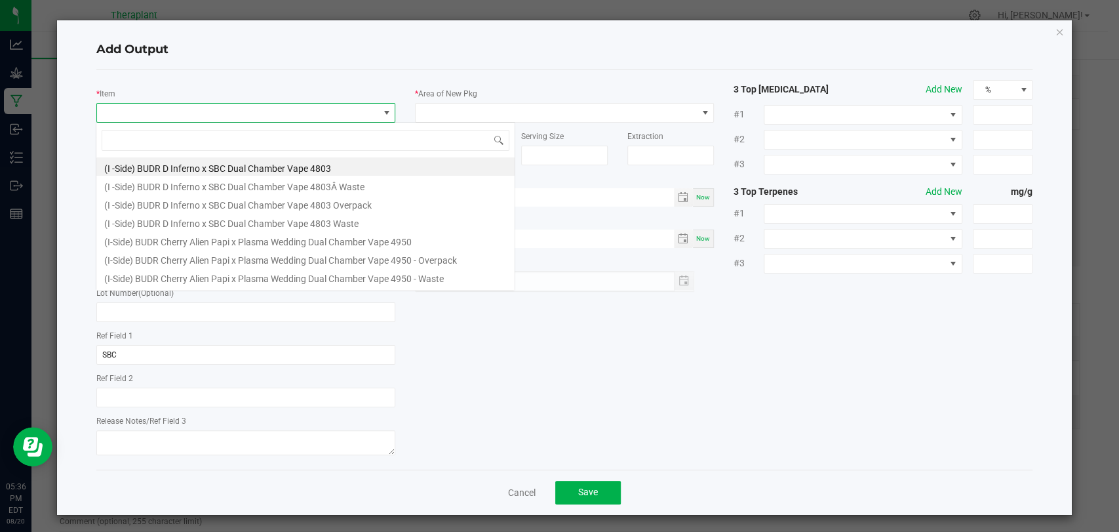
scroll to position [19, 295]
type input "41232"
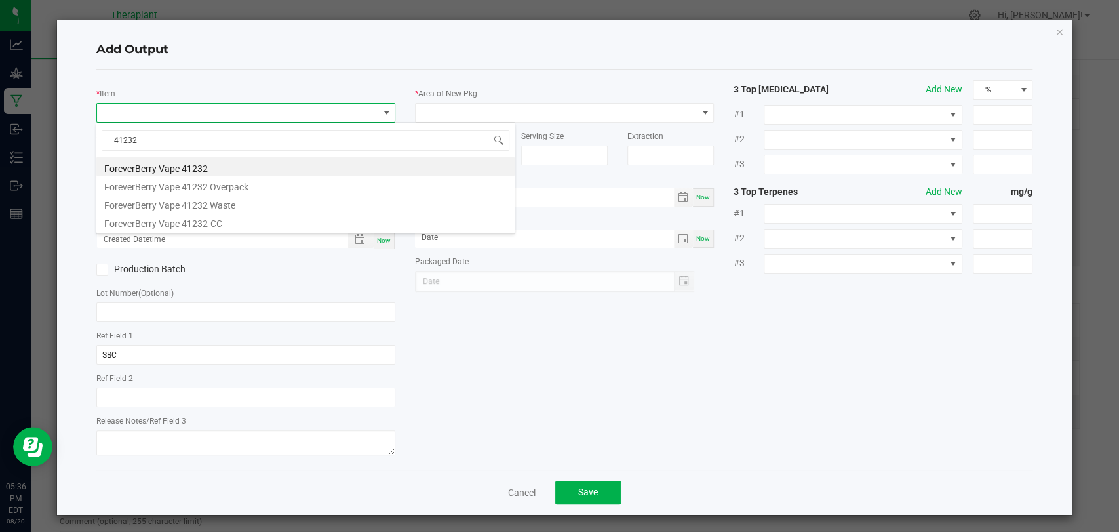
click at [201, 167] on li "ForeverBerry Vape 41232" at bounding box center [305, 166] width 418 height 18
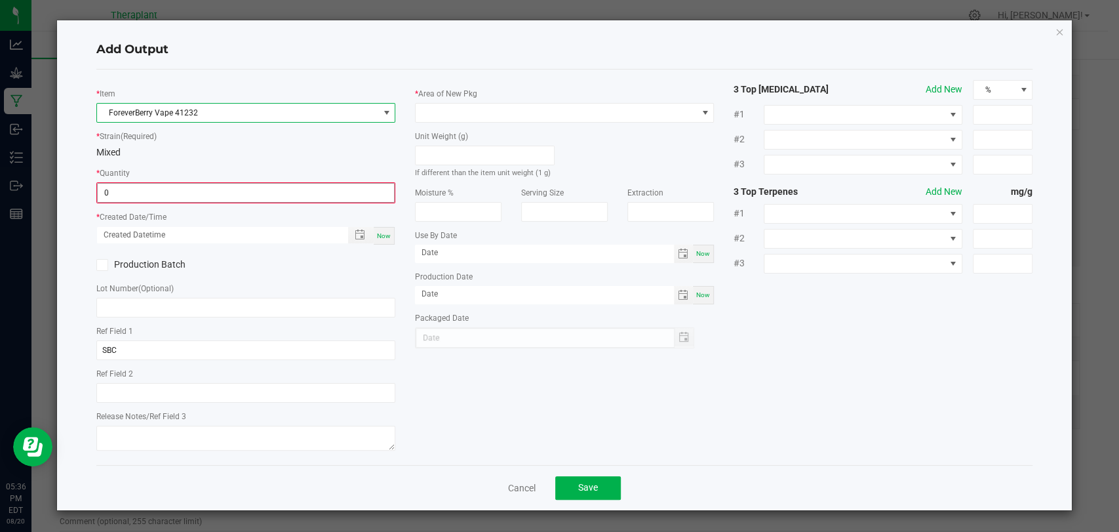
click at [191, 187] on input "0" at bounding box center [246, 193] width 296 height 18
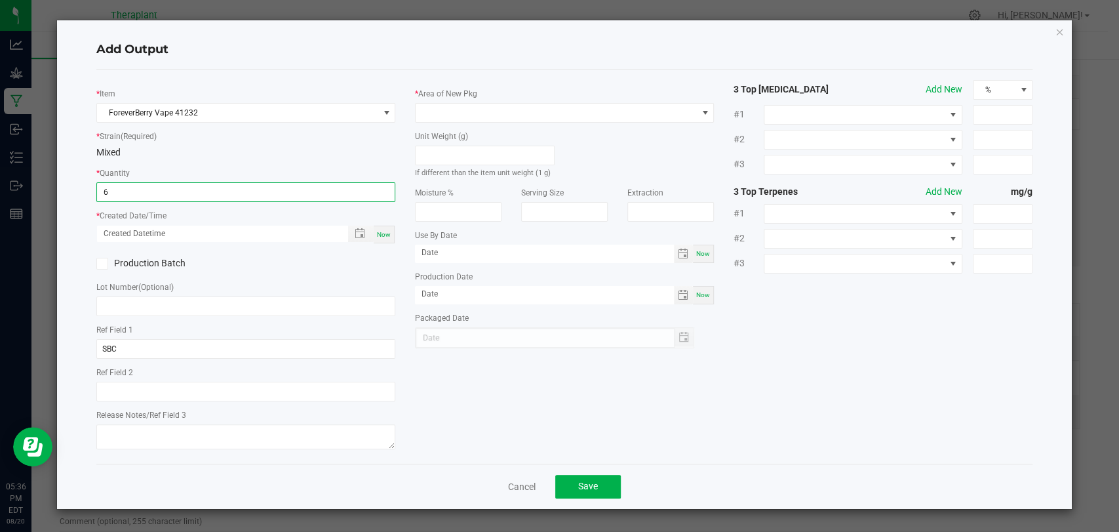
type input "6 ea"
click at [381, 232] on span "Now" at bounding box center [384, 234] width 14 height 7
type input "[DATE] 5:36 PM"
type input "[DATE]"
click at [440, 101] on div "* Area of New Pkg" at bounding box center [564, 105] width 299 height 36
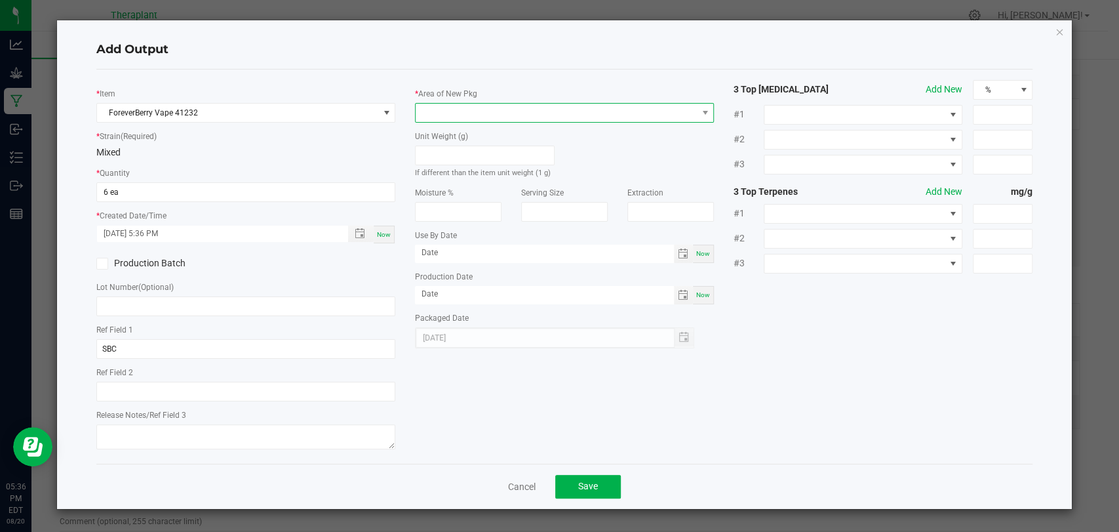
click at [440, 111] on span at bounding box center [556, 113] width 281 height 18
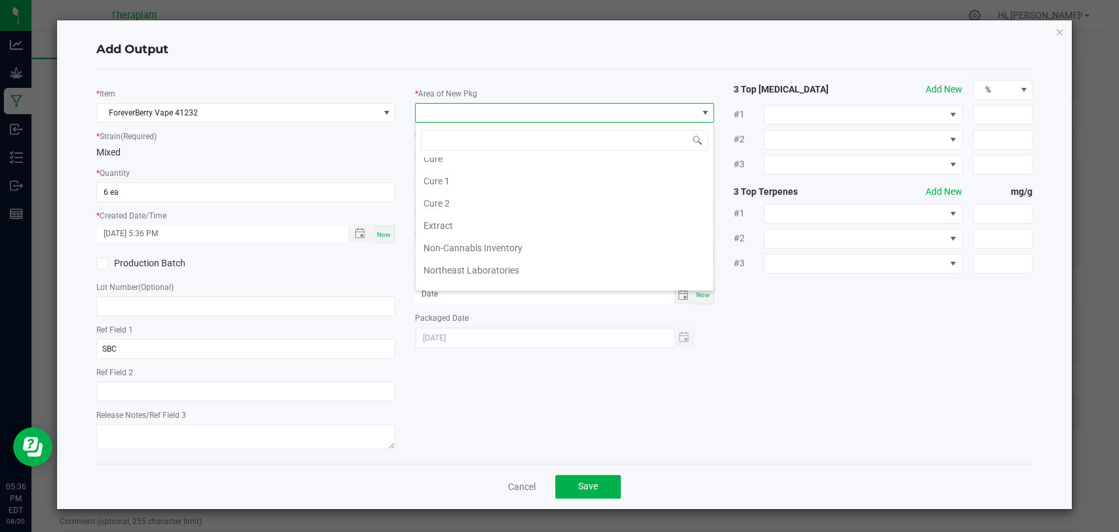
scroll to position [245, 0]
click at [450, 224] on li "Vault 2" at bounding box center [565, 235] width 298 height 22
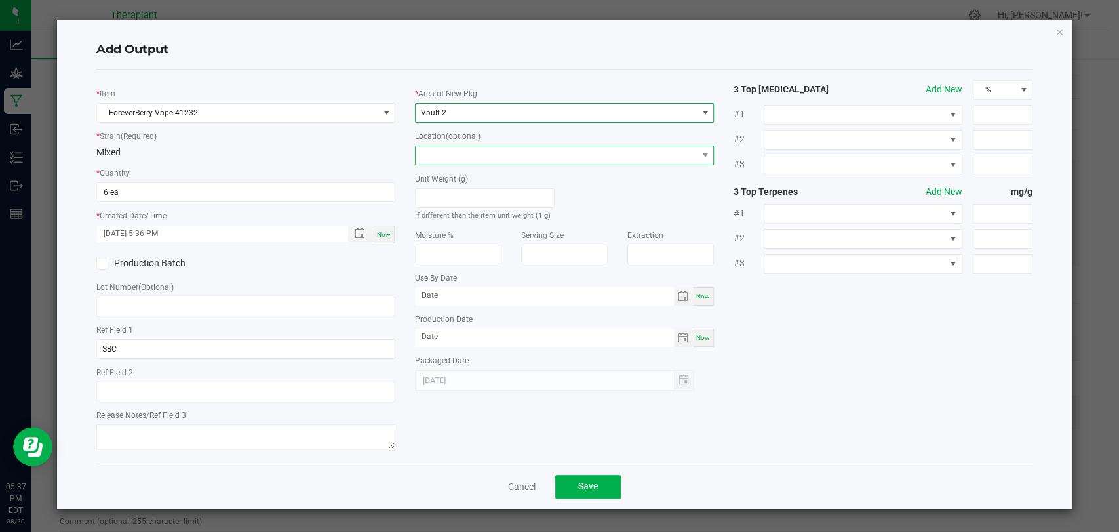
click at [446, 151] on span at bounding box center [556, 155] width 281 height 18
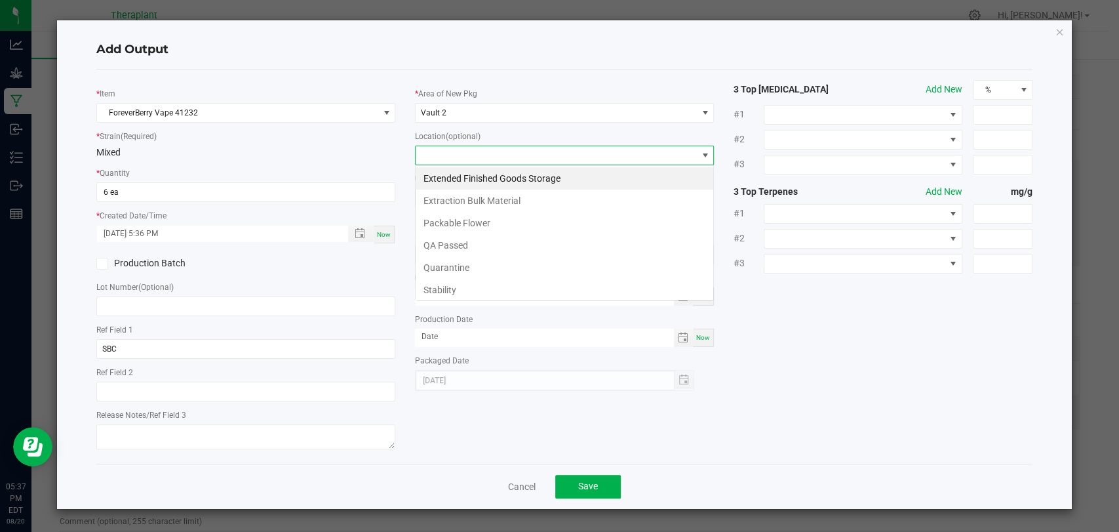
scroll to position [19, 299]
click at [456, 284] on li "Stability" at bounding box center [565, 290] width 298 height 22
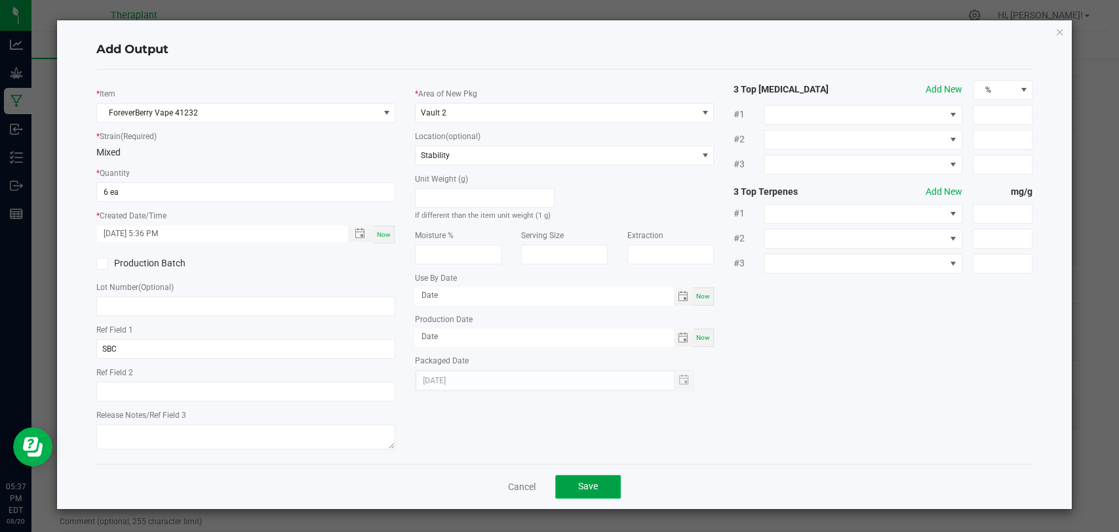
click at [573, 477] on button "Save" at bounding box center [588, 487] width 66 height 24
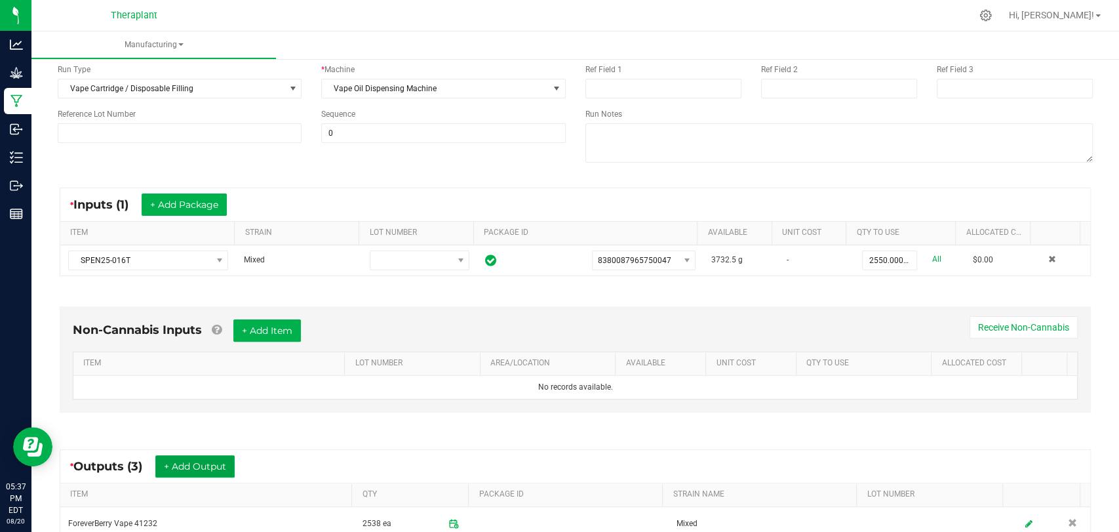
scroll to position [0, 0]
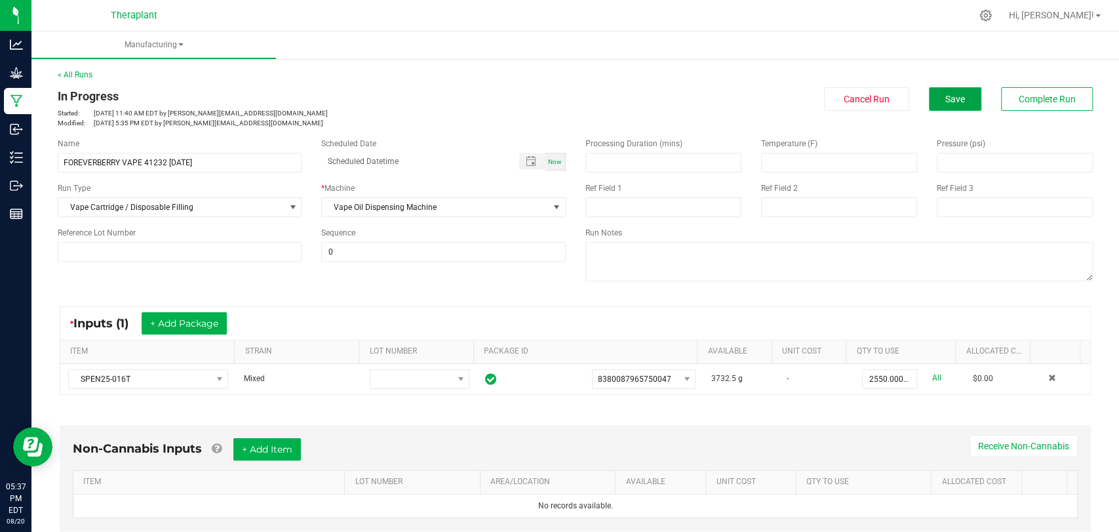
click at [945, 96] on span "Save" at bounding box center [955, 99] width 20 height 10
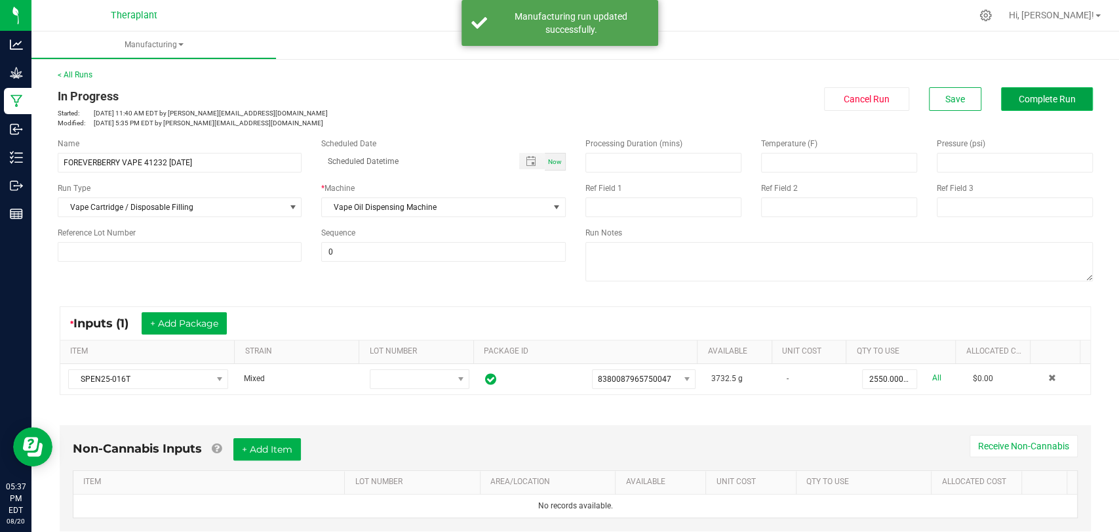
click at [1022, 101] on span "Complete Run" at bounding box center [1047, 99] width 57 height 10
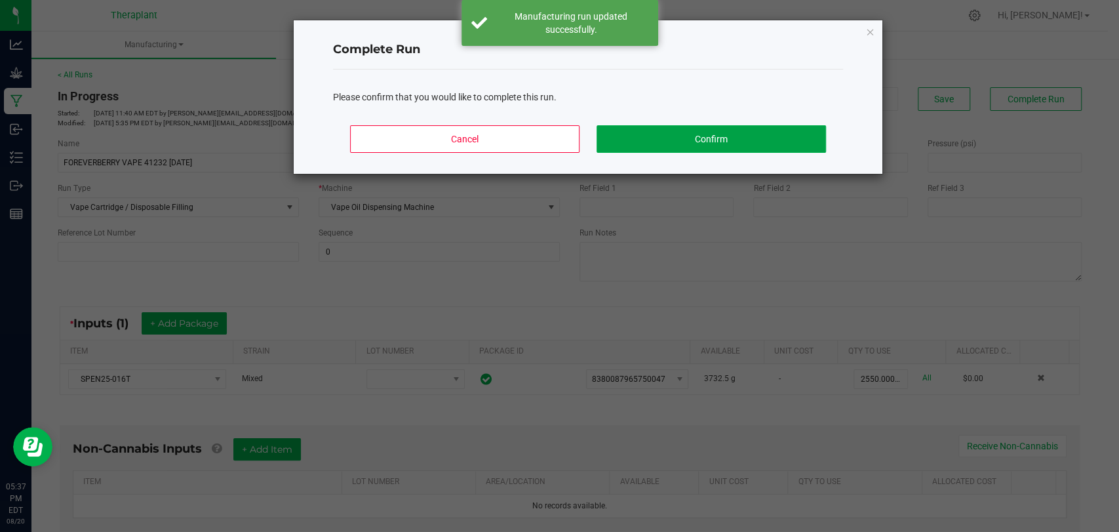
click at [775, 140] on button "Confirm" at bounding box center [710, 139] width 229 height 28
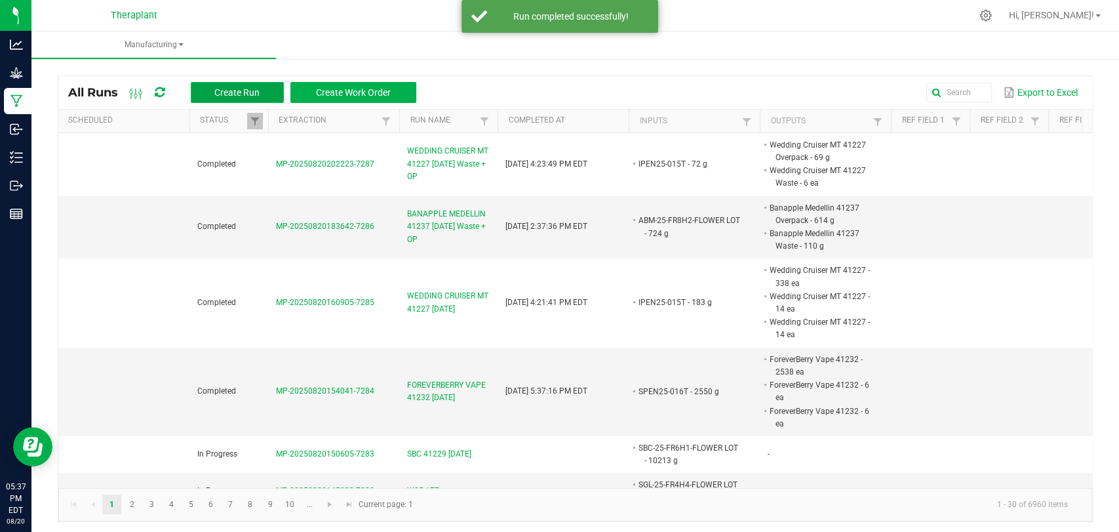
click at [266, 94] on button "Create Run" at bounding box center [237, 92] width 93 height 21
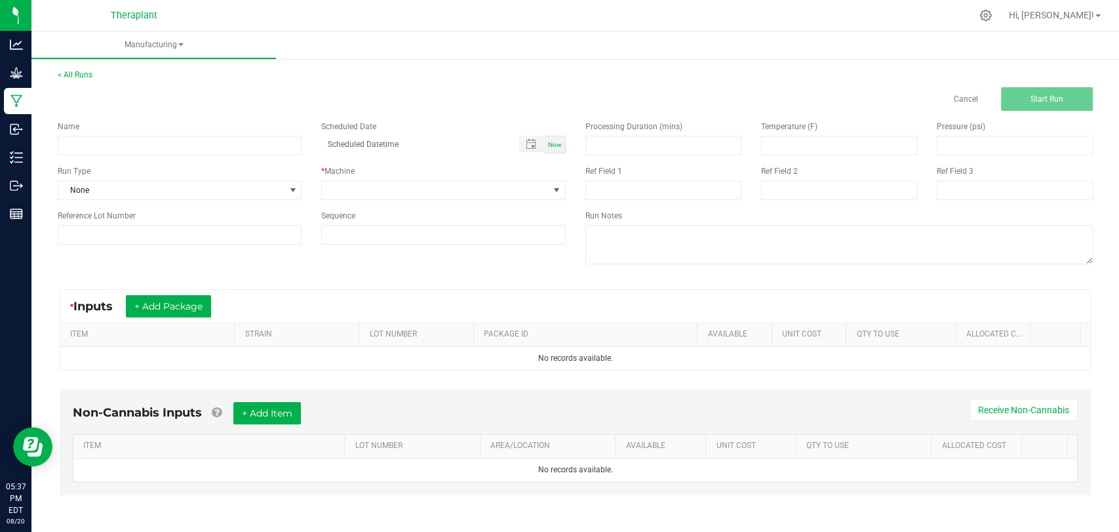
click at [235, 157] on div "Name Scheduled Date Now Run Type None * Machine Reference Lot Number Sequence" at bounding box center [312, 183] width 528 height 144
click at [231, 147] on input at bounding box center [180, 146] width 244 height 20
paste input "FOREVERBERRY VAPE 41232 [DATE]"
type input "FOREVERBERRY VAPE 41232 [DATE] Waste + OP"
click at [452, 184] on span at bounding box center [435, 190] width 226 height 18
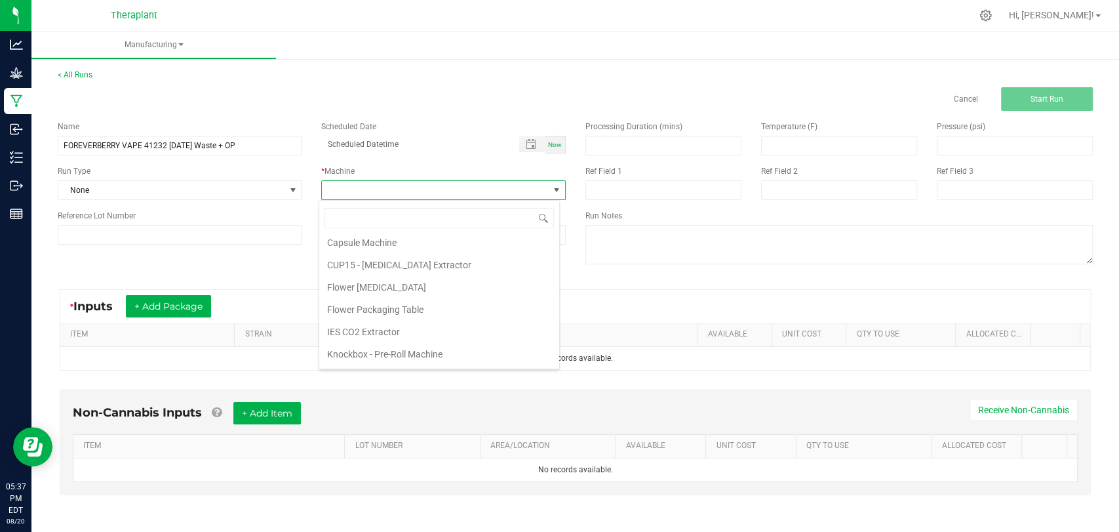
scroll to position [68, 0]
click at [380, 359] on li "Vape Oil Dispensing Machine" at bounding box center [439, 356] width 240 height 22
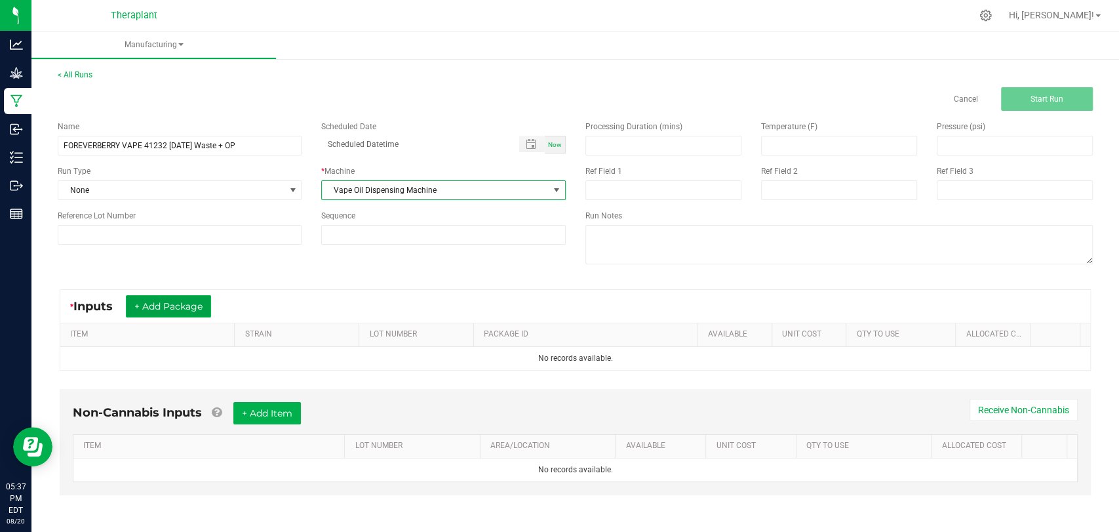
click at [201, 306] on button "+ Add Package" at bounding box center [168, 306] width 85 height 22
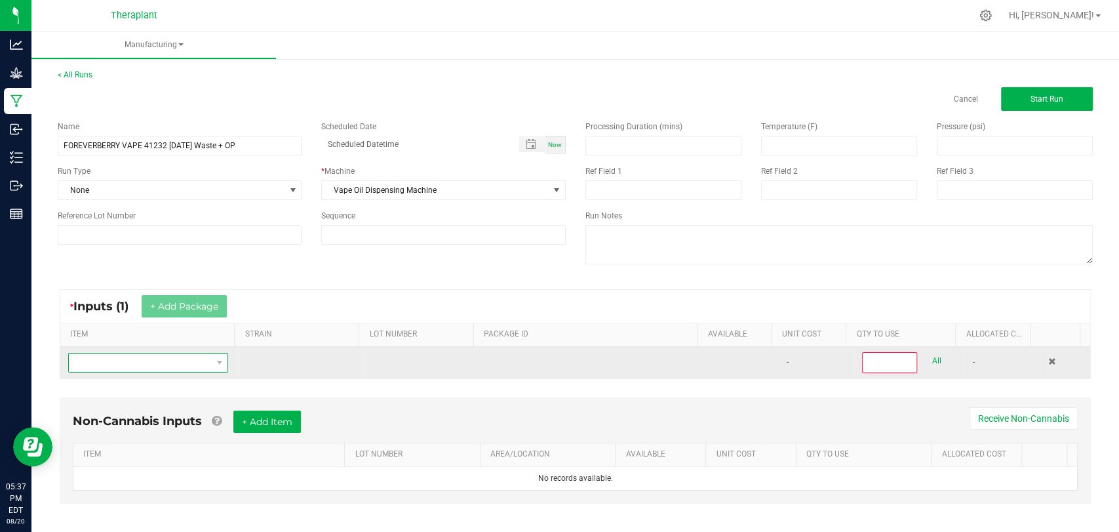
click at [197, 356] on span "NO DATA FOUND" at bounding box center [140, 362] width 142 height 18
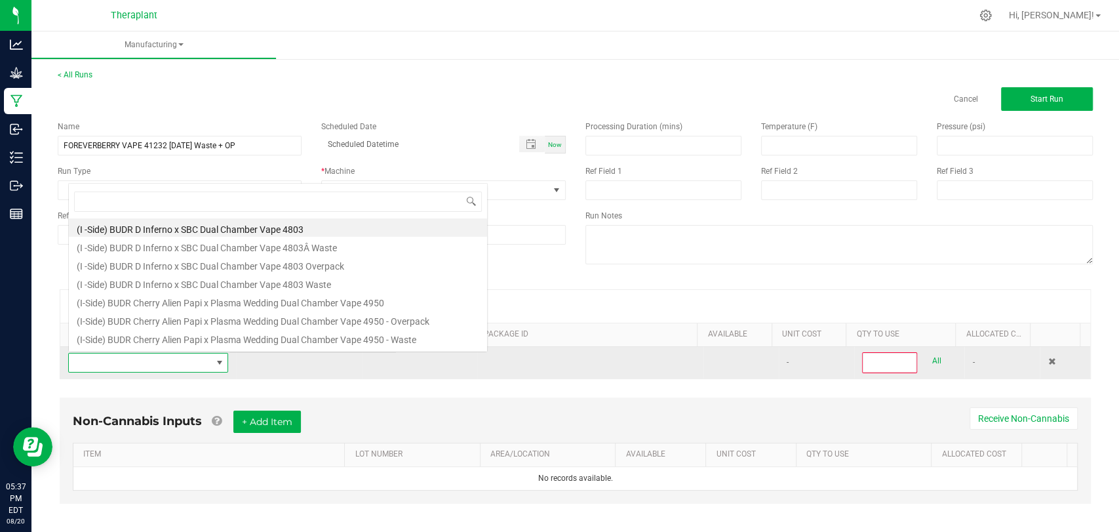
scroll to position [19, 154]
type input "spen25-016"
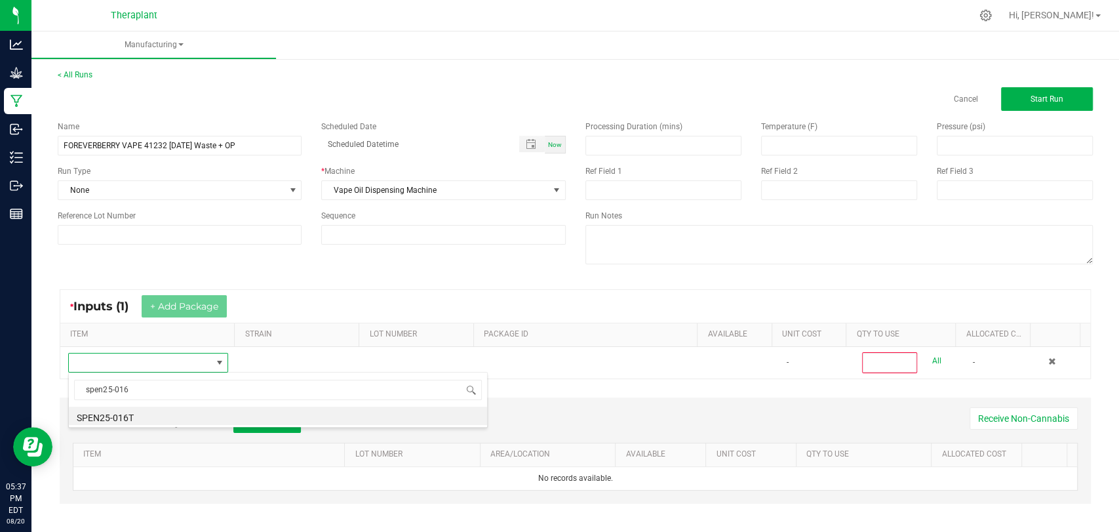
click at [132, 418] on li "SPEN25-016T" at bounding box center [278, 415] width 418 height 18
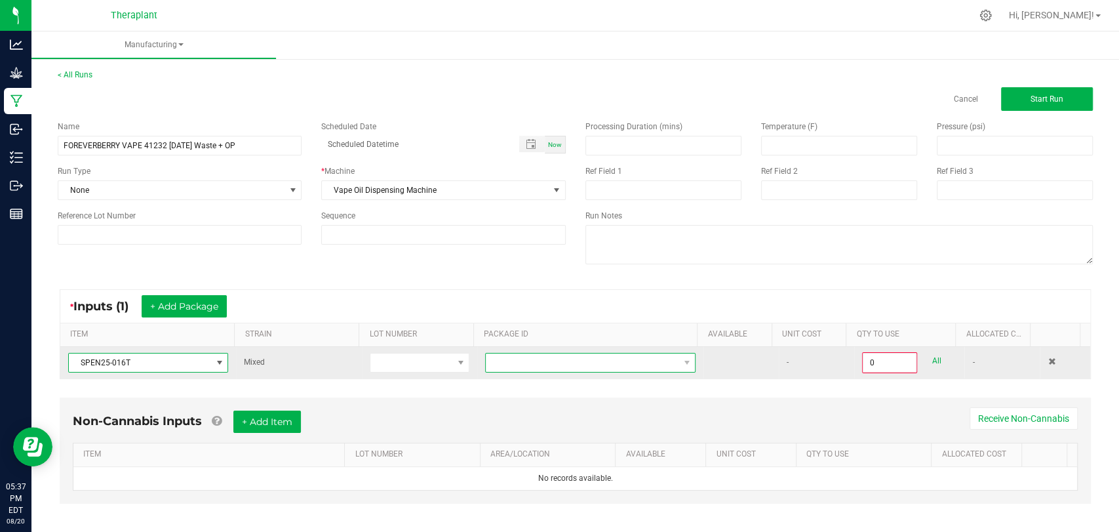
click at [491, 359] on span at bounding box center [582, 362] width 193 height 18
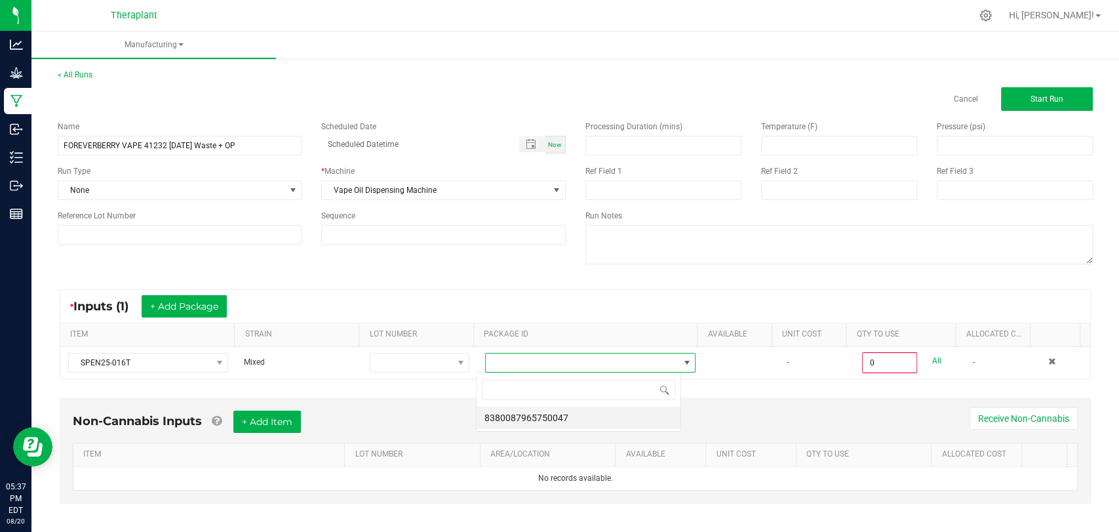
scroll to position [19, 205]
click at [510, 418] on li "8380087965750047" at bounding box center [579, 417] width 204 height 22
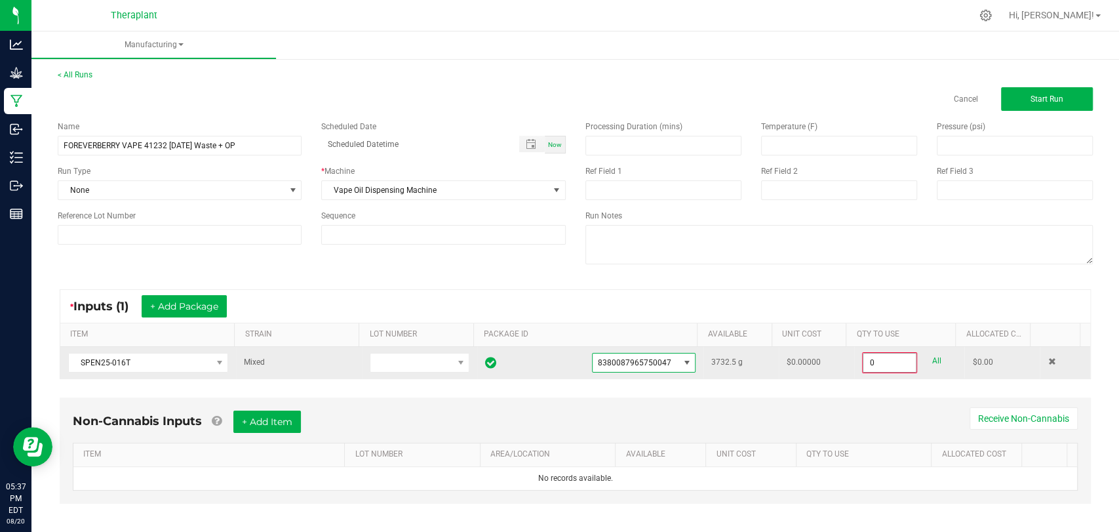
click at [863, 364] on input "0" at bounding box center [889, 362] width 52 height 18
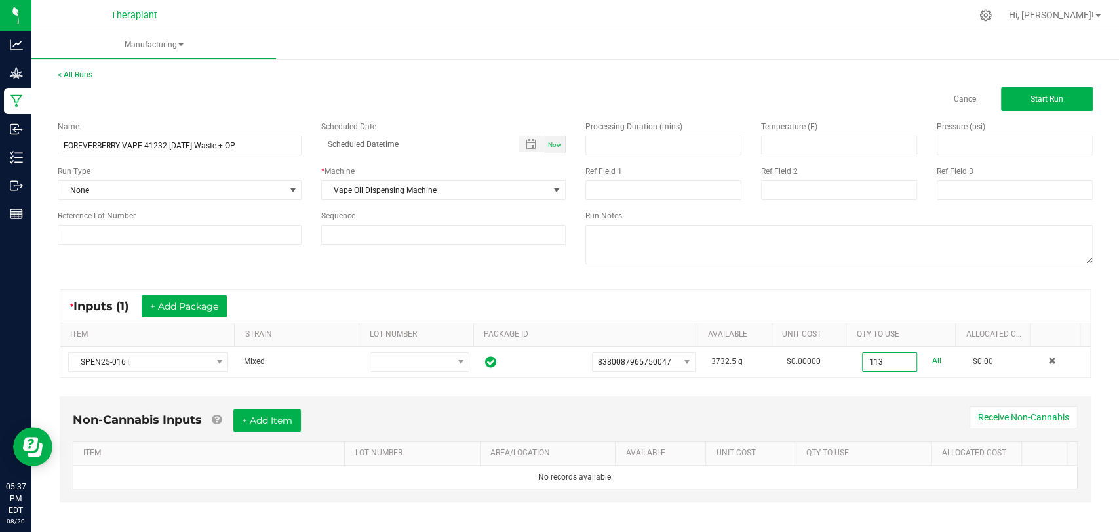
type input "113.0000 g"
click at [865, 392] on div "Non-Cannabis Inputs + Add Item Receive Non-Cannabis ITEM LOT NUMBER AREA/LOCATI…" at bounding box center [575, 458] width 1055 height 138
click at [1001, 98] on button "Start Run" at bounding box center [1047, 99] width 92 height 24
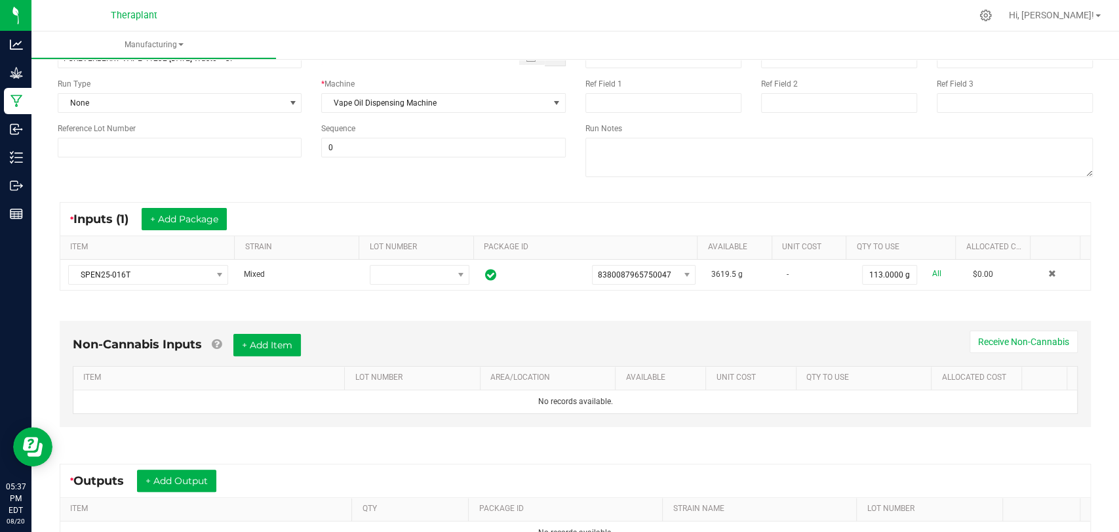
scroll to position [265, 0]
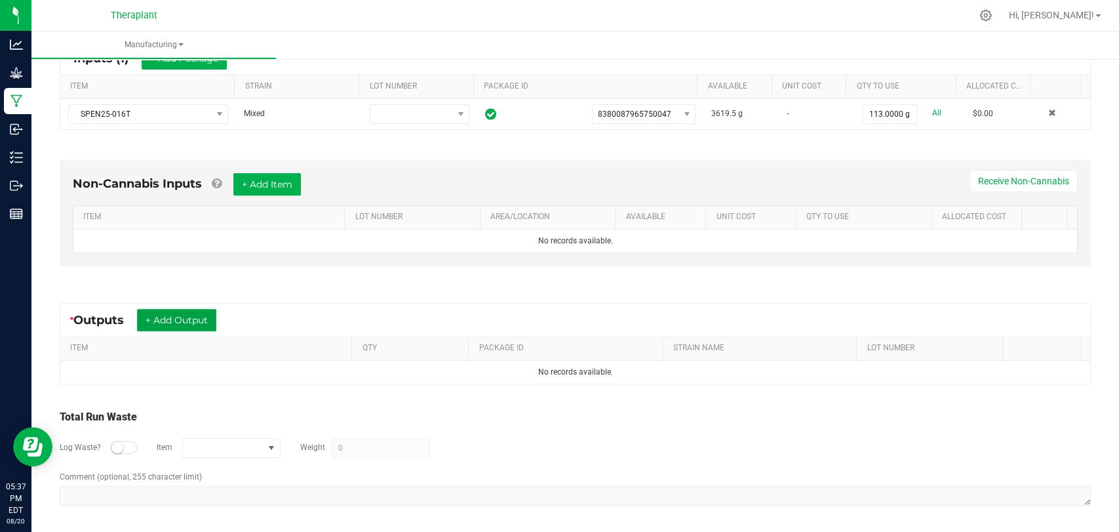
click at [199, 324] on button "+ Add Output" at bounding box center [176, 320] width 79 height 22
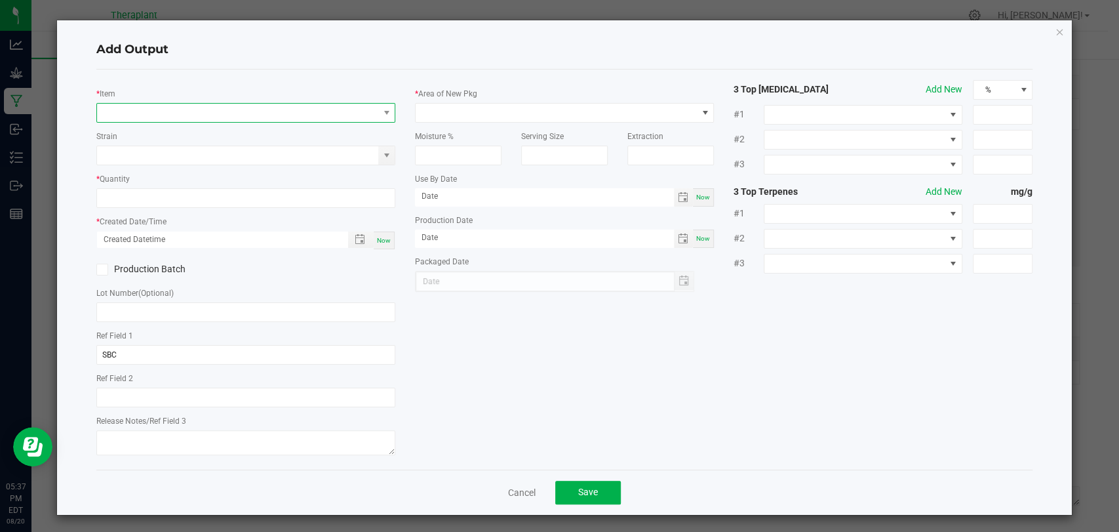
click at [237, 110] on span "NO DATA FOUND" at bounding box center [237, 113] width 281 height 18
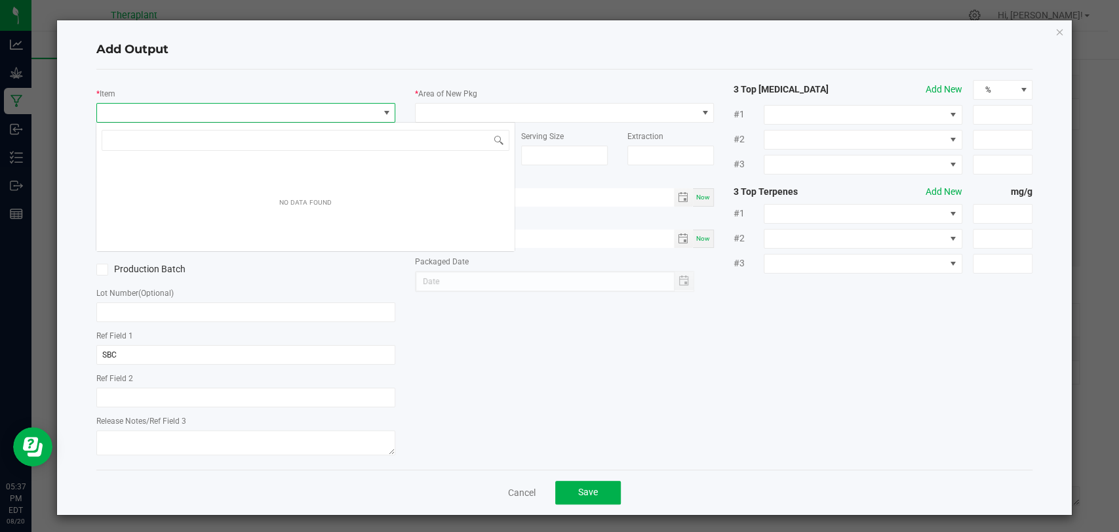
scroll to position [19, 295]
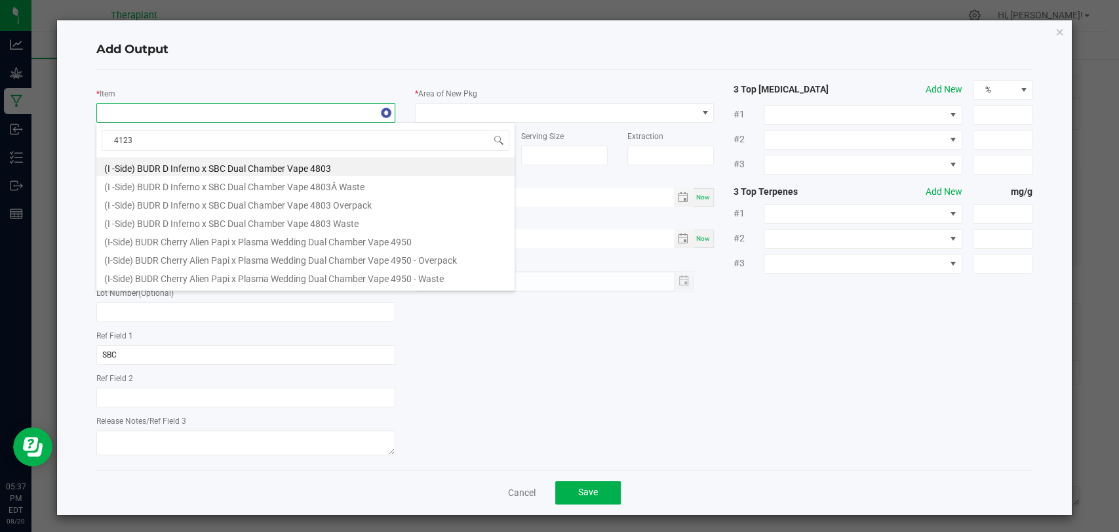
type input "41232"
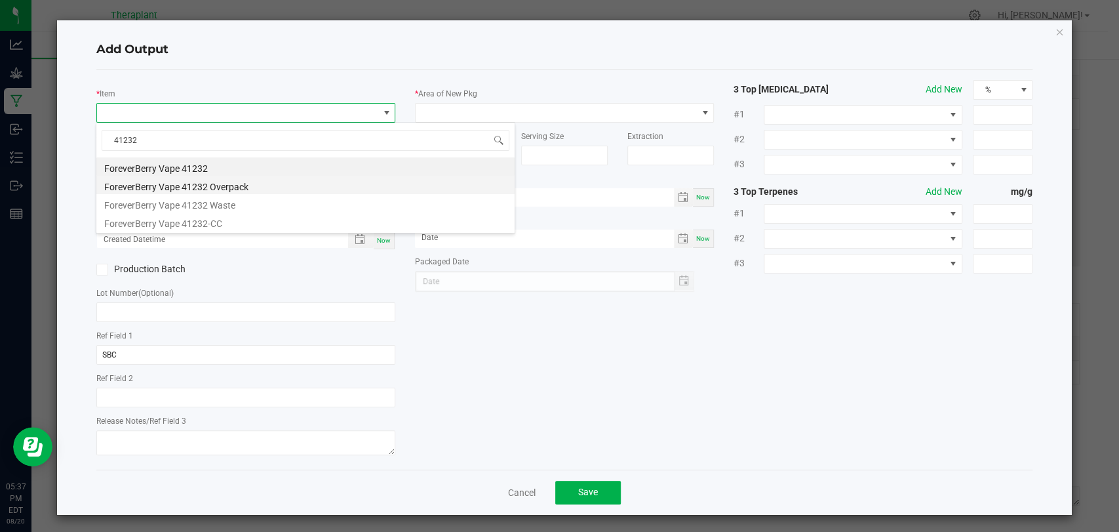
click at [223, 184] on li "ForeverBerry Vape 41232 Overpack" at bounding box center [305, 185] width 418 height 18
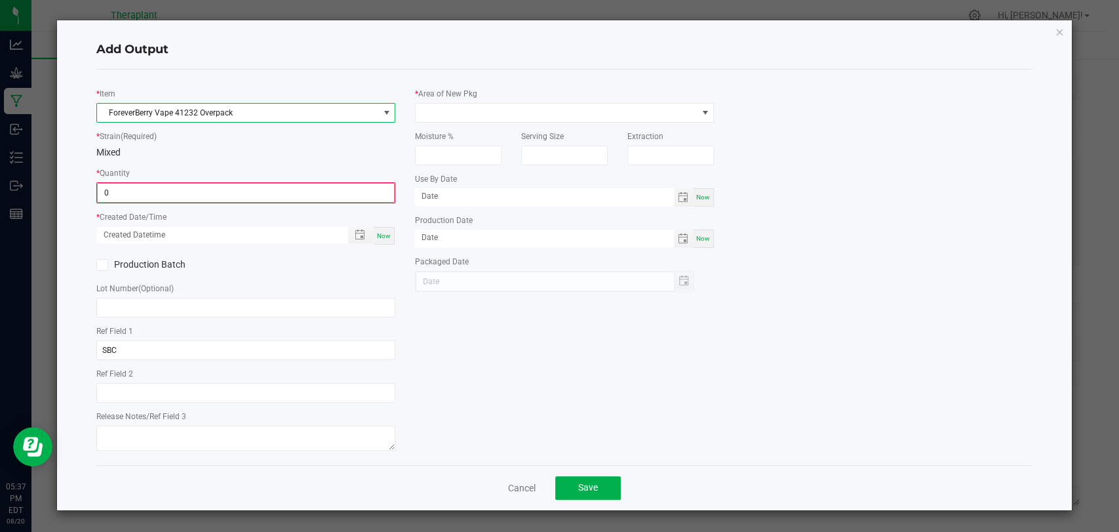
click at [222, 184] on input "0" at bounding box center [246, 193] width 296 height 18
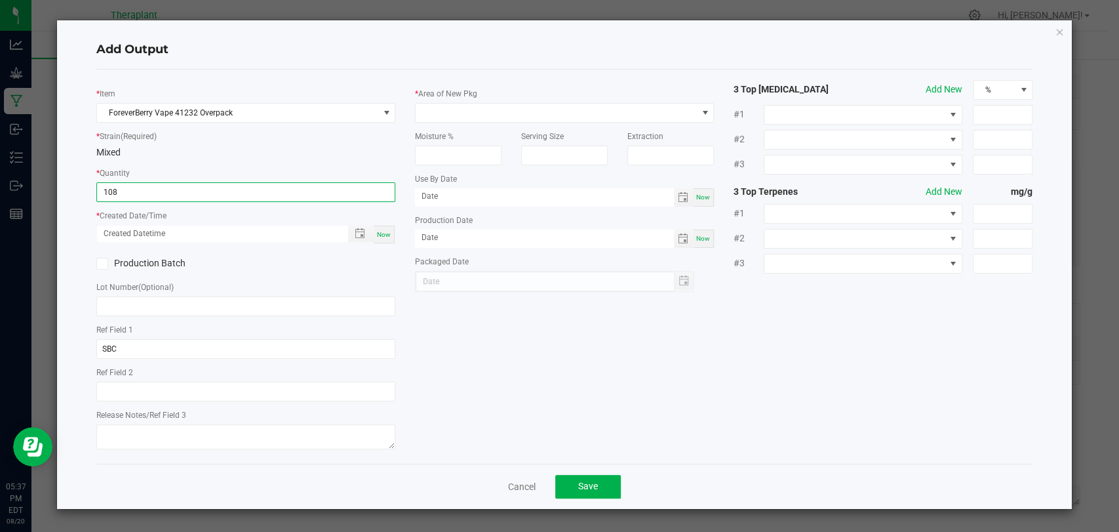
type input "108.0000 g"
click at [385, 232] on span "Now" at bounding box center [384, 234] width 14 height 7
type input "[DATE] 5:38 PM"
type input "[DATE]"
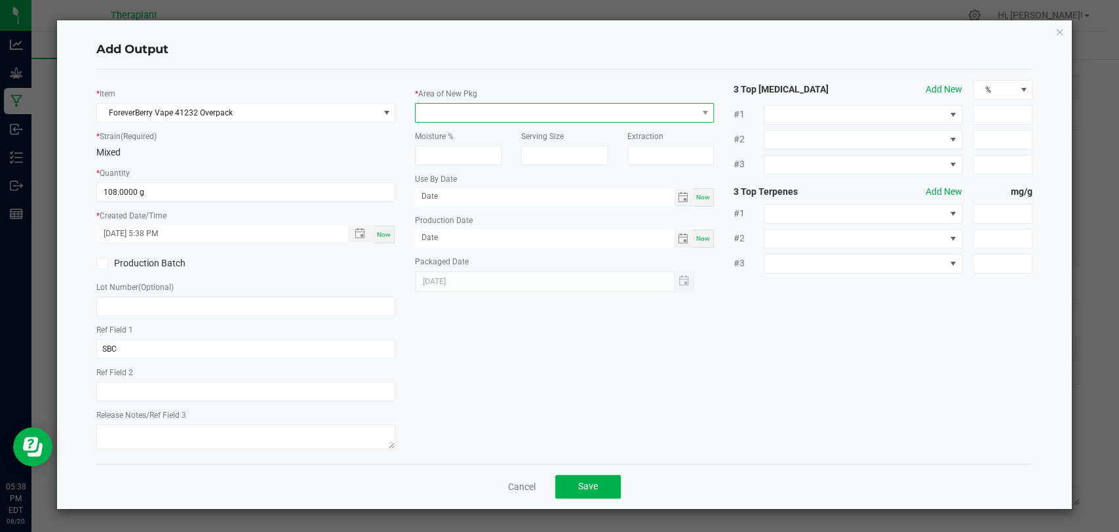
click at [437, 109] on span at bounding box center [556, 113] width 281 height 18
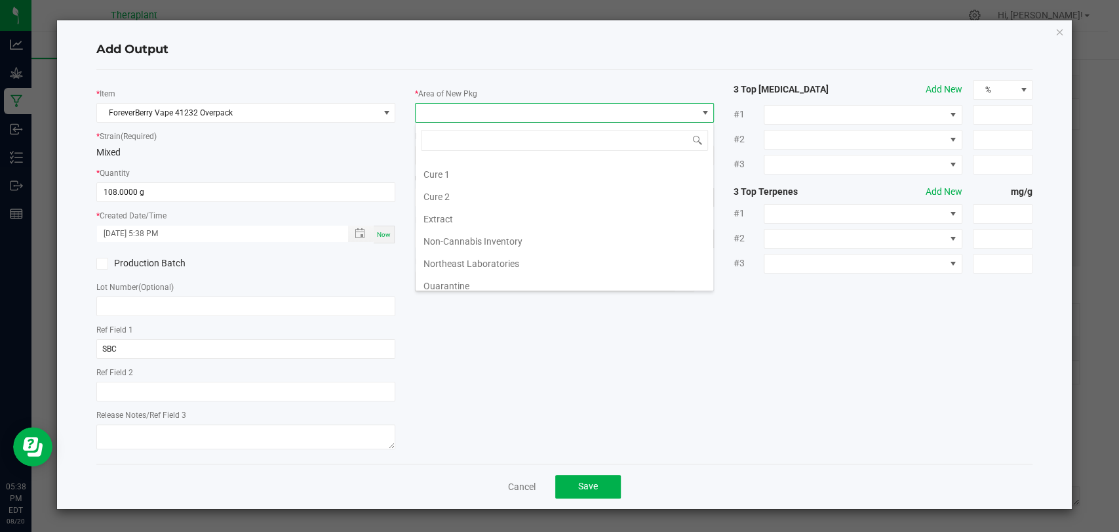
scroll to position [245, 0]
click at [442, 280] on li "Waste" at bounding box center [565, 280] width 298 height 22
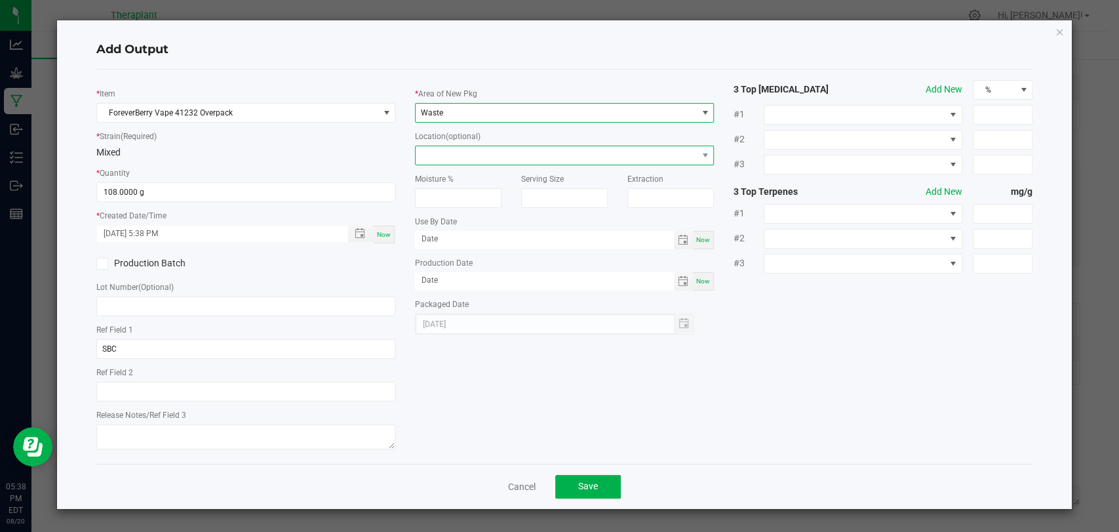
click at [452, 157] on span at bounding box center [556, 155] width 281 height 18
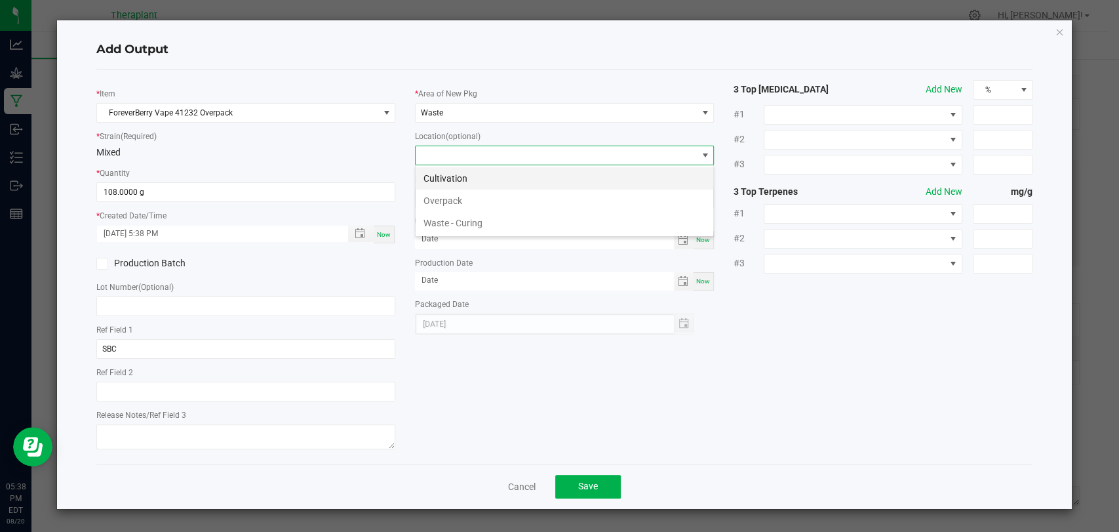
scroll to position [19, 299]
click at [450, 196] on li "Overpack" at bounding box center [565, 200] width 298 height 22
click at [594, 489] on span "Save" at bounding box center [588, 485] width 20 height 10
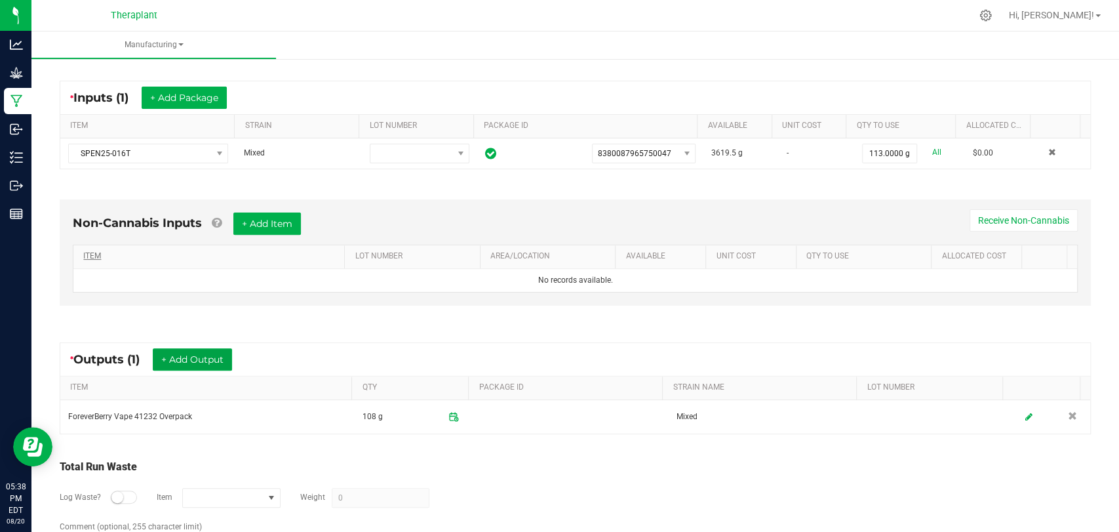
scroll to position [275, 0]
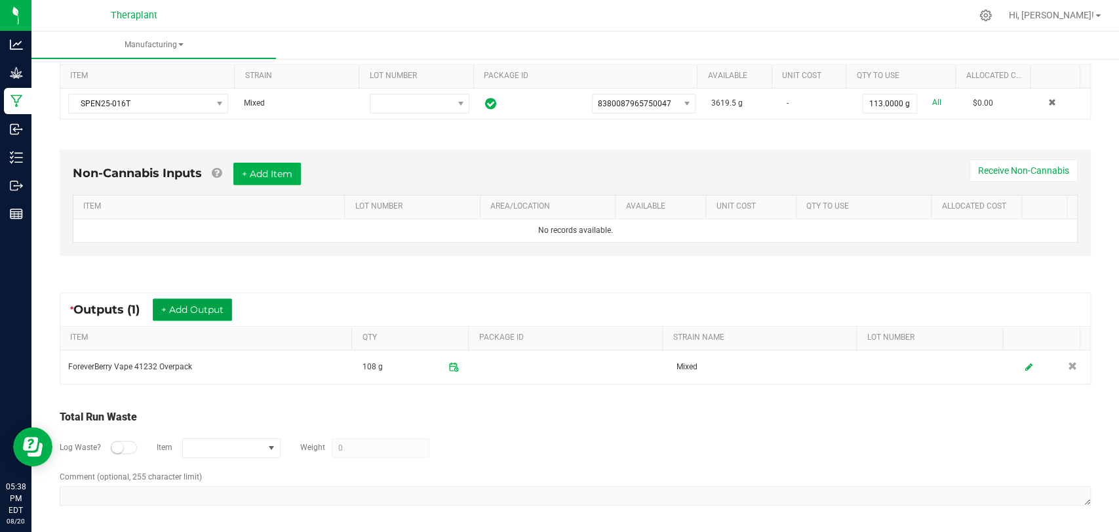
click at [210, 305] on button "+ Add Output" at bounding box center [192, 309] width 79 height 22
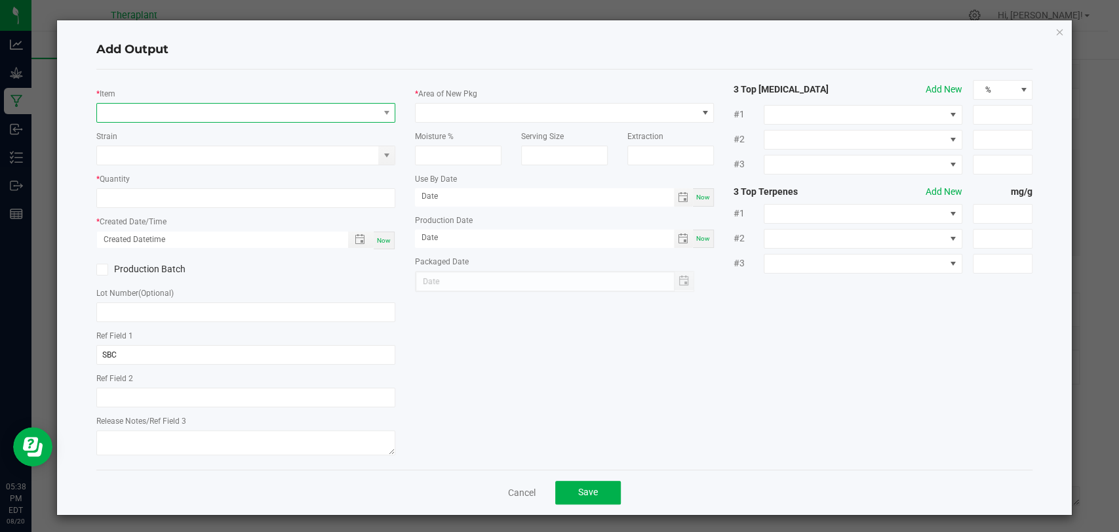
click at [272, 109] on span "NO DATA FOUND" at bounding box center [237, 113] width 281 height 18
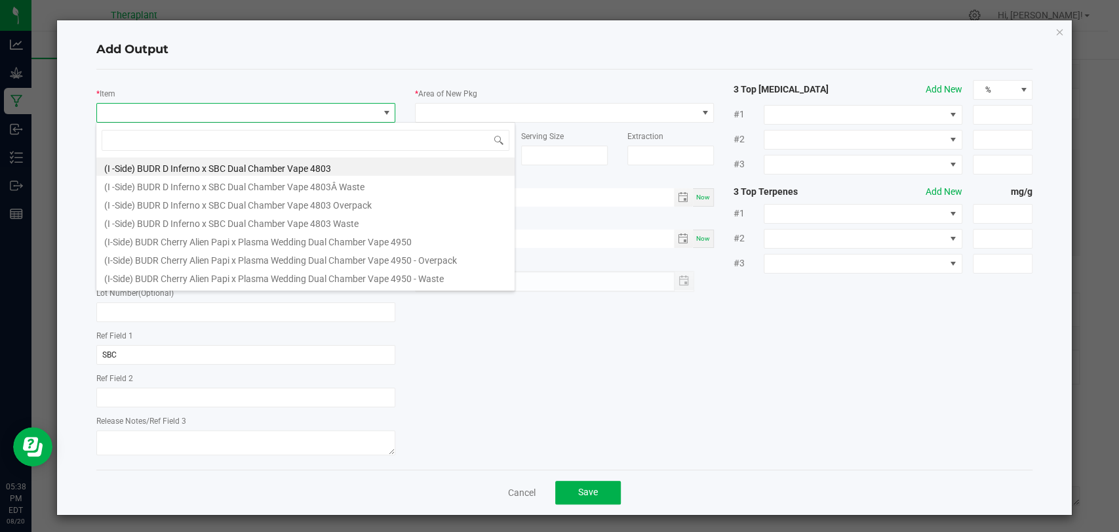
scroll to position [19, 295]
type input "41232"
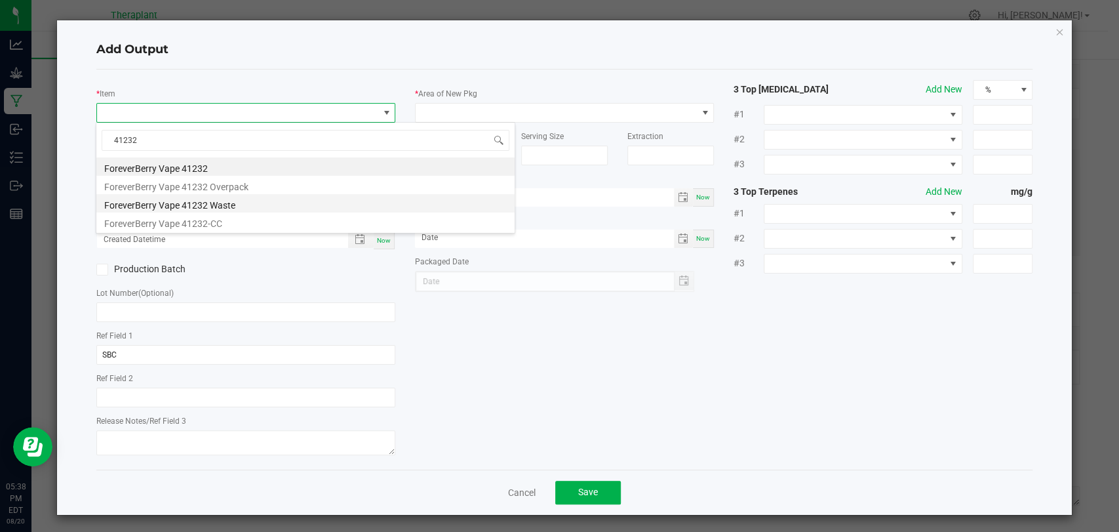
click at [247, 208] on li "ForeverBerry Vape 41232 Waste" at bounding box center [305, 203] width 418 height 18
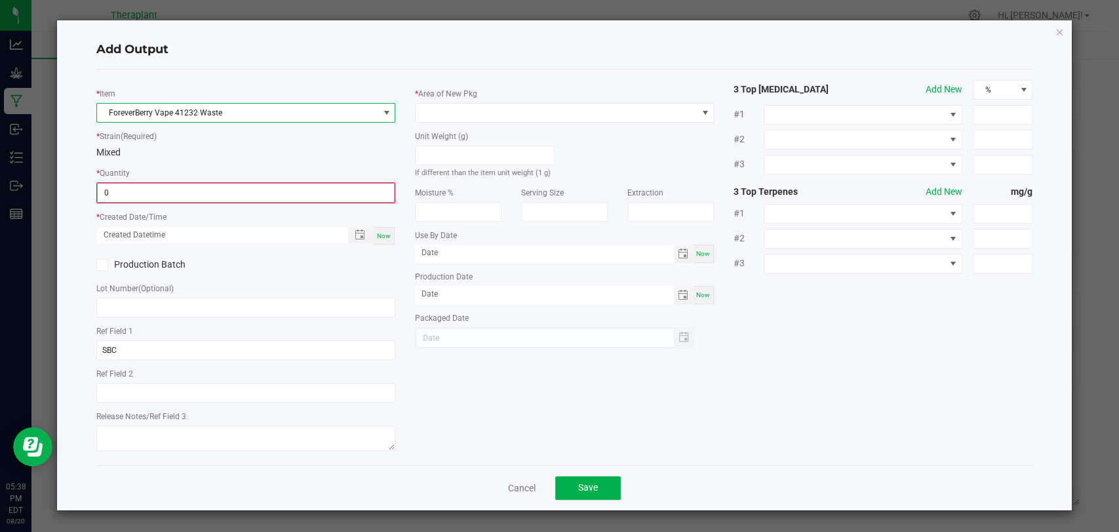
click at [235, 195] on input "0" at bounding box center [246, 193] width 296 height 18
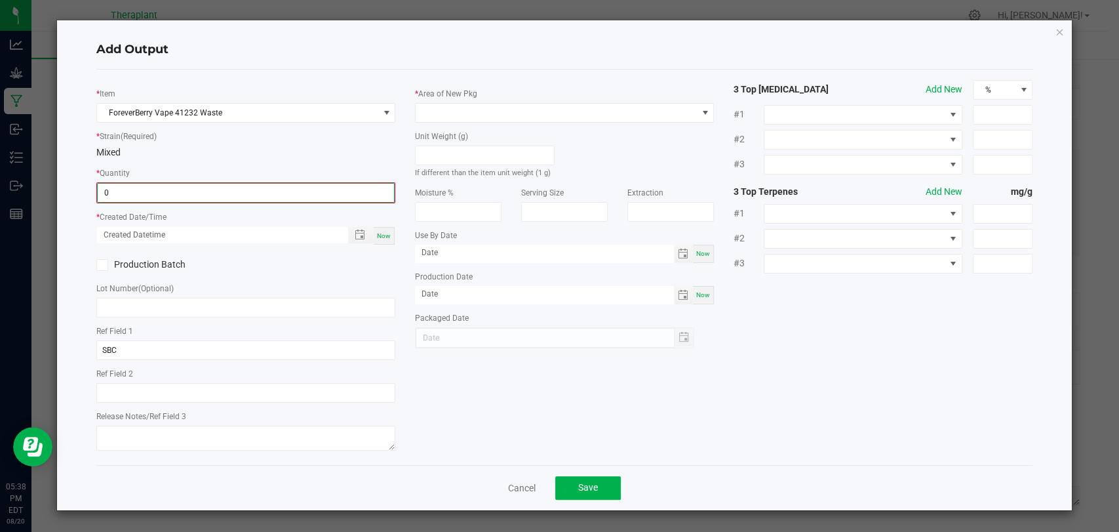
type input "4"
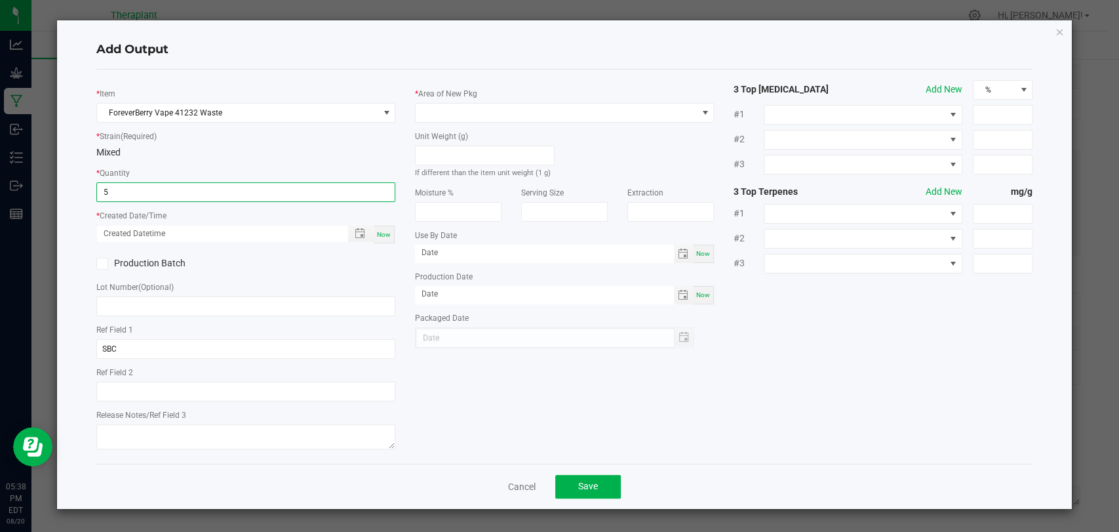
type input "5 ea"
click at [393, 238] on div "Now" at bounding box center [384, 234] width 21 height 18
type input "[DATE] 5:38 PM"
type input "[DATE]"
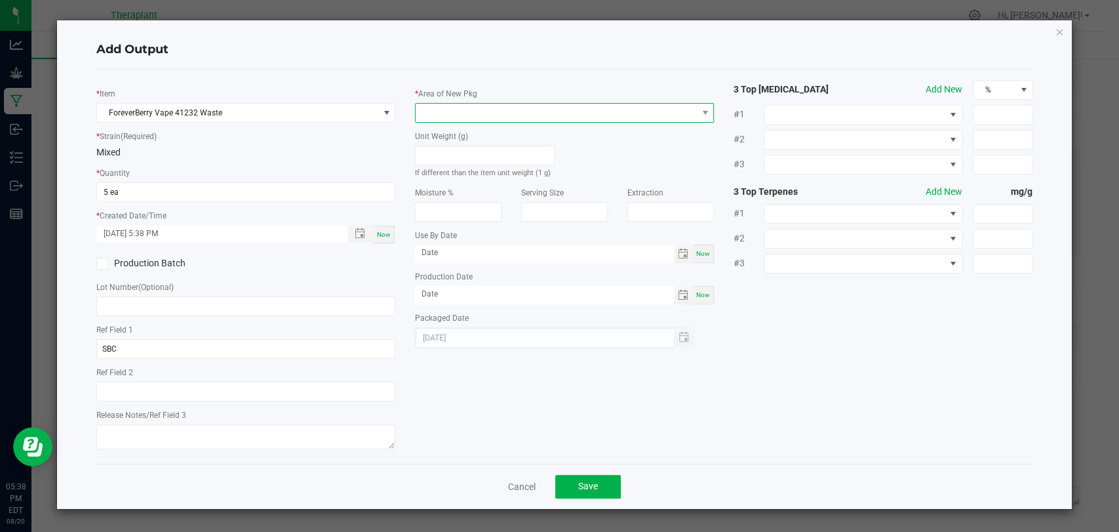
click at [434, 111] on span at bounding box center [556, 113] width 281 height 18
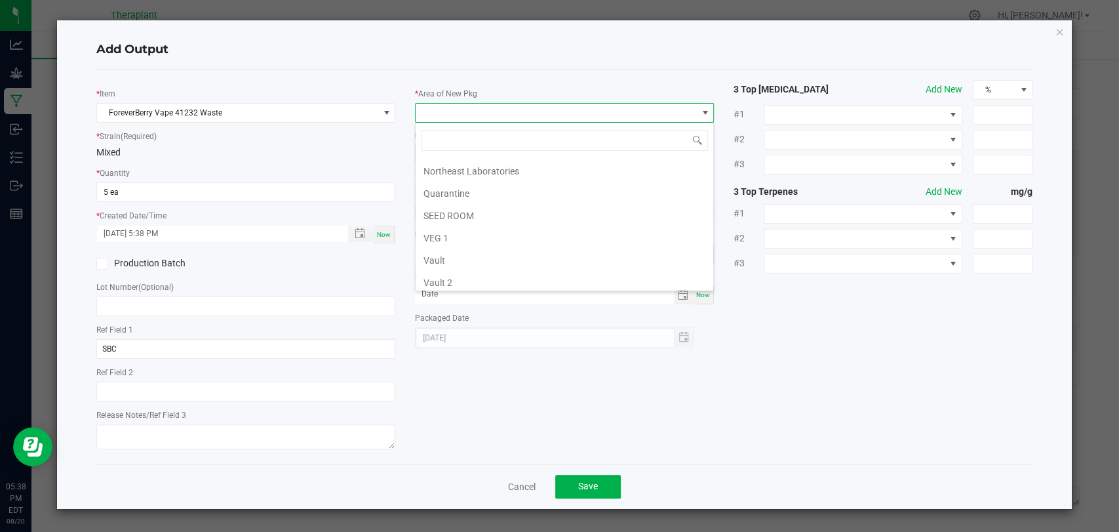
scroll to position [245, 0]
click at [450, 233] on li "Vault 2" at bounding box center [565, 235] width 298 height 22
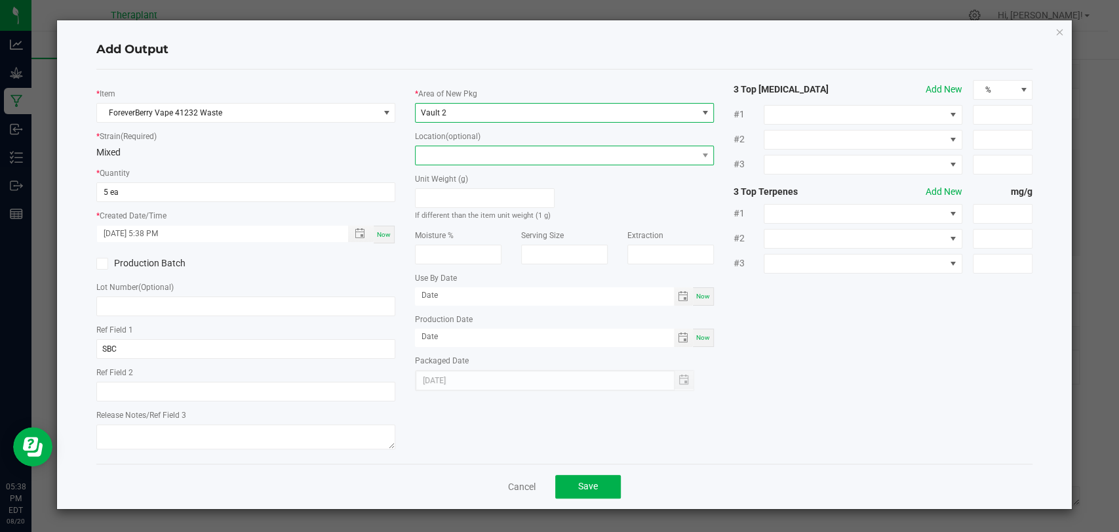
click at [450, 153] on span at bounding box center [556, 155] width 281 height 18
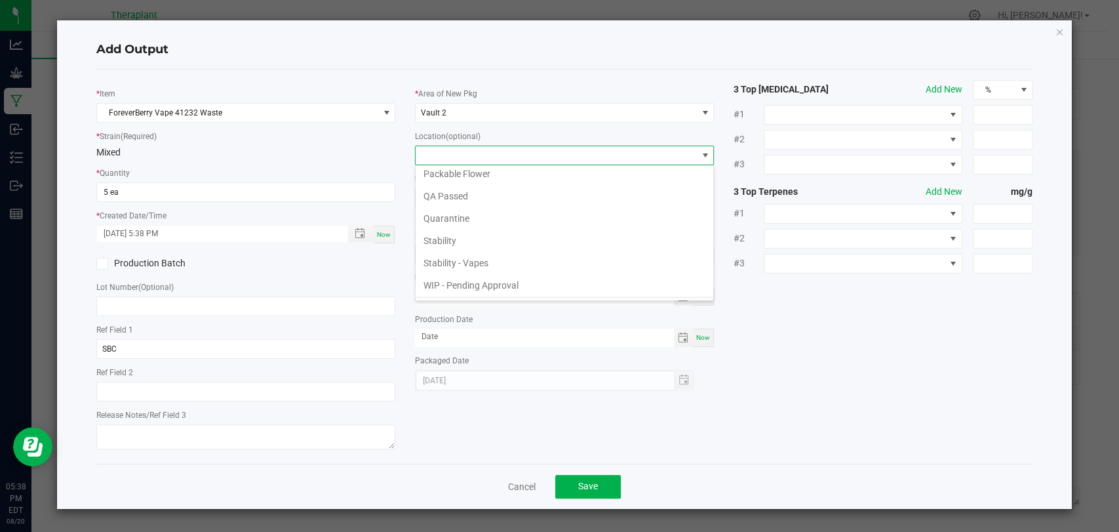
scroll to position [90, 0]
click at [464, 282] on li "Waste Cabinet" at bounding box center [565, 289] width 298 height 22
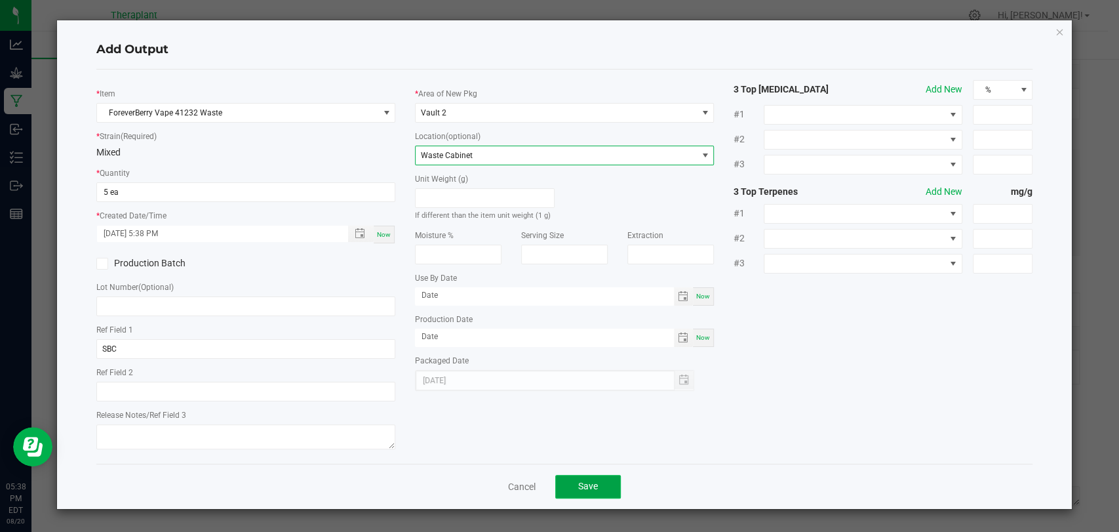
click at [591, 479] on button "Save" at bounding box center [588, 487] width 66 height 24
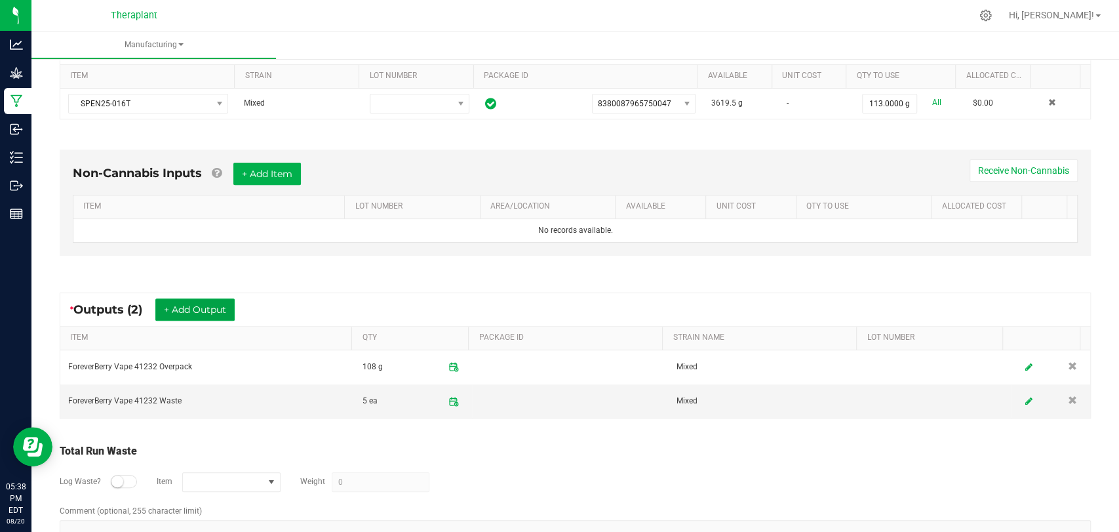
scroll to position [0, 0]
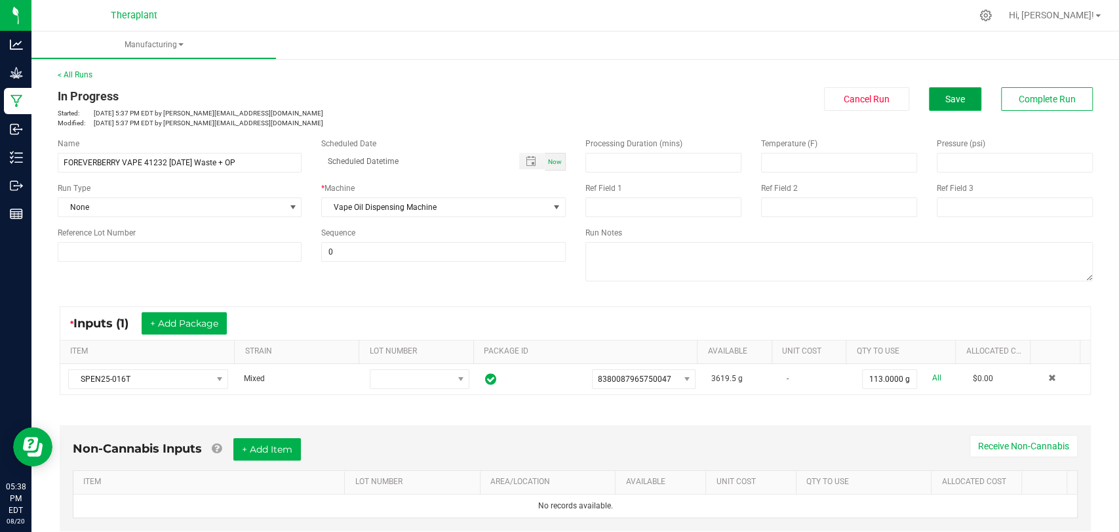
click at [945, 96] on span "Save" at bounding box center [955, 99] width 20 height 10
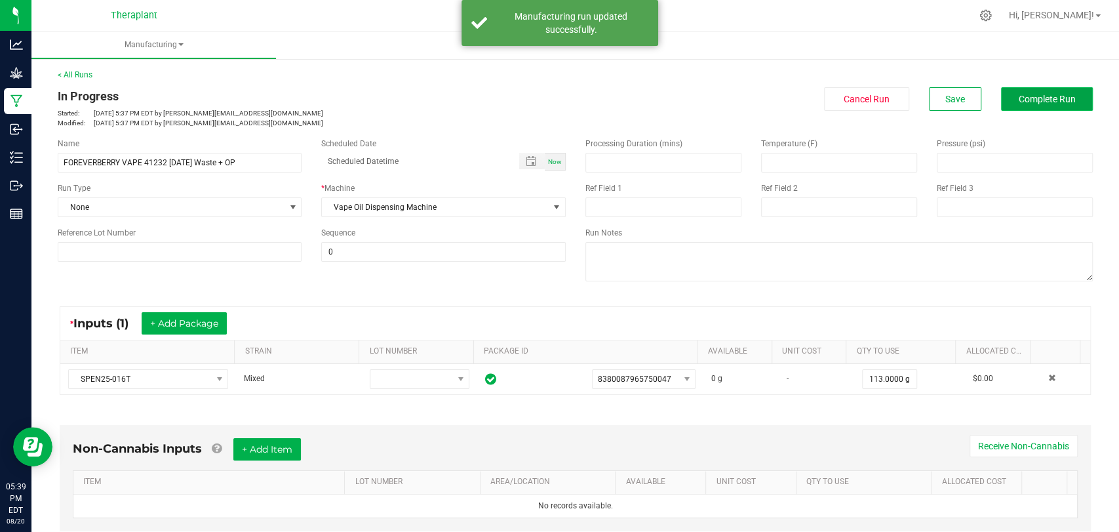
click at [1019, 96] on span "Complete Run" at bounding box center [1047, 99] width 57 height 10
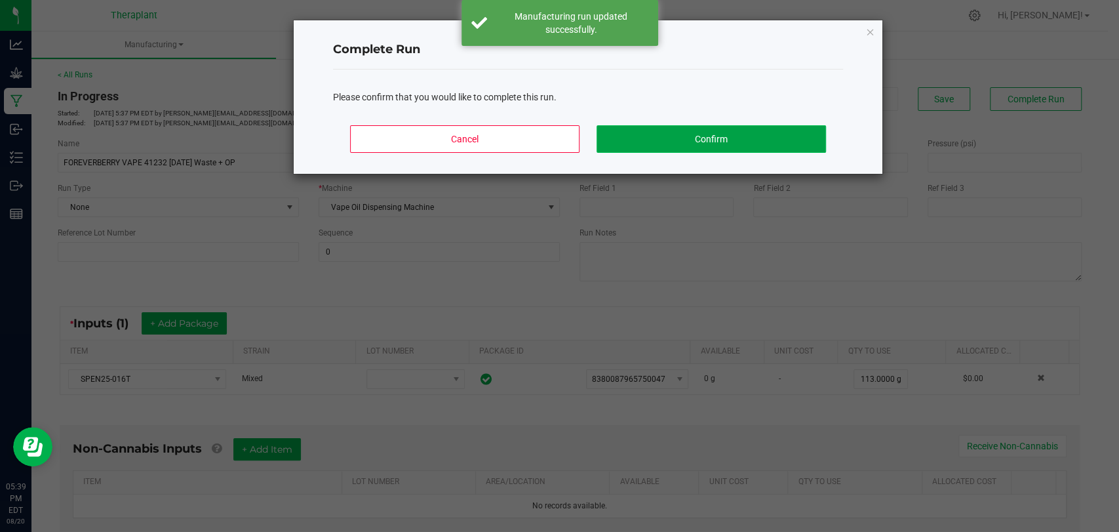
click at [791, 138] on button "Confirm" at bounding box center [710, 139] width 229 height 28
